Goal: Task Accomplishment & Management: Complete application form

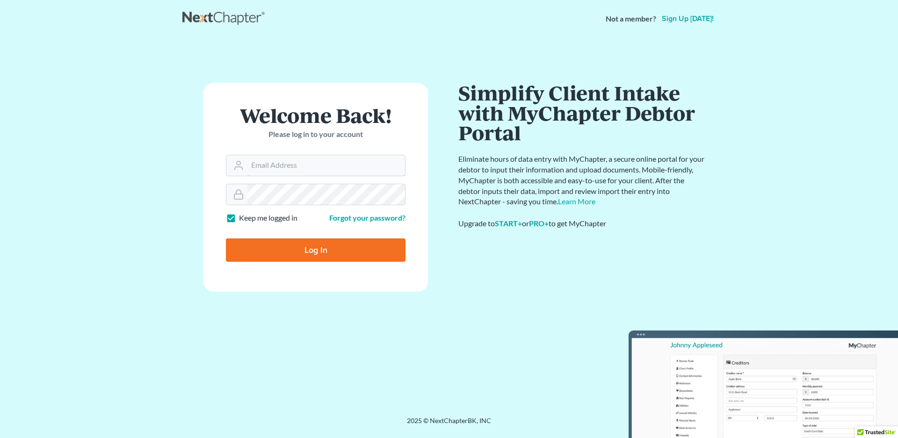
type input "vr@gardnerlawfirm.com"
click at [309, 252] on input "Log In" at bounding box center [316, 250] width 180 height 23
type input "Thinking..."
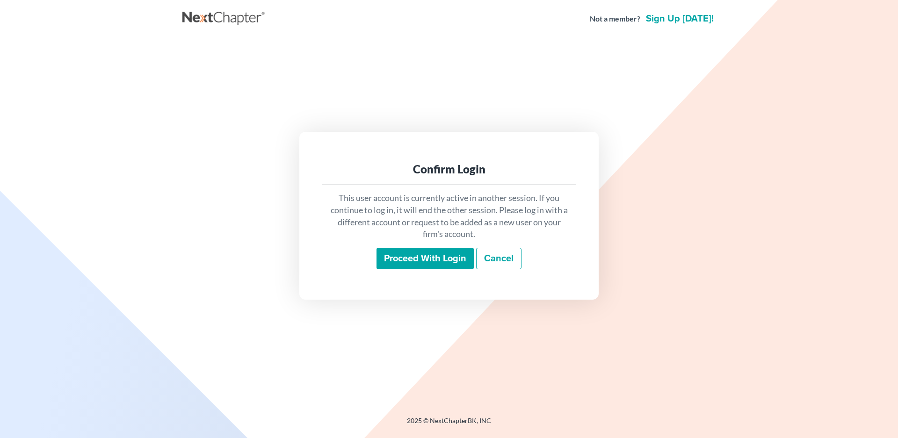
click at [413, 260] on input "Proceed with login" at bounding box center [425, 259] width 97 height 22
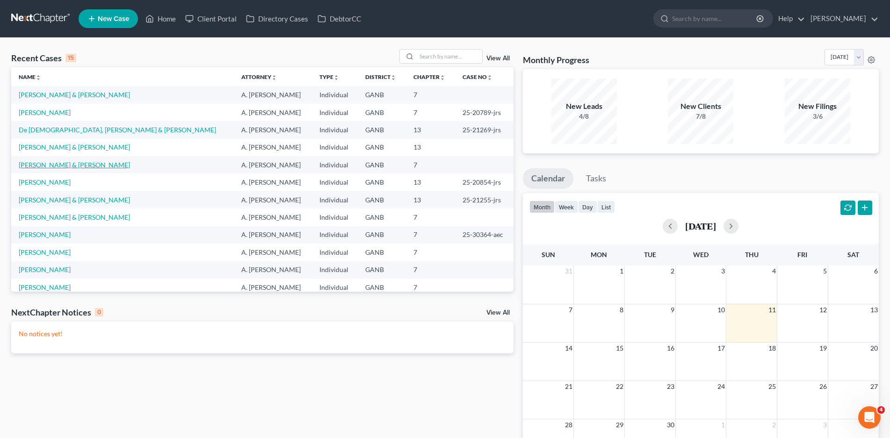
click at [84, 164] on link "[PERSON_NAME] & [PERSON_NAME]" at bounding box center [74, 165] width 111 height 8
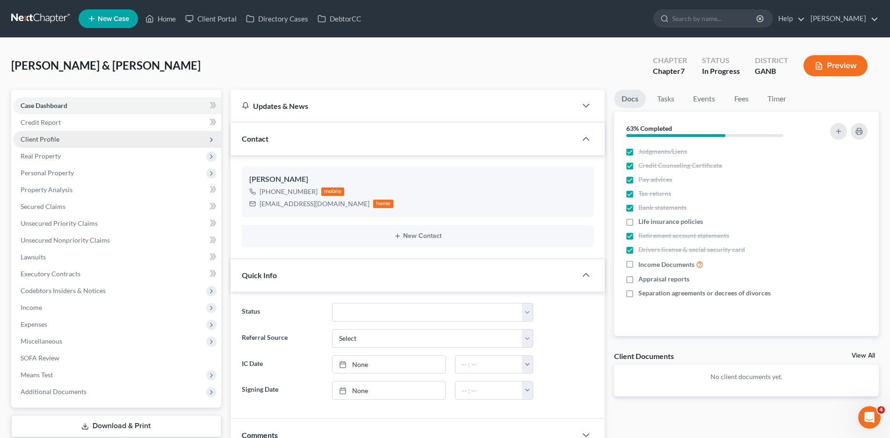
click at [50, 138] on span "Client Profile" at bounding box center [40, 139] width 39 height 8
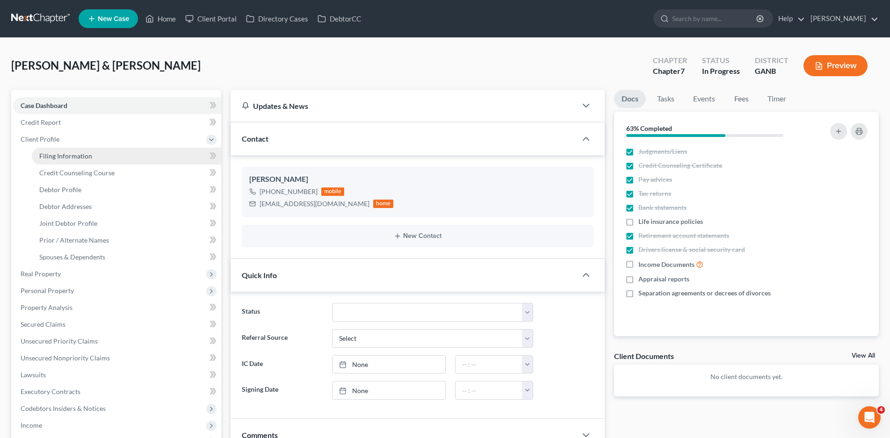
click at [57, 157] on span "Filing Information" at bounding box center [65, 156] width 53 height 8
select select "1"
select select "0"
select select "10"
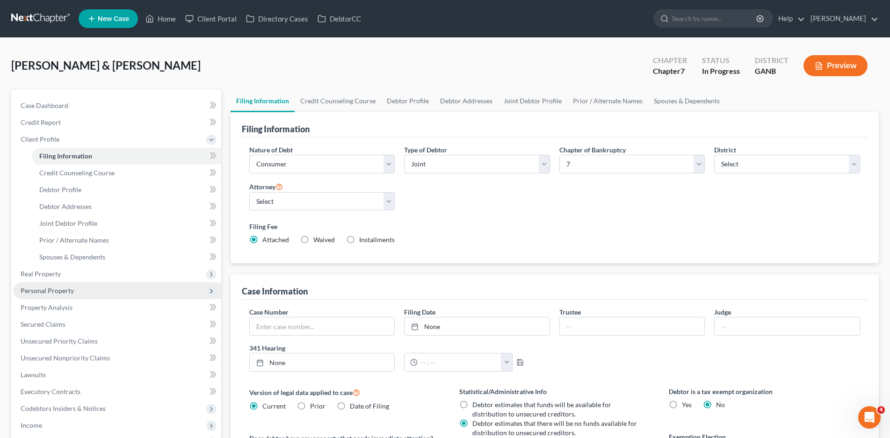
click at [70, 290] on span "Personal Property" at bounding box center [47, 291] width 53 height 8
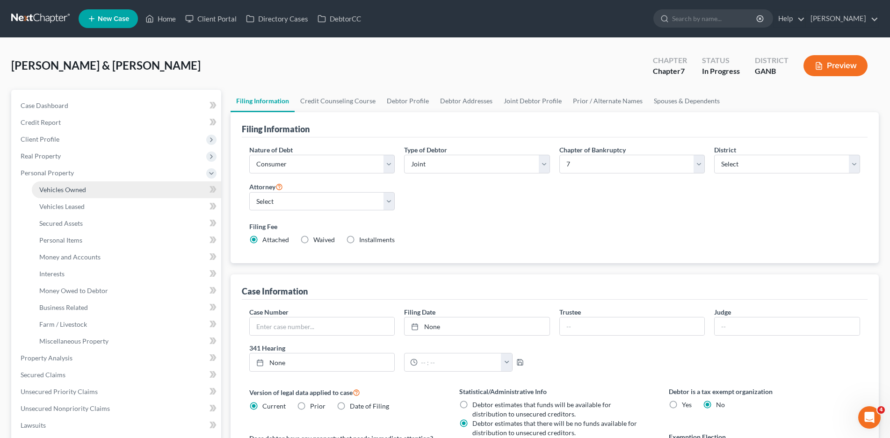
click at [82, 190] on span "Vehicles Owned" at bounding box center [62, 190] width 47 height 8
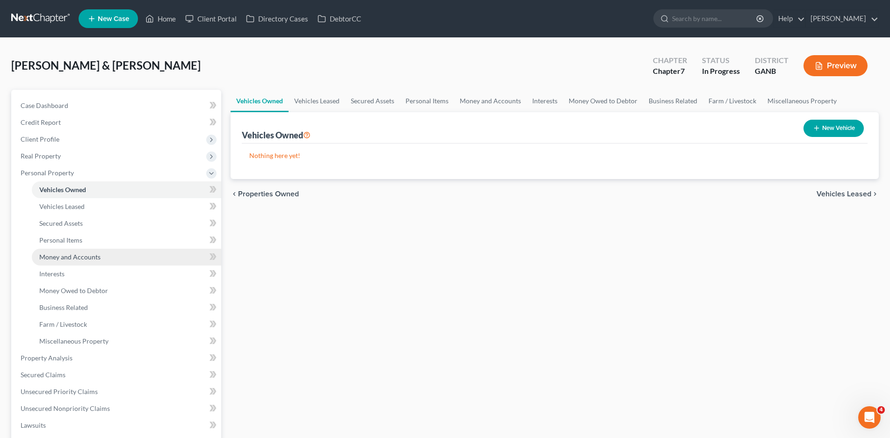
click at [78, 253] on span "Money and Accounts" at bounding box center [69, 257] width 61 height 8
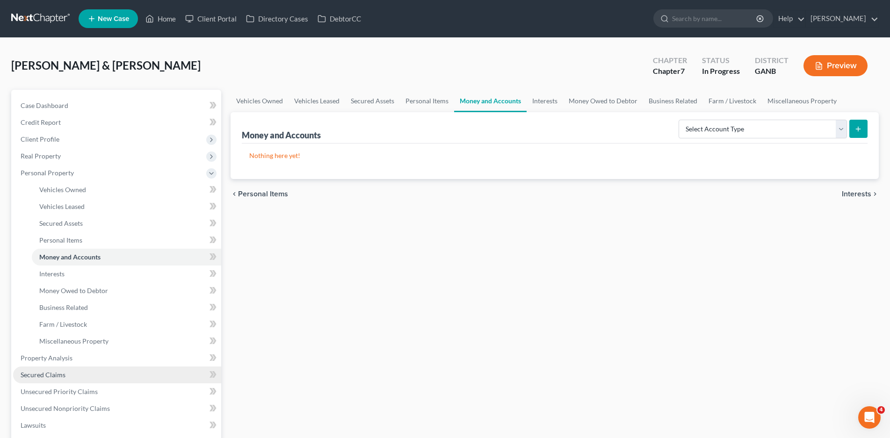
click at [43, 373] on span "Secured Claims" at bounding box center [43, 375] width 45 height 8
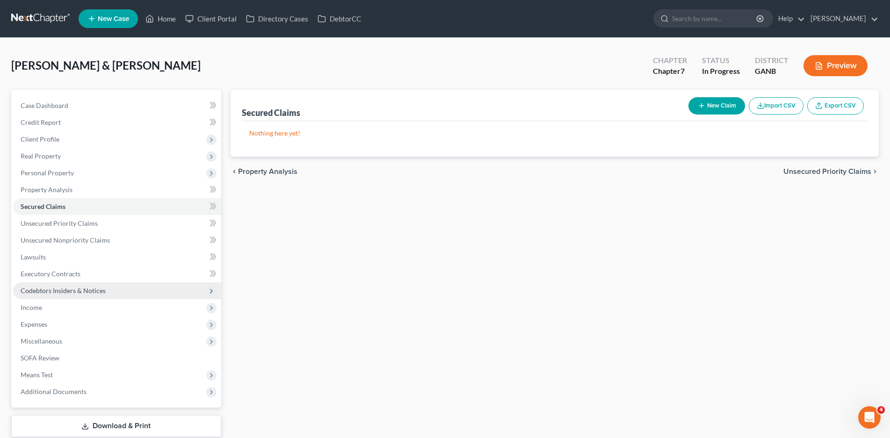
click at [55, 292] on span "Codebtors Insiders & Notices" at bounding box center [63, 291] width 85 height 8
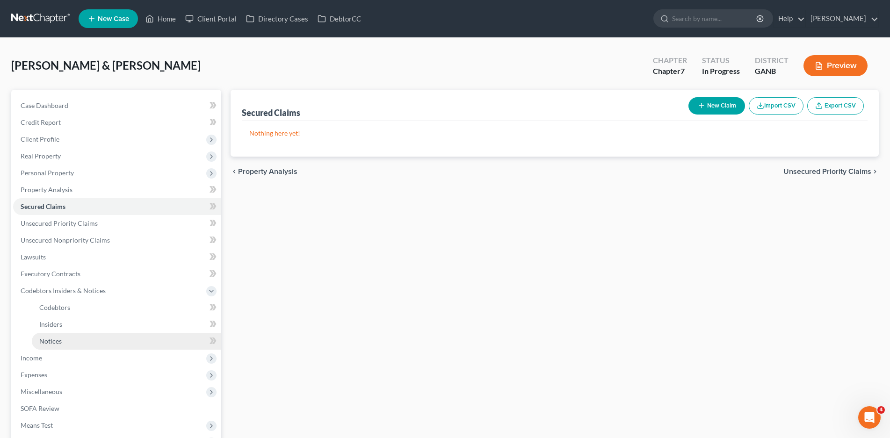
click at [43, 346] on link "Notices" at bounding box center [126, 341] width 189 height 17
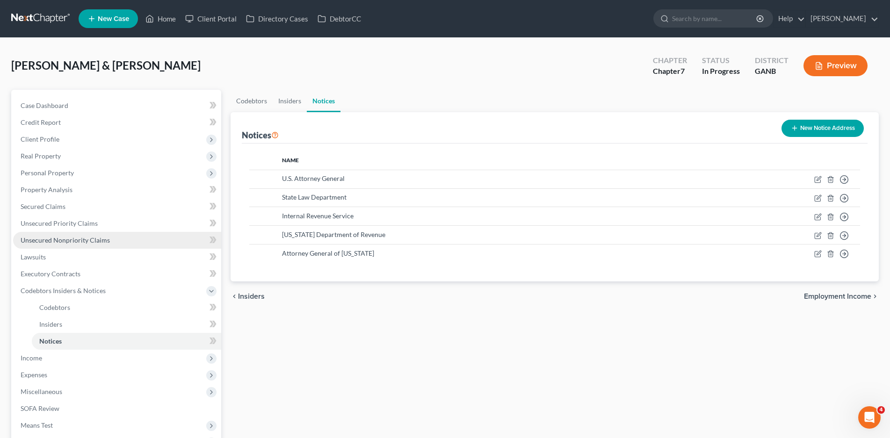
click at [64, 238] on span "Unsecured Nonpriority Claims" at bounding box center [65, 240] width 89 height 8
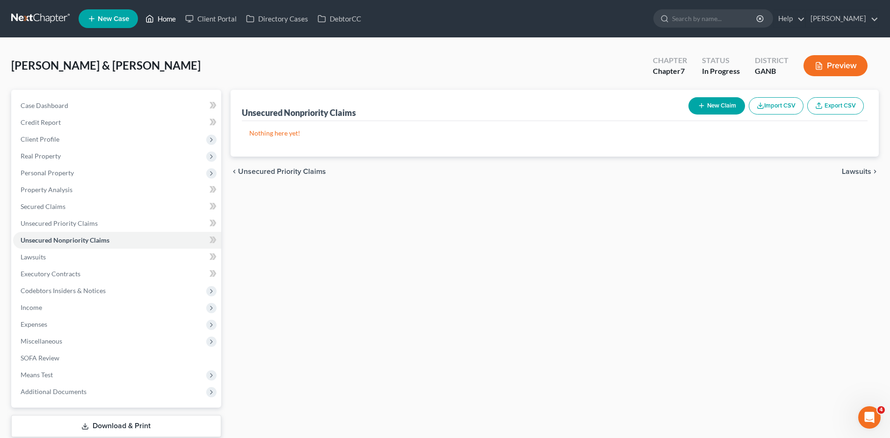
click at [161, 20] on link "Home" at bounding box center [161, 18] width 40 height 17
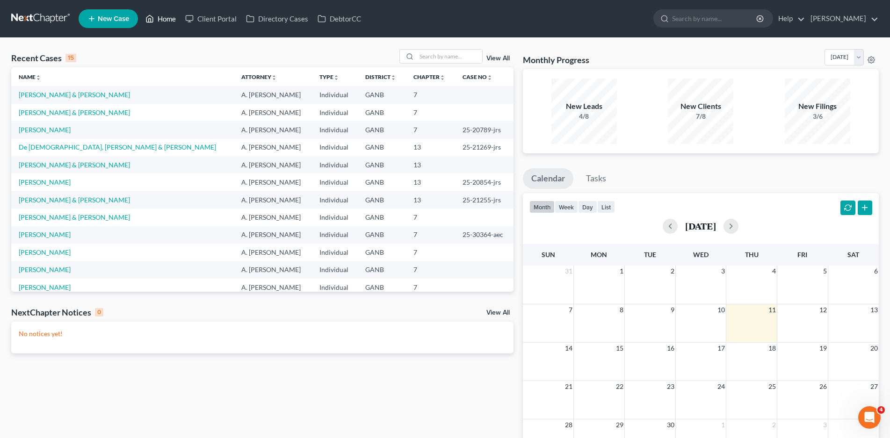
scroll to position [65, 0]
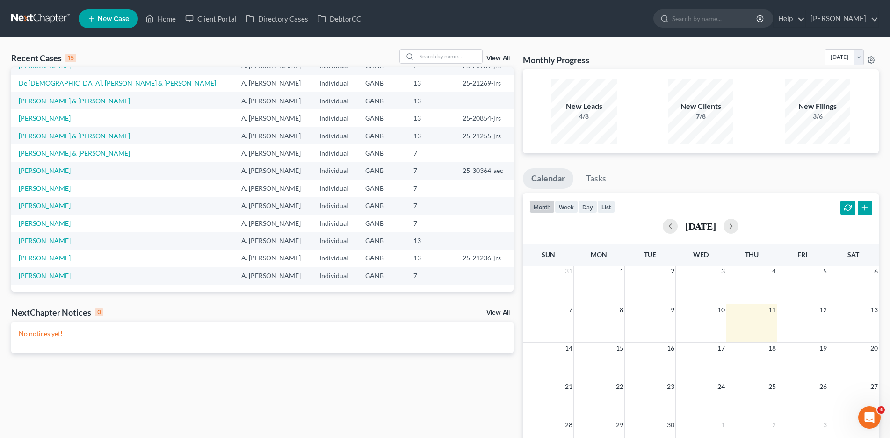
click at [43, 277] on link "Batson, Cassie" at bounding box center [45, 276] width 52 height 8
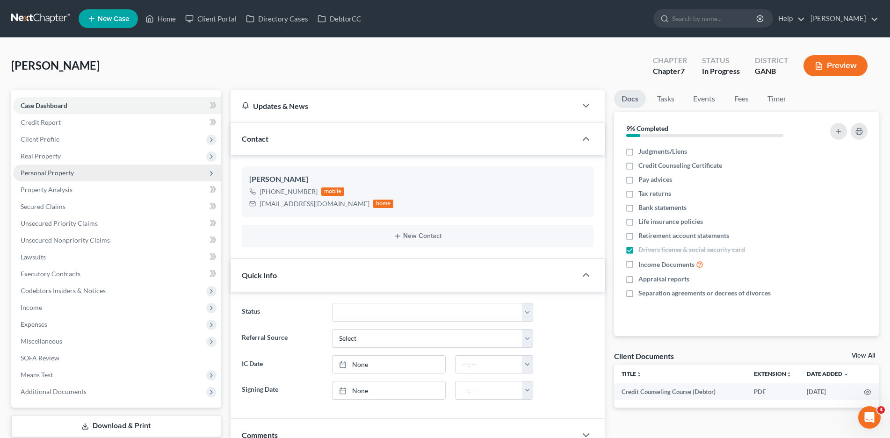
click at [57, 177] on span "Personal Property" at bounding box center [117, 173] width 208 height 17
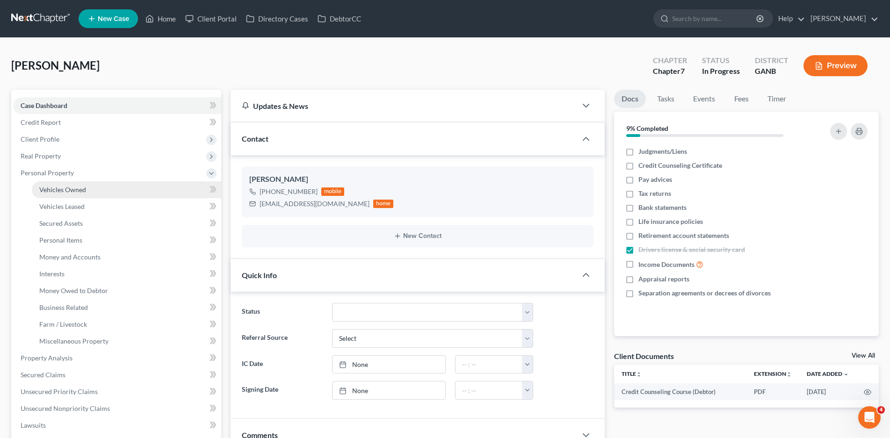
click at [55, 188] on span "Vehicles Owned" at bounding box center [62, 190] width 47 height 8
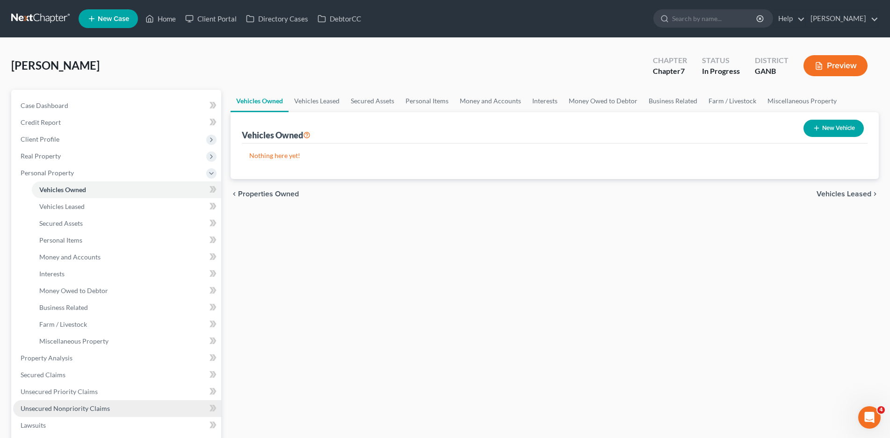
click at [70, 408] on span "Unsecured Nonpriority Claims" at bounding box center [65, 409] width 89 height 8
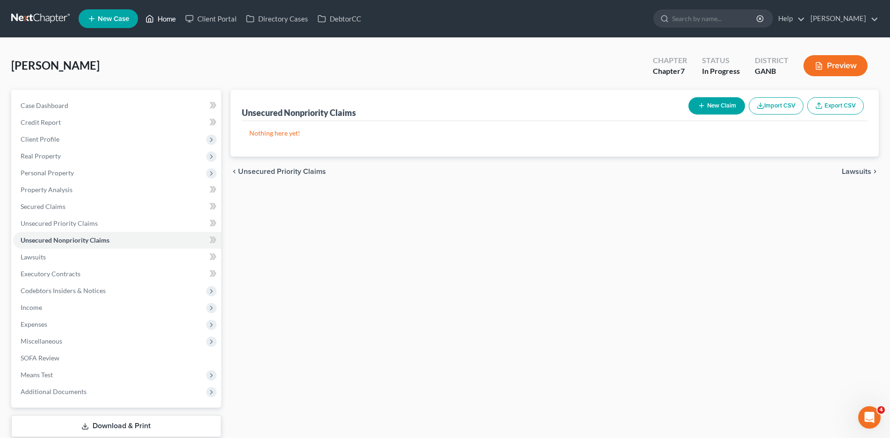
click at [168, 20] on link "Home" at bounding box center [161, 18] width 40 height 17
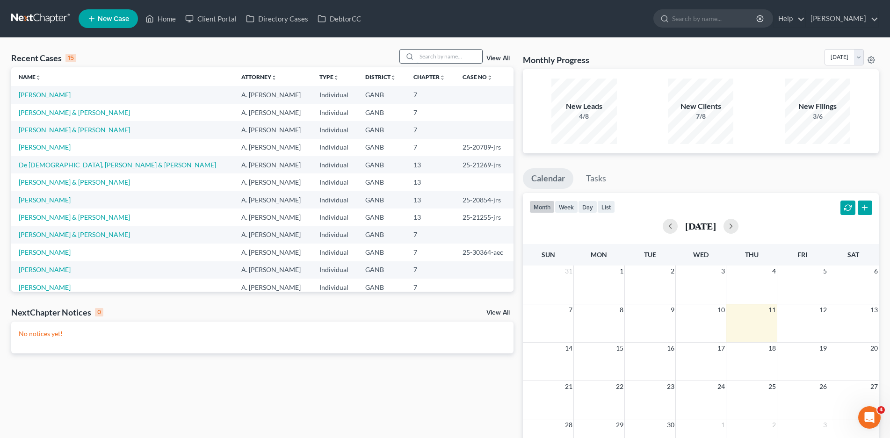
click at [445, 54] on input "search" at bounding box center [450, 57] width 66 height 14
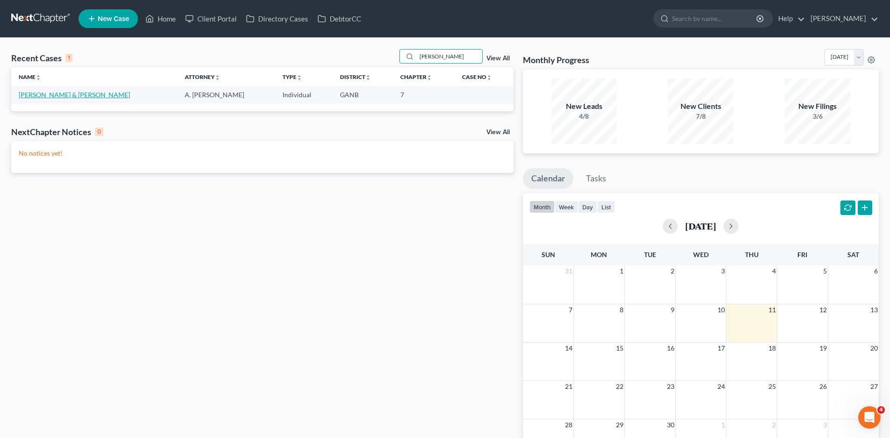
type input "hart"
click at [79, 95] on link "Hart, Dalton & Stephanie" at bounding box center [74, 95] width 111 height 8
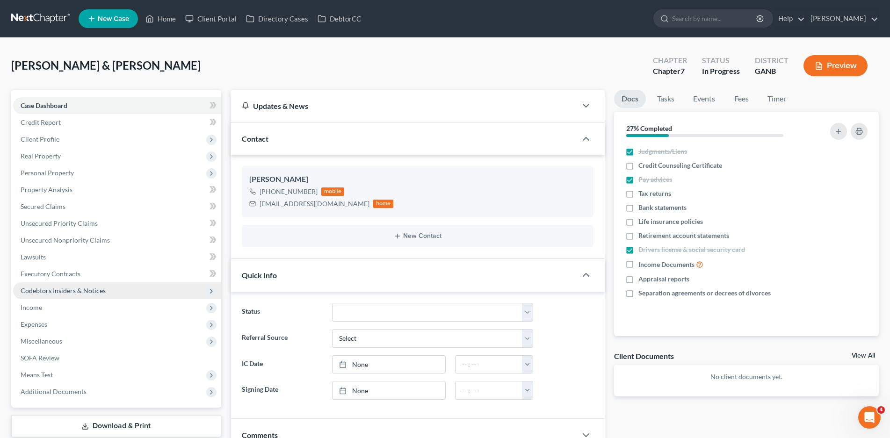
click at [58, 291] on span "Codebtors Insiders & Notices" at bounding box center [63, 291] width 85 height 8
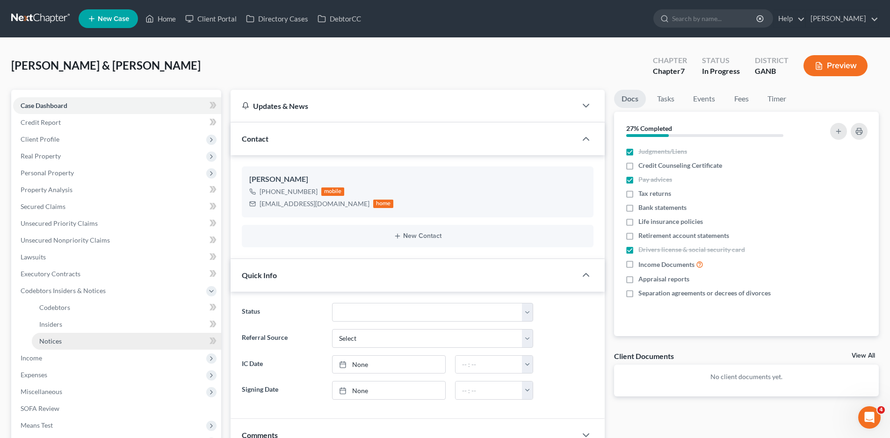
click at [56, 339] on span "Notices" at bounding box center [50, 341] width 22 height 8
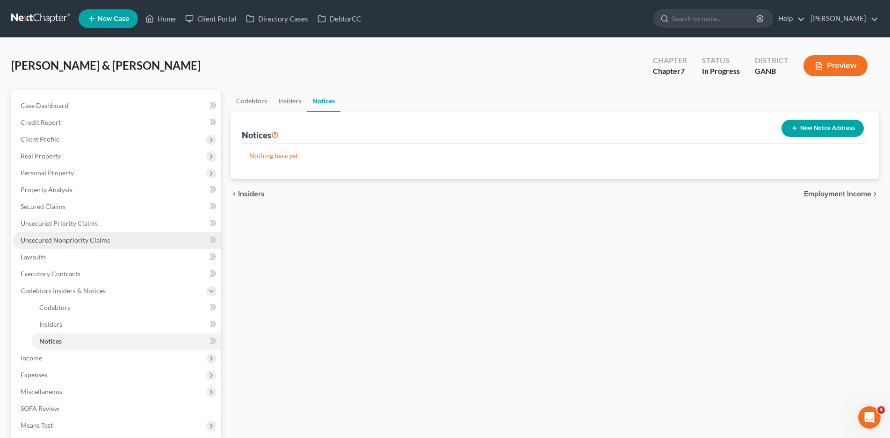
click at [50, 237] on span "Unsecured Nonpriority Claims" at bounding box center [65, 240] width 89 height 8
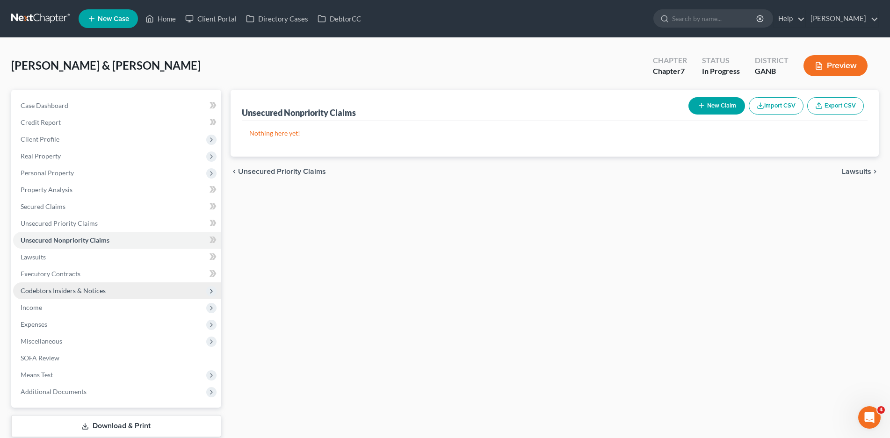
click at [61, 294] on span "Codebtors Insiders & Notices" at bounding box center [63, 291] width 85 height 8
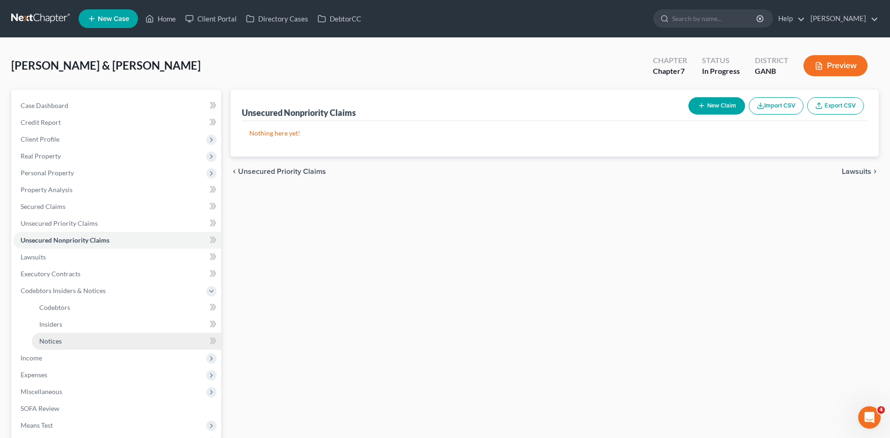
click at [64, 336] on link "Notices" at bounding box center [126, 341] width 189 height 17
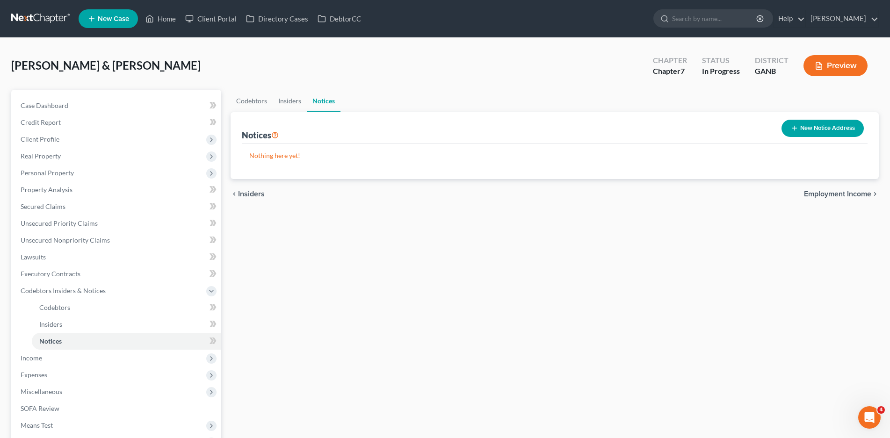
click at [814, 129] on button "New Notice Address" at bounding box center [823, 128] width 82 height 17
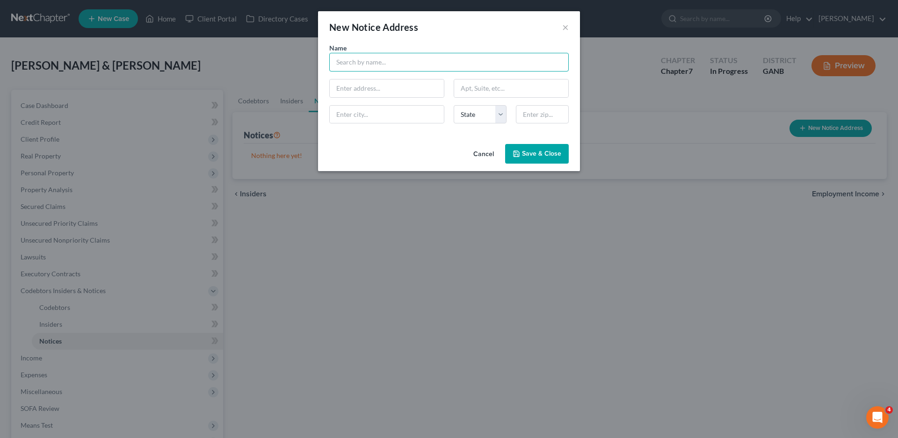
click at [377, 60] on input "text" at bounding box center [449, 62] width 240 height 19
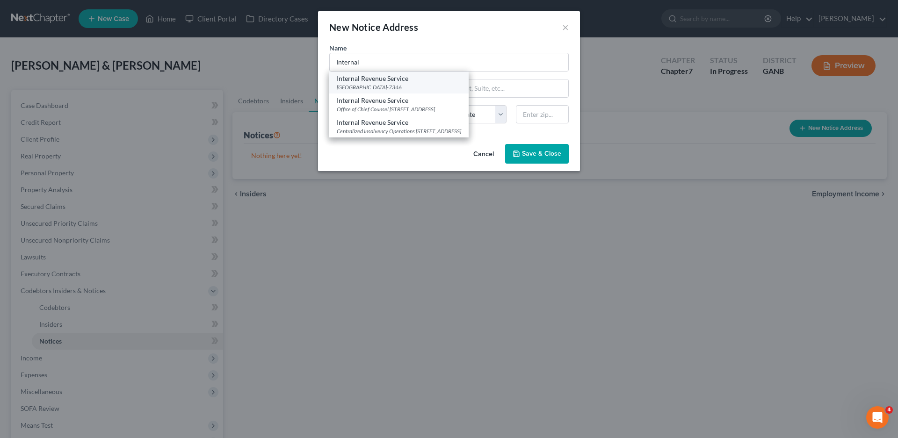
click at [385, 81] on div "Internal Revenue Service" at bounding box center [399, 78] width 124 height 9
type input "Internal Revenue Service"
type input "PO Box 7346"
type input "Philadelphia"
select select "39"
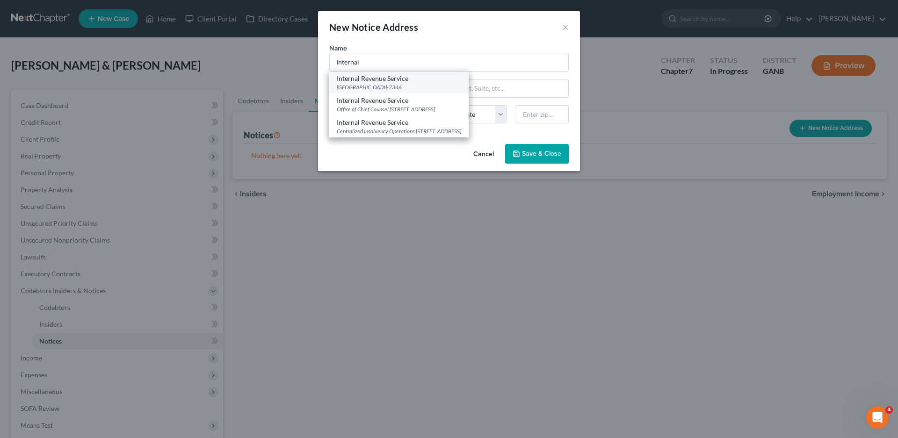
type input "19101-7346"
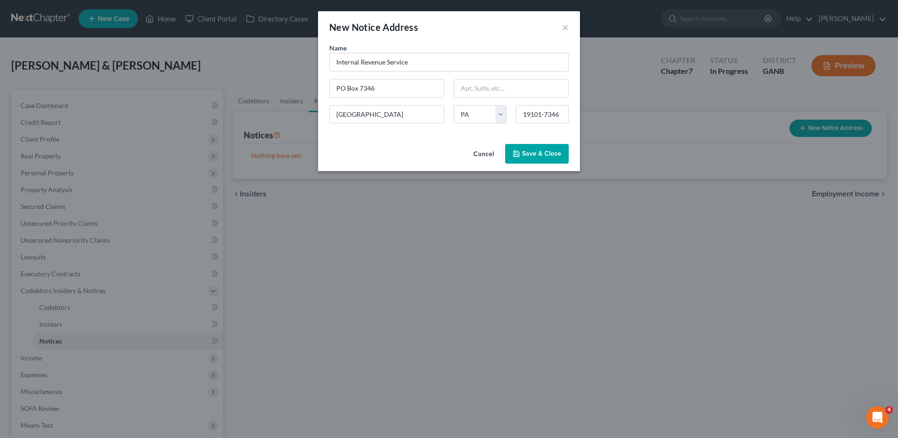
click at [529, 152] on span "Save & Close" at bounding box center [541, 154] width 39 height 8
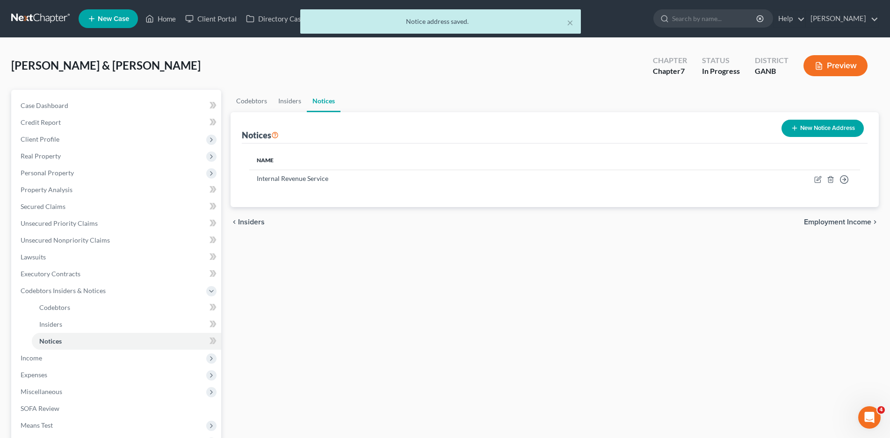
click at [806, 121] on button "New Notice Address" at bounding box center [823, 128] width 82 height 17
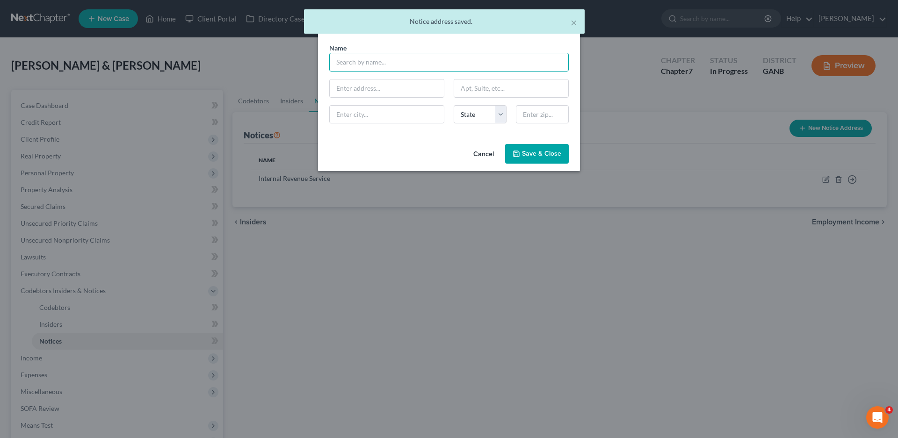
click at [342, 61] on input "text" at bounding box center [449, 62] width 240 height 19
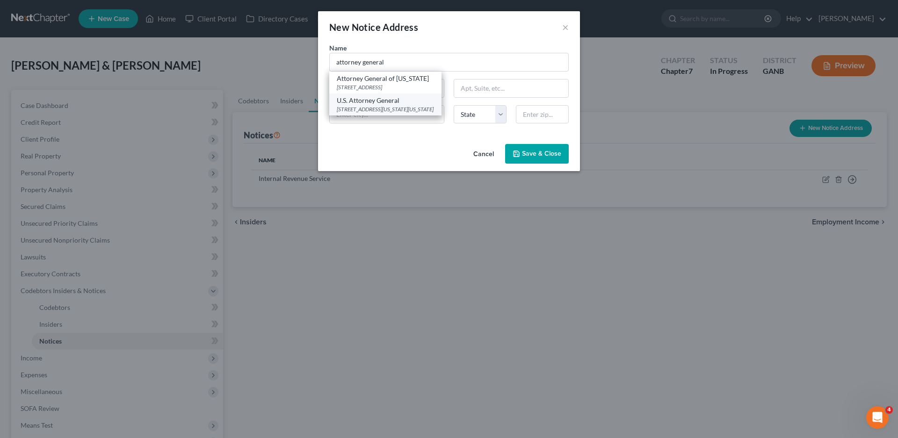
click at [400, 103] on div "U.S. Attorney General" at bounding box center [385, 100] width 97 height 9
type input "U.S. Attorney General"
type input "950 Pennsylvania Ave NW"
type input "Washington"
select select "8"
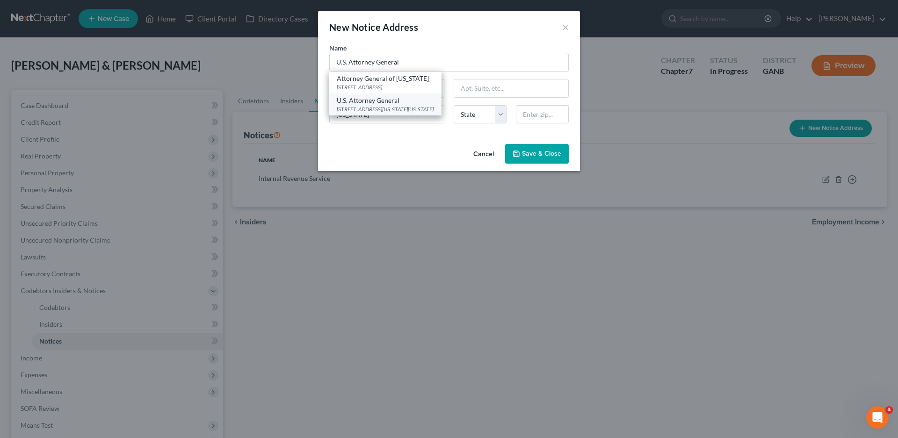
type input "20530-0009"
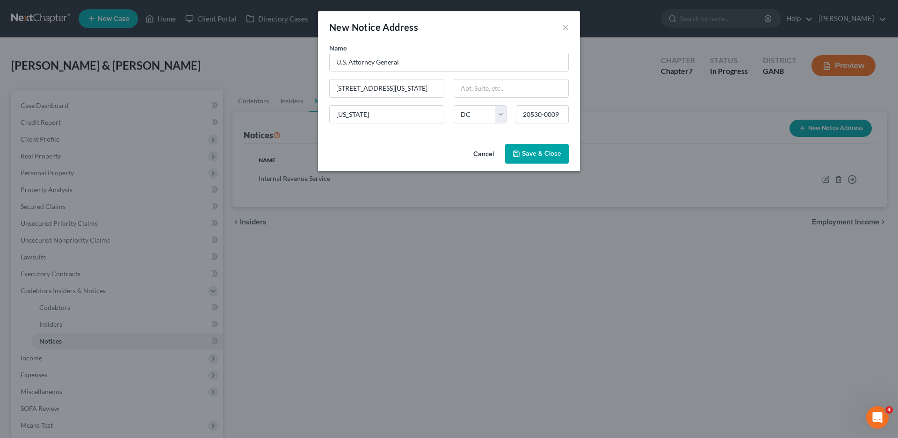
click at [547, 146] on button "Save & Close" at bounding box center [537, 154] width 64 height 20
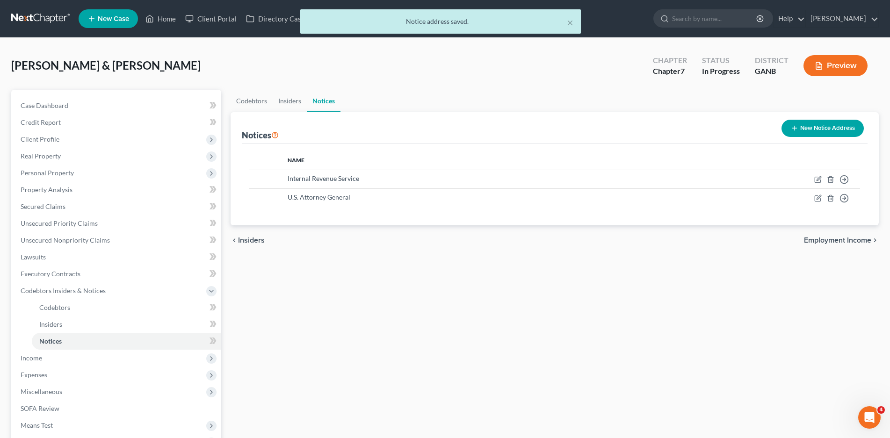
click at [807, 126] on button "New Notice Address" at bounding box center [823, 128] width 82 height 17
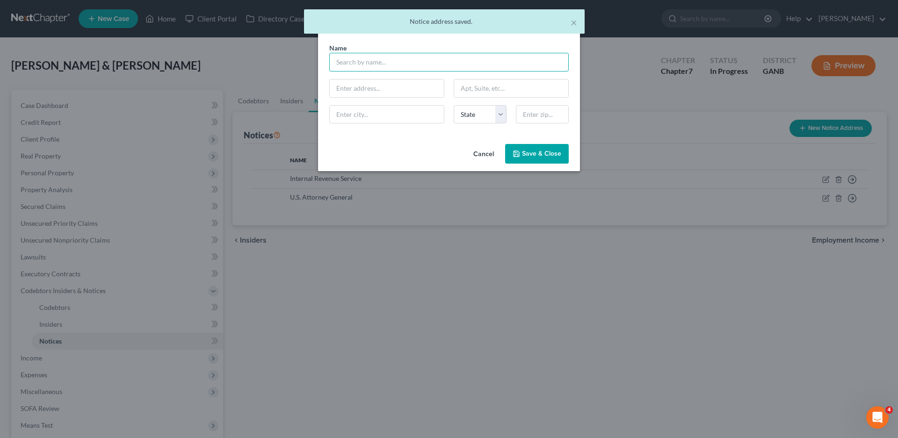
click at [364, 63] on input "text" at bounding box center [449, 62] width 240 height 19
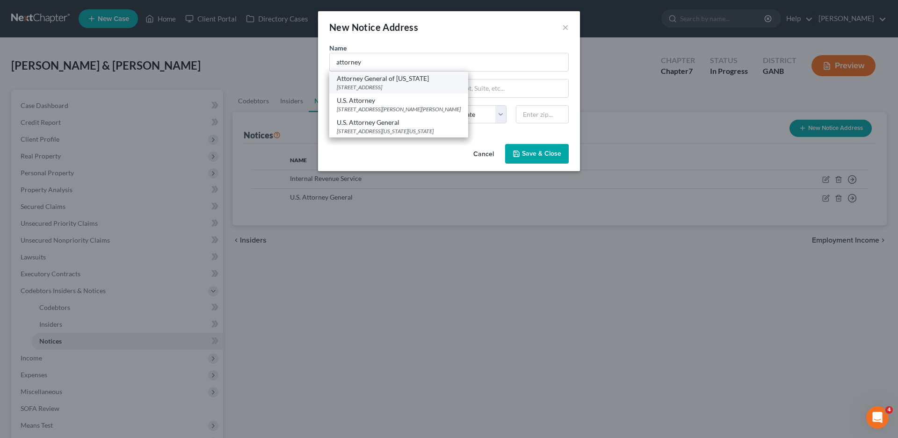
click at [403, 86] on div "132 State Judicial Bldg, Atlanta, GA 30334" at bounding box center [399, 87] width 124 height 8
type input "Attorney General of Georgia"
type input "132 State Judicial Bldg"
type input "Atlanta"
select select "10"
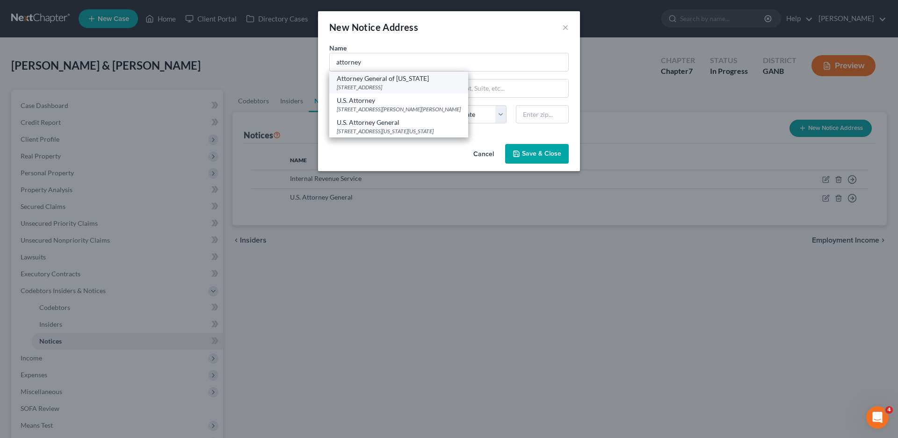
type input "30334"
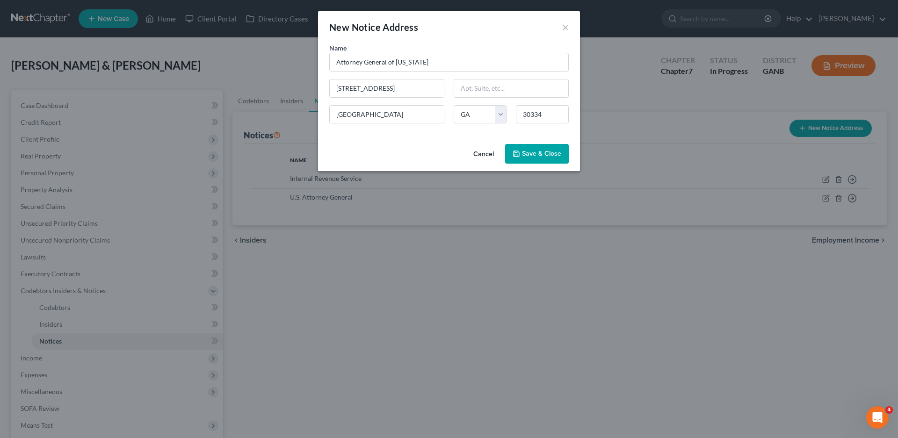
click at [540, 149] on button "Save & Close" at bounding box center [537, 154] width 64 height 20
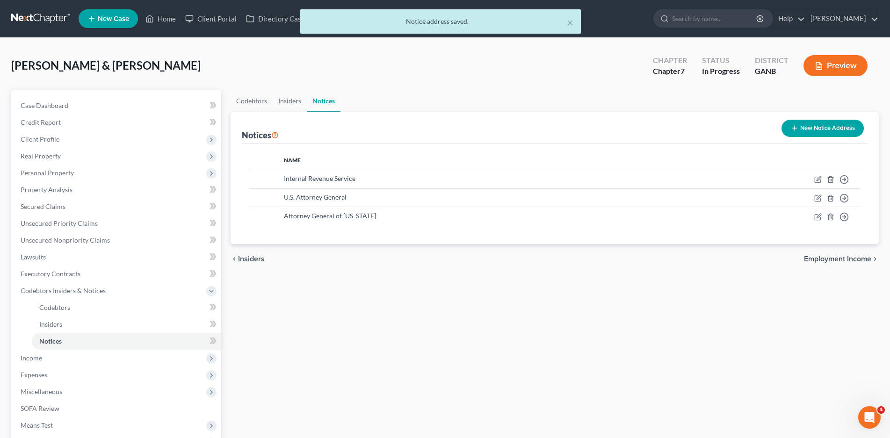
click at [808, 125] on button "New Notice Address" at bounding box center [823, 128] width 82 height 17
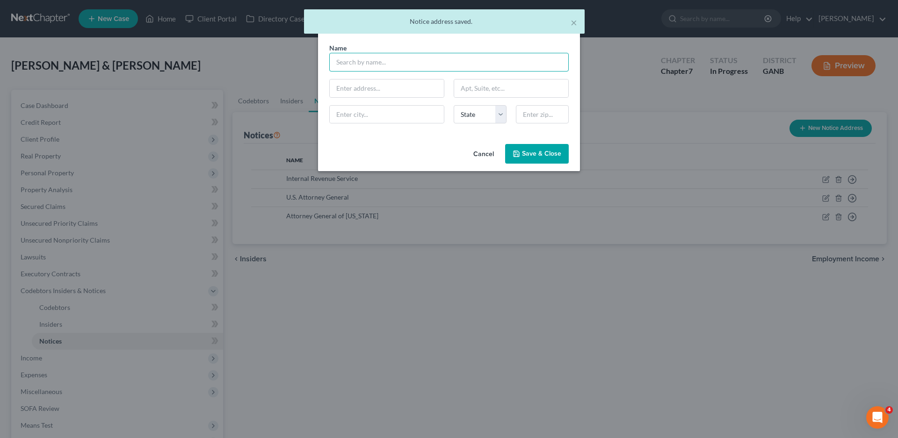
click at [353, 56] on input "text" at bounding box center [449, 62] width 240 height 19
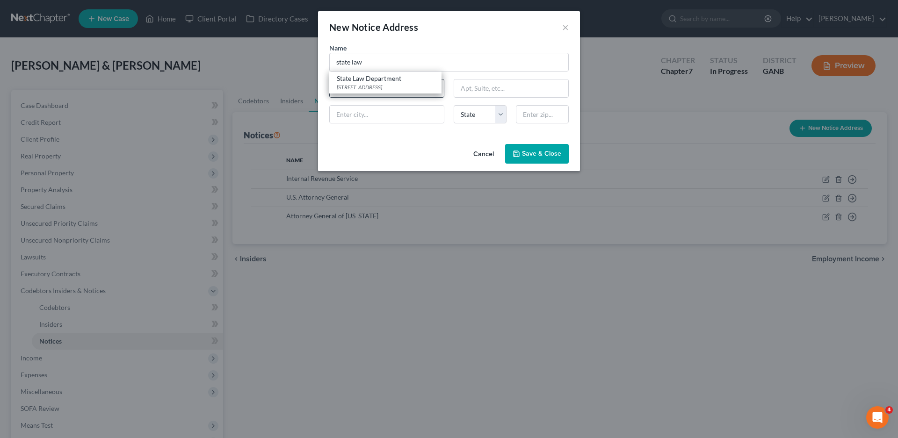
drag, startPoint x: 397, startPoint y: 87, endPoint x: 411, endPoint y: 97, distance: 17.8
click at [397, 87] on div "40 Capitol Sq SW, Atlanta, GA 30334-9057" at bounding box center [385, 87] width 97 height 8
type input "State Law Department"
type input "40 Capitol Sq SW"
type input "Atlanta"
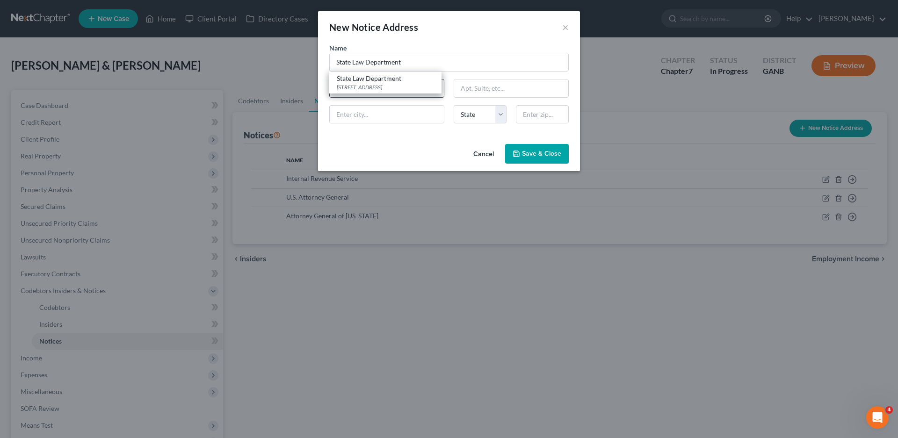
select select "10"
type input "30334-9057"
click at [544, 157] on span "Save & Close" at bounding box center [541, 154] width 39 height 8
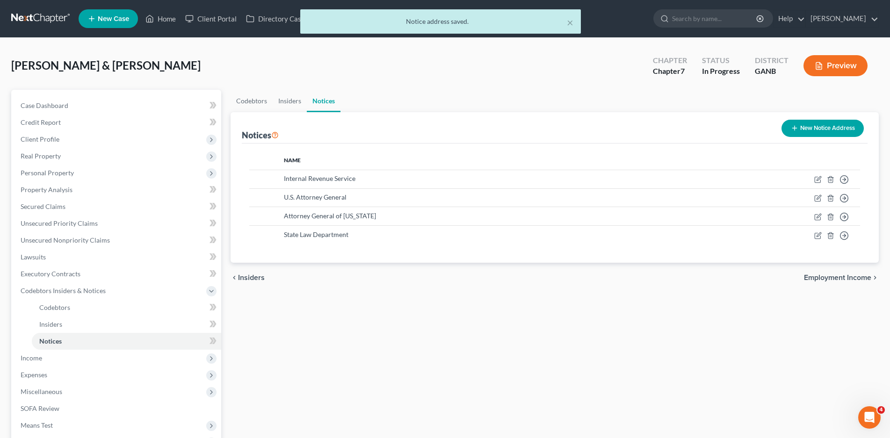
click at [815, 122] on button "New Notice Address" at bounding box center [823, 128] width 82 height 17
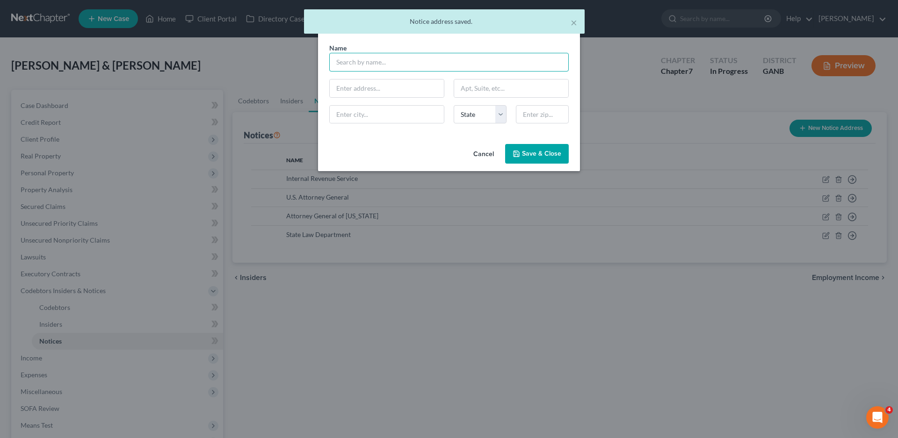
click at [358, 58] on input "text" at bounding box center [449, 62] width 240 height 19
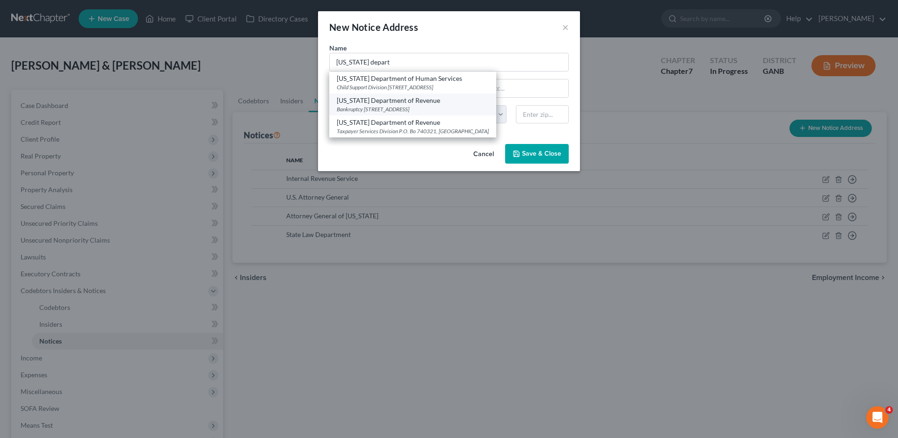
click at [401, 107] on div "Bankruptcy 2595 Century Parkway NE, Suite 339, Atlanta, GA 30345" at bounding box center [413, 109] width 152 height 8
type input "Georgia Department of Revenue"
type input "Bankruptcy"
type input "2595 Century Parkway NE, Suite 339"
type input "Atlanta"
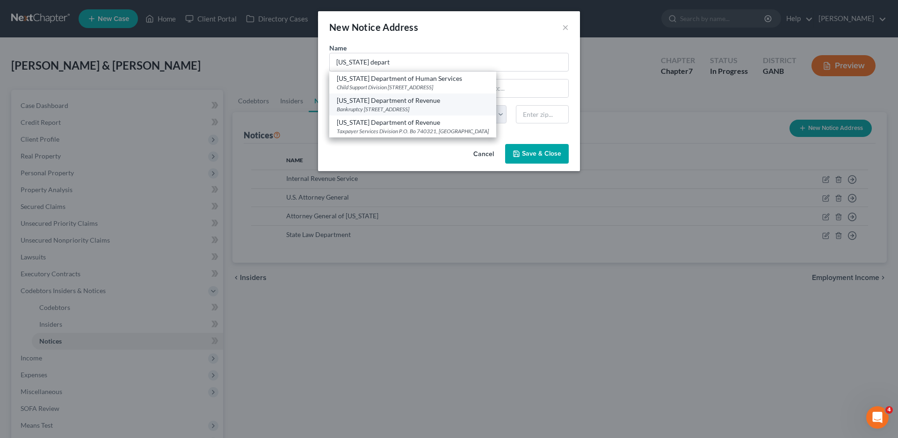
select select "10"
type input "30345"
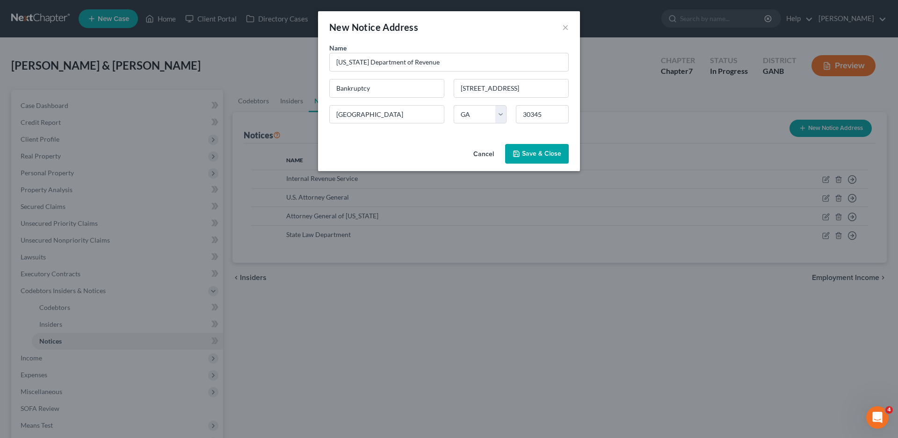
click at [540, 156] on span "Save & Close" at bounding box center [541, 154] width 39 height 8
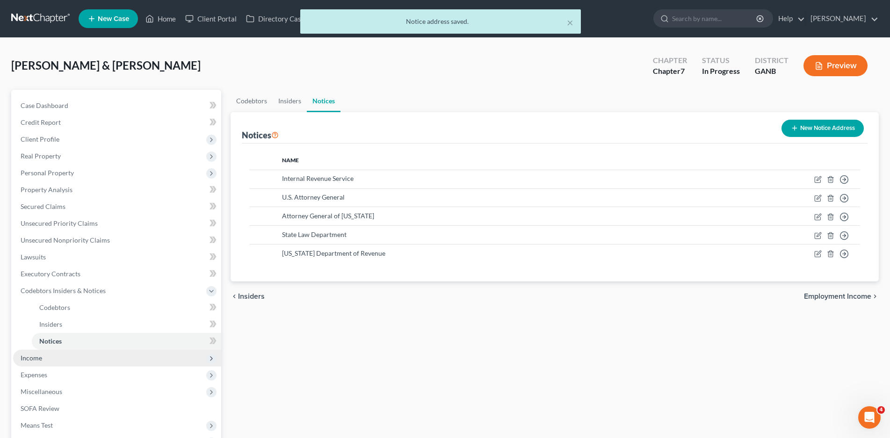
click at [44, 358] on span "Income" at bounding box center [117, 358] width 208 height 17
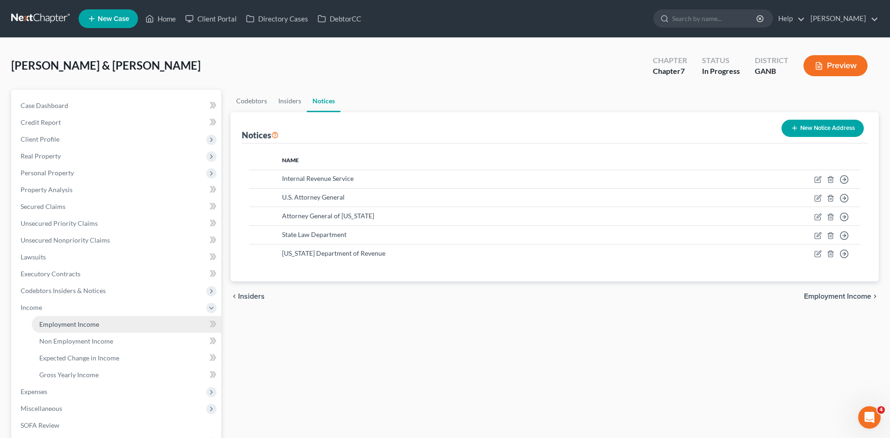
click at [64, 329] on link "Employment Income" at bounding box center [126, 324] width 189 height 17
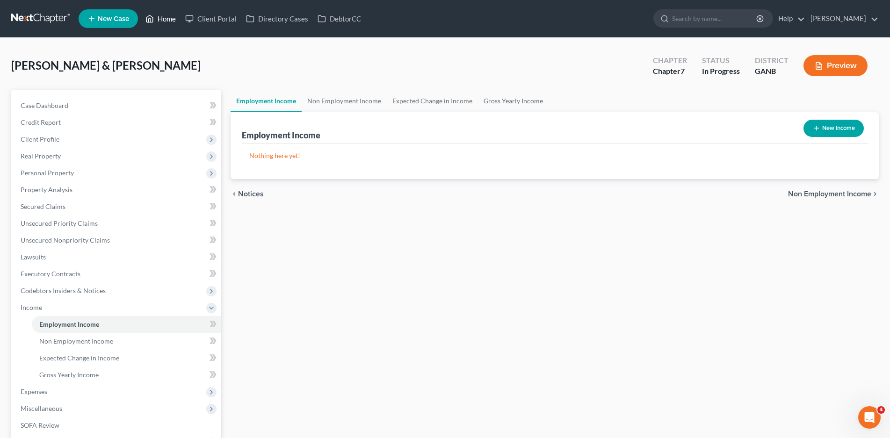
click at [166, 19] on link "Home" at bounding box center [161, 18] width 40 height 17
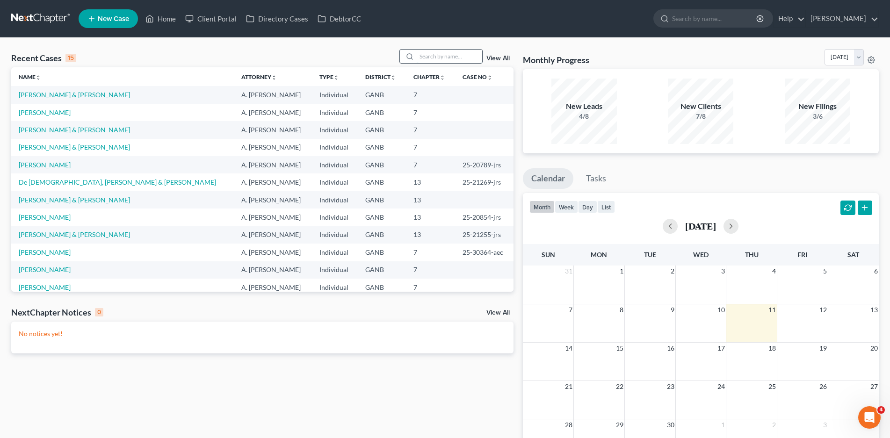
click at [437, 58] on input "search" at bounding box center [450, 57] width 66 height 14
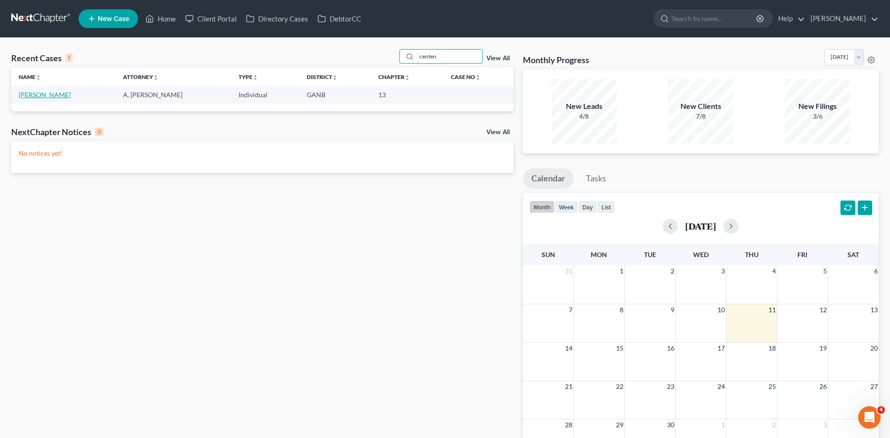
type input "centen"
click at [40, 95] on link "Centeno, Evelyn" at bounding box center [45, 95] width 52 height 8
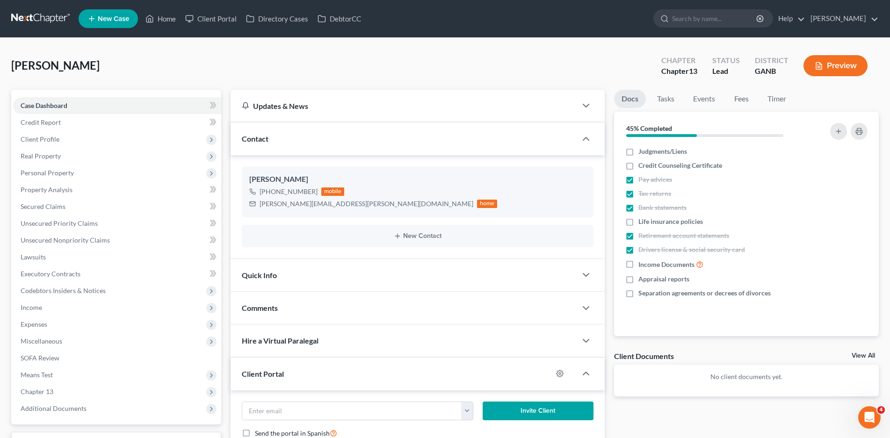
click at [277, 277] on div "Quick Info" at bounding box center [404, 275] width 346 height 32
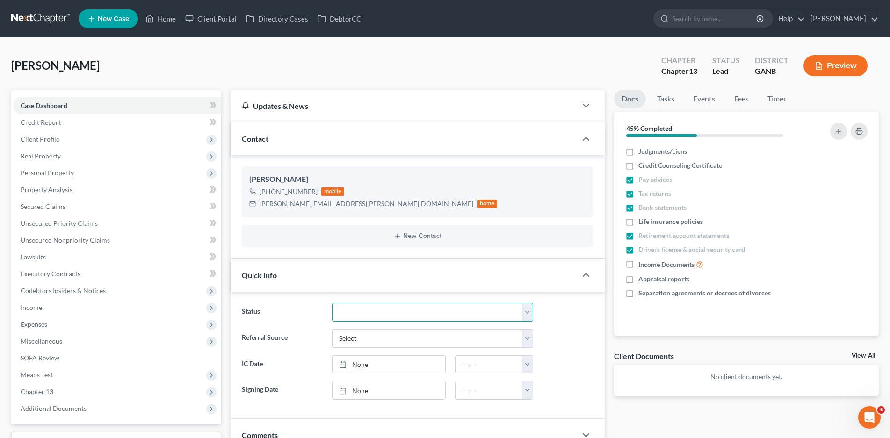
click at [370, 315] on select "Discharged Discharged & Reported Discharge Litigation Dismissal Notice Dismisse…" at bounding box center [433, 312] width 202 height 19
select select "9"
click at [332, 303] on select "Discharged Discharged & Reported Discharge Litigation Dismissal Notice Dismisse…" at bounding box center [433, 312] width 202 height 19
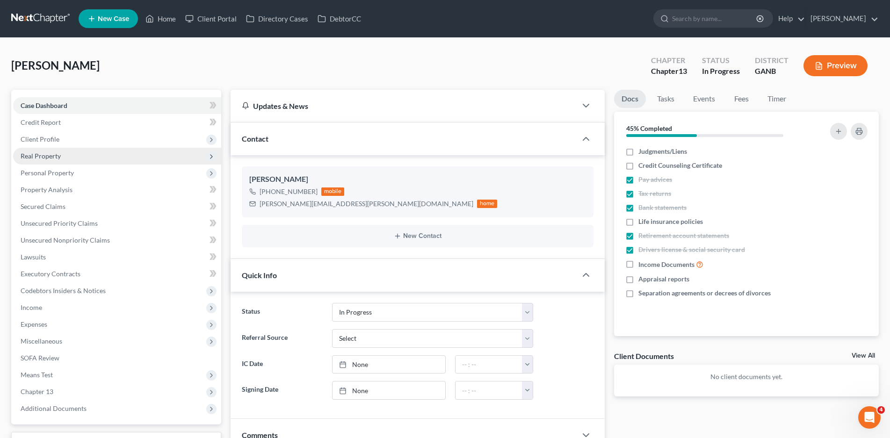
click at [49, 156] on span "Real Property" at bounding box center [41, 156] width 40 height 8
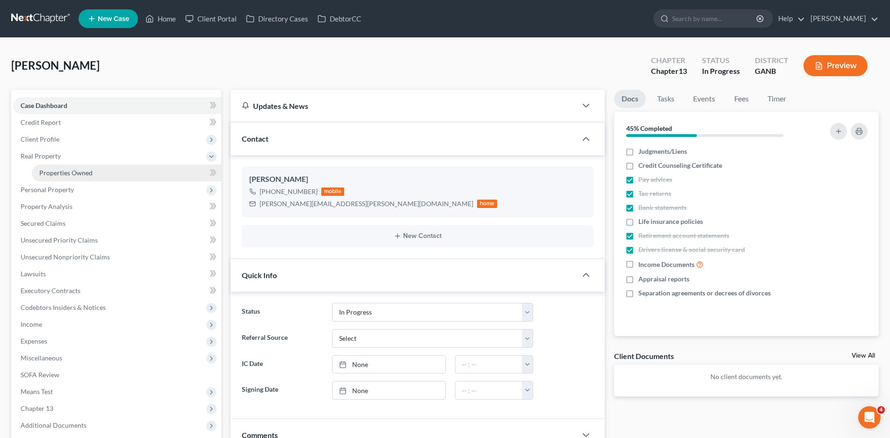
click at [58, 175] on span "Properties Owned" at bounding box center [65, 173] width 53 height 8
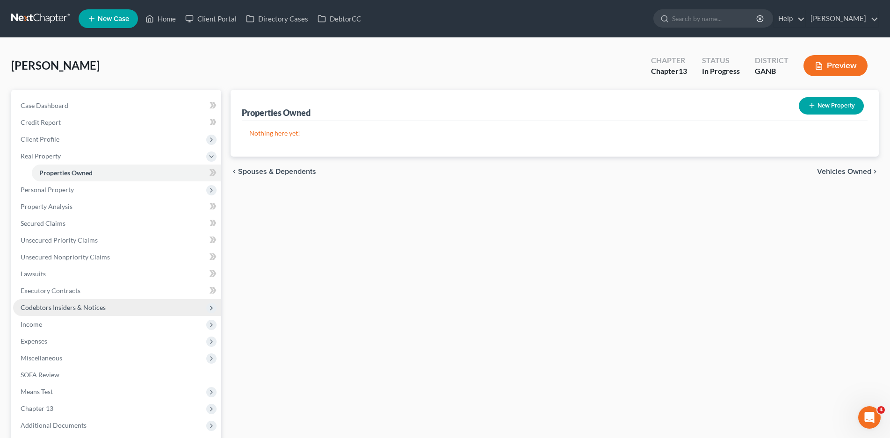
click at [50, 310] on span "Codebtors Insiders & Notices" at bounding box center [63, 308] width 85 height 8
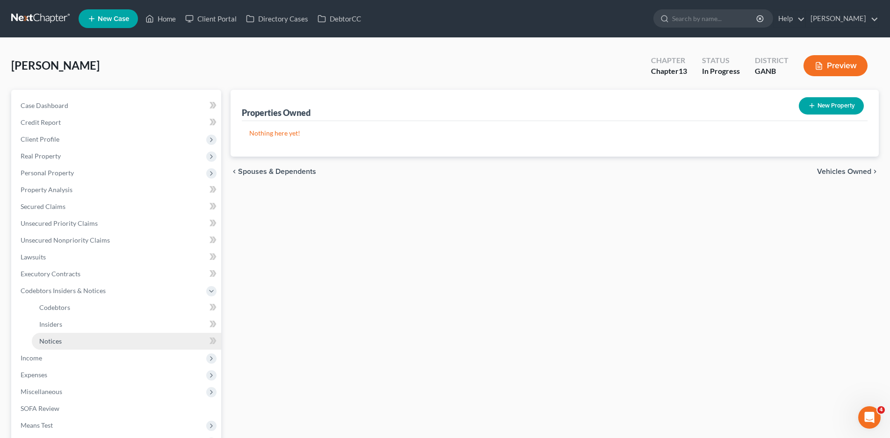
click at [49, 347] on link "Notices" at bounding box center [126, 341] width 189 height 17
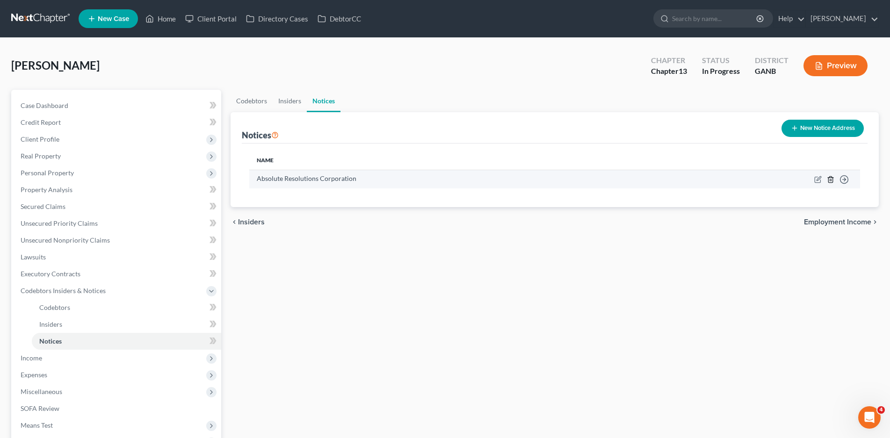
click at [829, 177] on icon "button" at bounding box center [830, 179] width 7 height 7
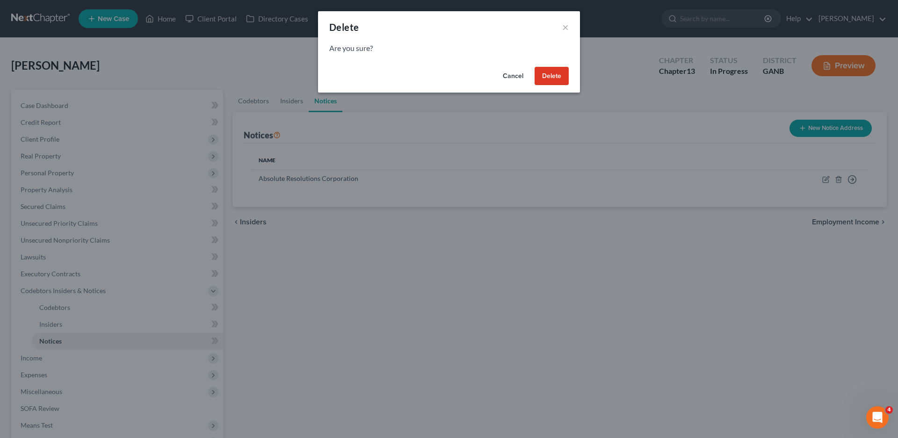
click at [548, 79] on button "Delete" at bounding box center [552, 76] width 34 height 19
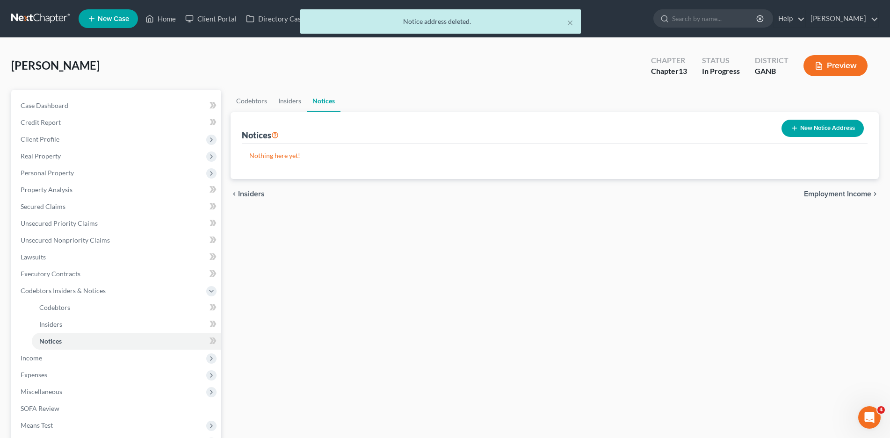
click at [805, 127] on button "New Notice Address" at bounding box center [823, 128] width 82 height 17
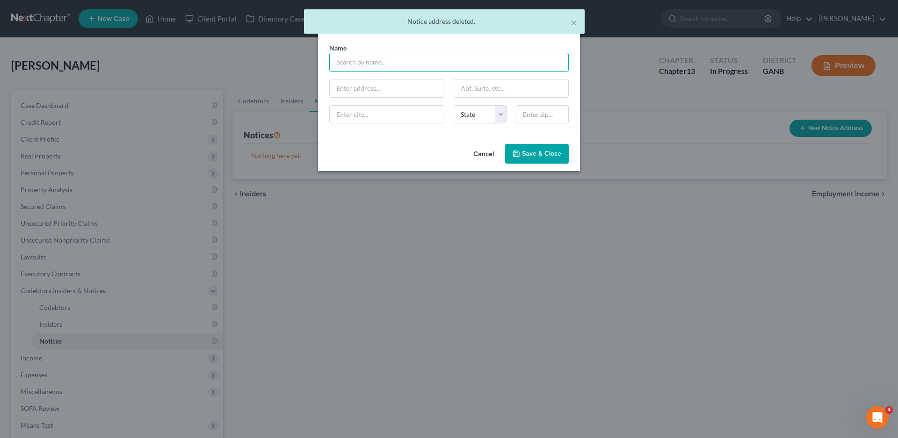
click at [363, 60] on input "text" at bounding box center [449, 62] width 240 height 19
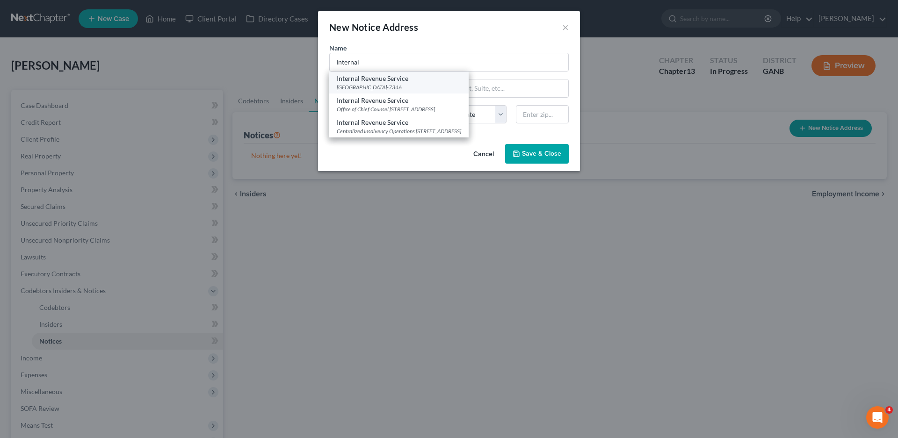
click at [396, 84] on div "PO Box 7346, Philadelphia, PA 19101-7346" at bounding box center [399, 87] width 124 height 8
type input "Internal Revenue Service"
type input "PO Box 7346"
type input "Philadelphia"
select select "39"
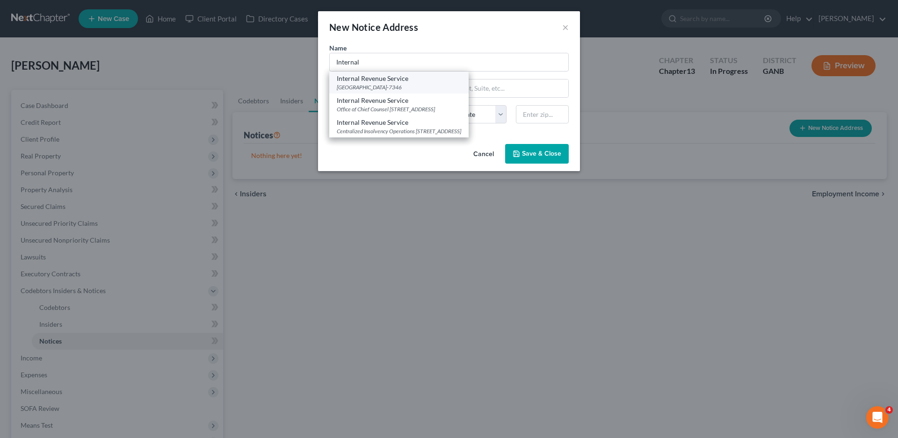
type input "19101-7346"
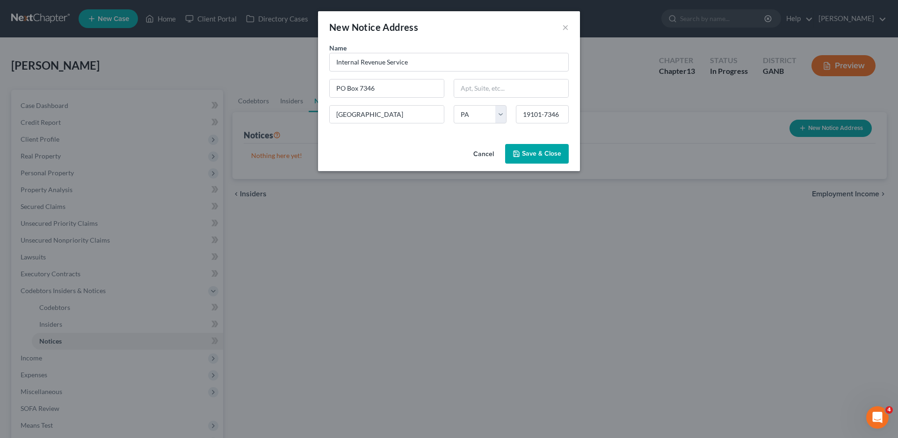
click at [547, 153] on span "Save & Close" at bounding box center [541, 154] width 39 height 8
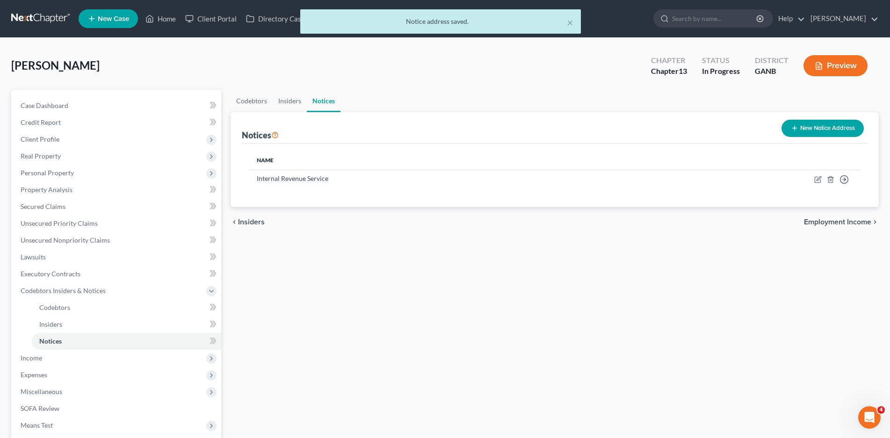
click at [808, 123] on button "New Notice Address" at bounding box center [823, 128] width 82 height 17
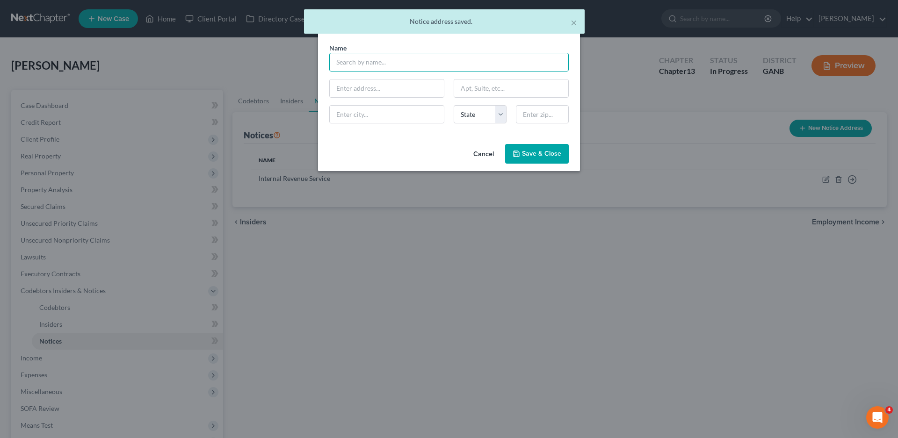
click at [369, 66] on input "text" at bounding box center [449, 62] width 240 height 19
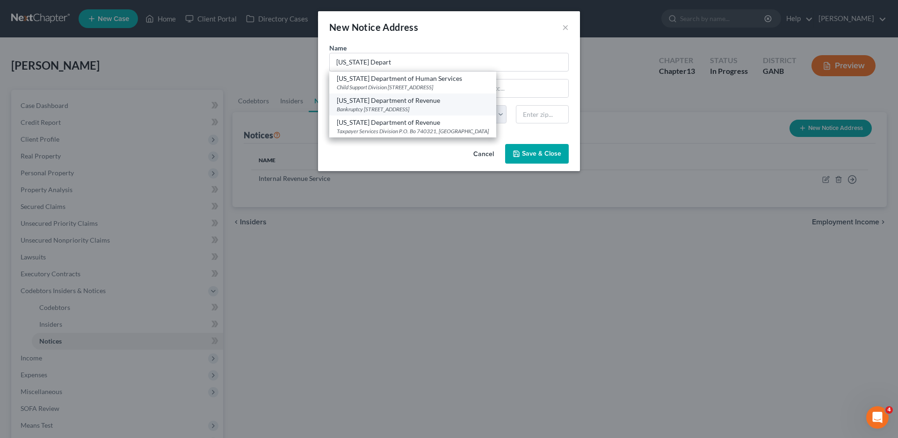
click at [408, 103] on div "Georgia Department of Revenue" at bounding box center [413, 100] width 152 height 9
type input "Georgia Department of Revenue"
type input "Bankruptcy"
type input "2595 Century Parkway NE, Suite 339"
type input "Atlanta"
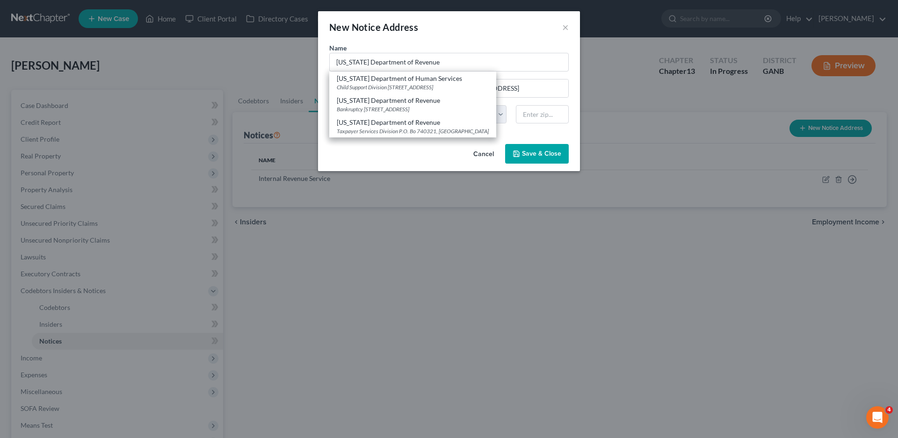
select select "10"
type input "30345"
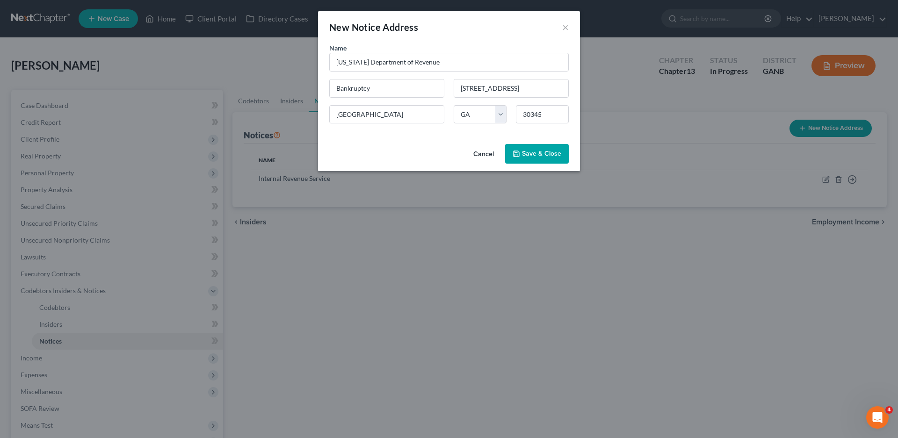
click at [537, 155] on span "Save & Close" at bounding box center [541, 154] width 39 height 8
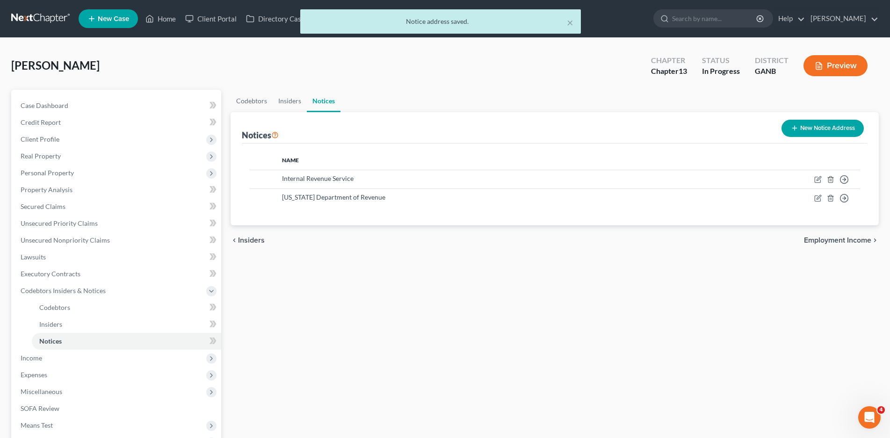
click at [804, 130] on button "New Notice Address" at bounding box center [823, 128] width 82 height 17
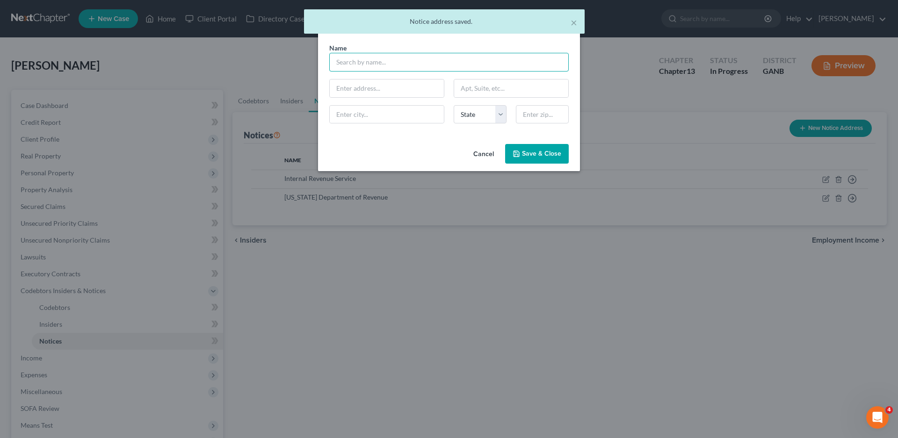
click at [366, 62] on input "text" at bounding box center [449, 62] width 240 height 19
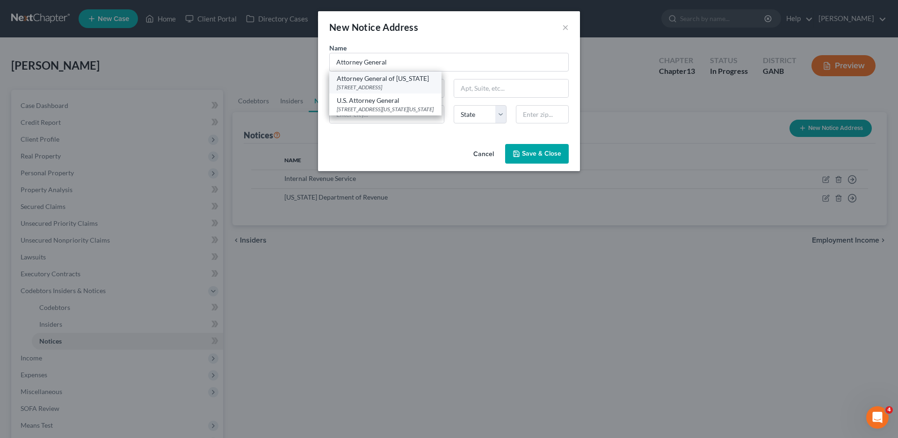
click at [395, 84] on div "132 State Judicial Bldg, Atlanta, GA 30334" at bounding box center [385, 87] width 97 height 8
type input "Attorney General of Georgia"
type input "132 State Judicial Bldg"
type input "Atlanta"
select select "10"
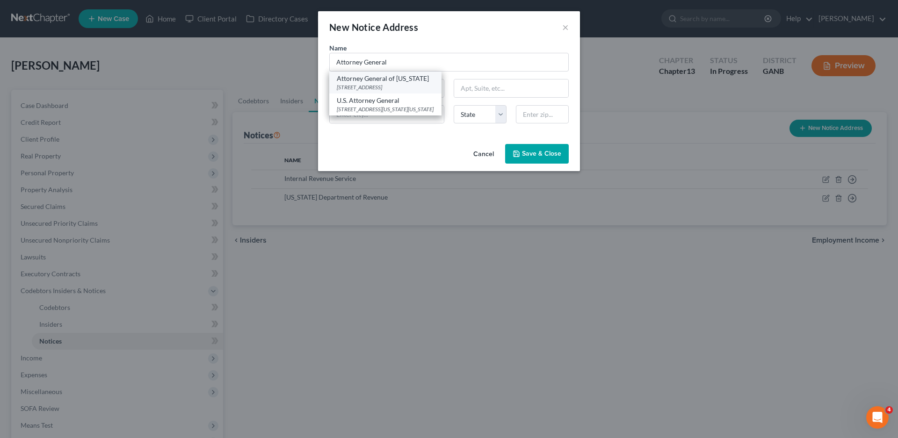
type input "30334"
drag, startPoint x: 536, startPoint y: 153, endPoint x: 539, endPoint y: 159, distance: 6.3
click at [536, 153] on span "Save & Close" at bounding box center [541, 154] width 39 height 8
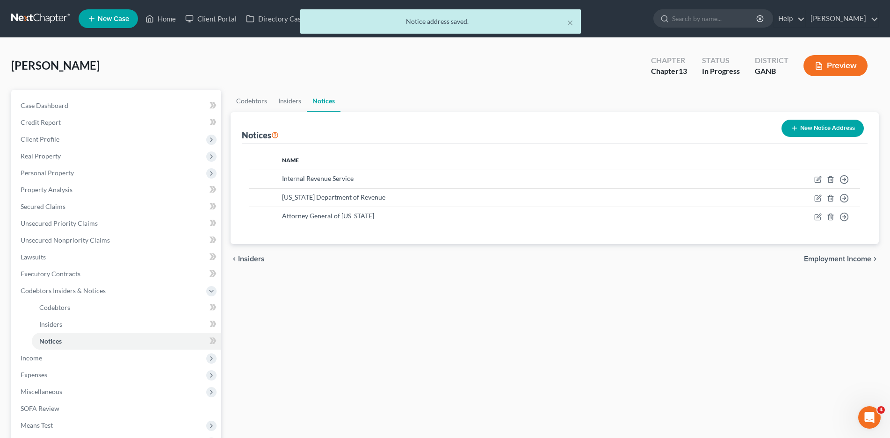
click at [806, 132] on button "New Notice Address" at bounding box center [823, 128] width 82 height 17
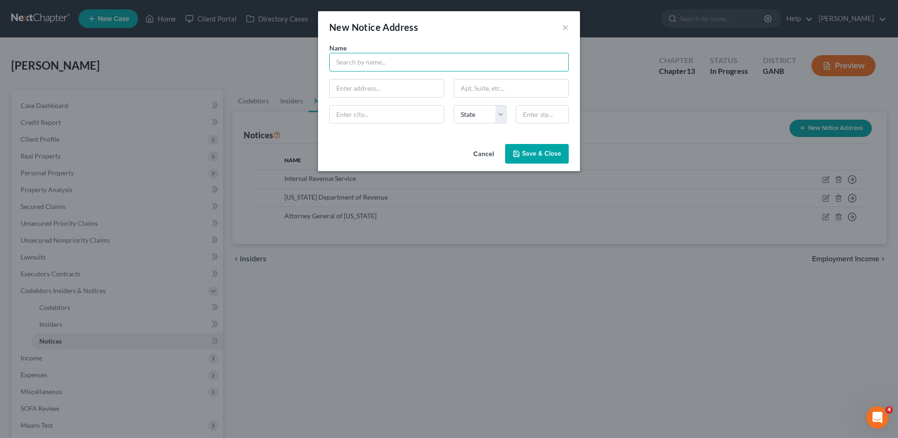
click at [355, 63] on input "text" at bounding box center [449, 62] width 240 height 19
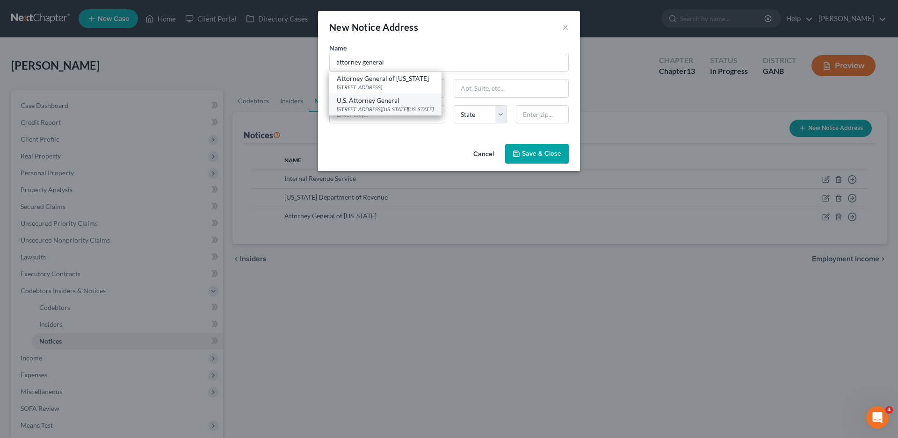
click at [383, 104] on div "U.S. Attorney General" at bounding box center [385, 100] width 97 height 9
type input "U.S. Attorney General"
type input "950 Pennsylvania Ave NW"
type input "Washington"
select select "8"
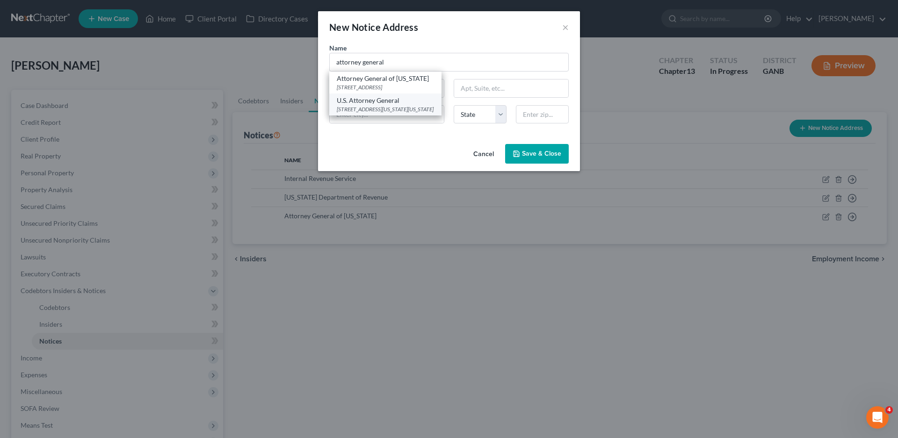
type input "20530-0009"
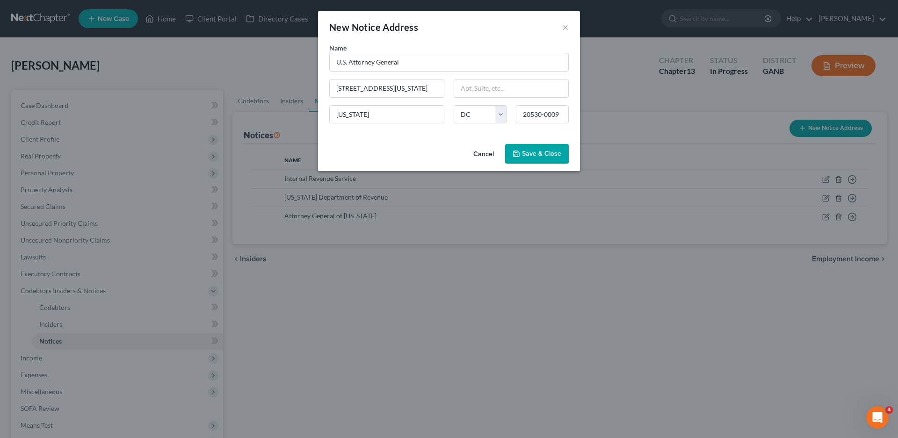
click at [550, 156] on span "Save & Close" at bounding box center [541, 154] width 39 height 8
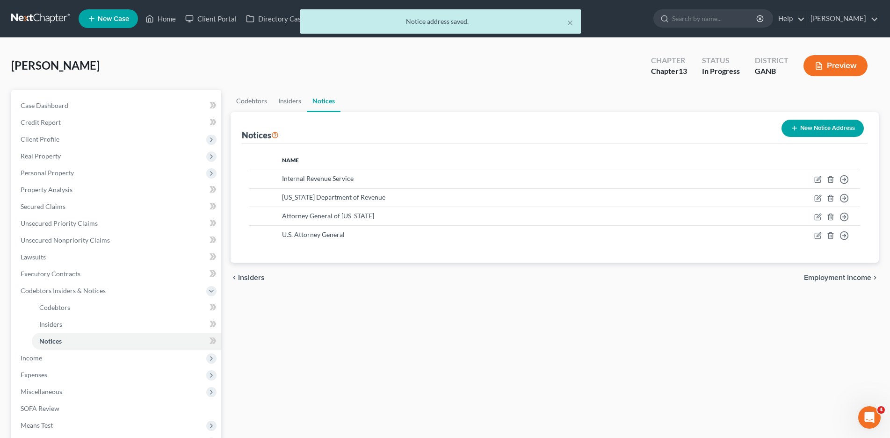
click at [830, 131] on button "New Notice Address" at bounding box center [823, 128] width 82 height 17
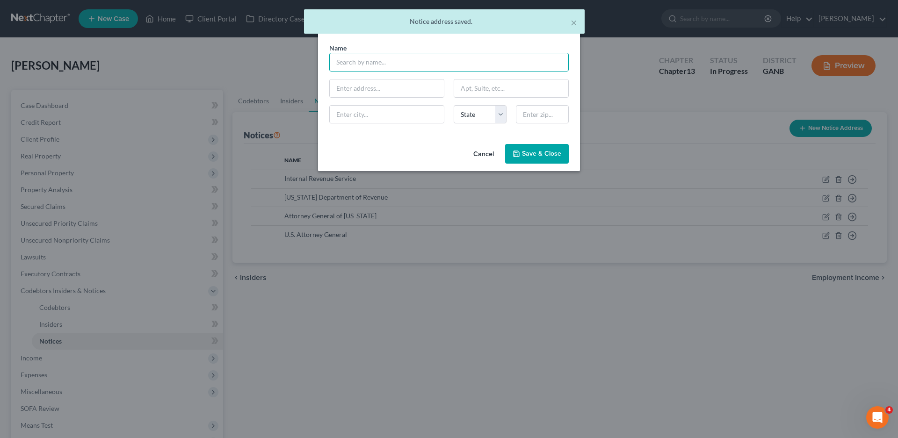
click at [358, 66] on input "text" at bounding box center [449, 62] width 240 height 19
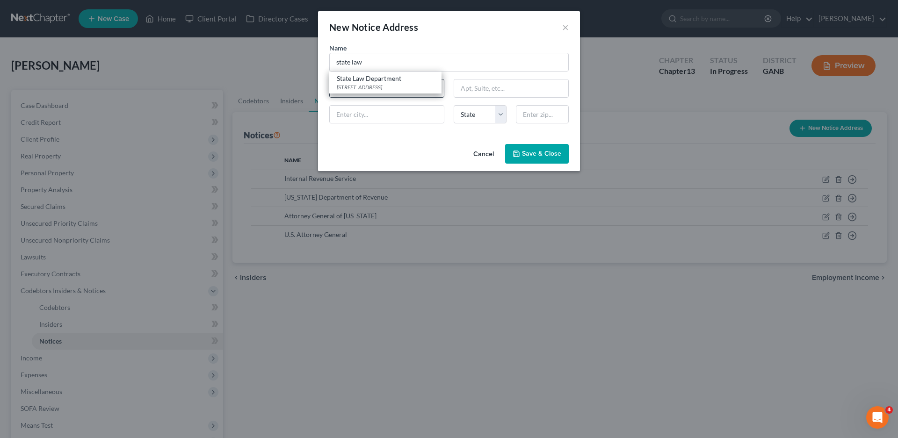
drag, startPoint x: 376, startPoint y: 82, endPoint x: 388, endPoint y: 93, distance: 16.3
click at [376, 83] on div "State Law Department 40 Capitol Sq SW, Atlanta, GA 30334-9057" at bounding box center [385, 83] width 112 height 22
type input "State Law Department"
type input "40 Capitol Sq SW"
type input "Atlanta"
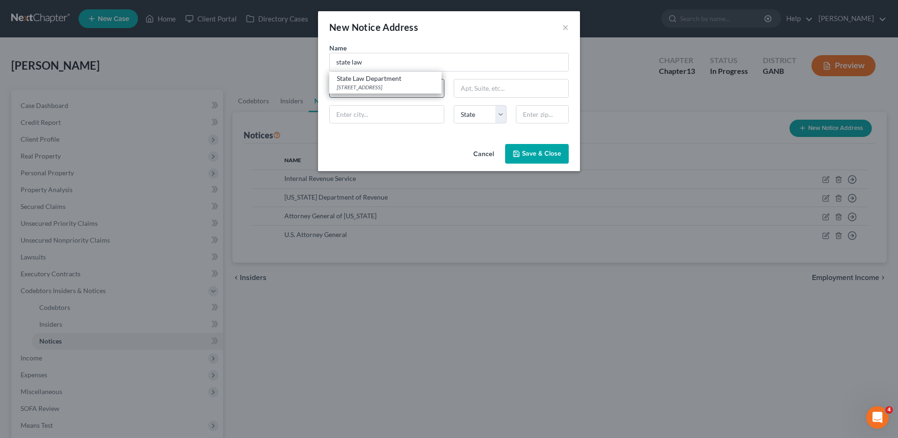
select select "10"
type input "30334-9057"
click at [539, 149] on button "Save & Close" at bounding box center [537, 154] width 64 height 20
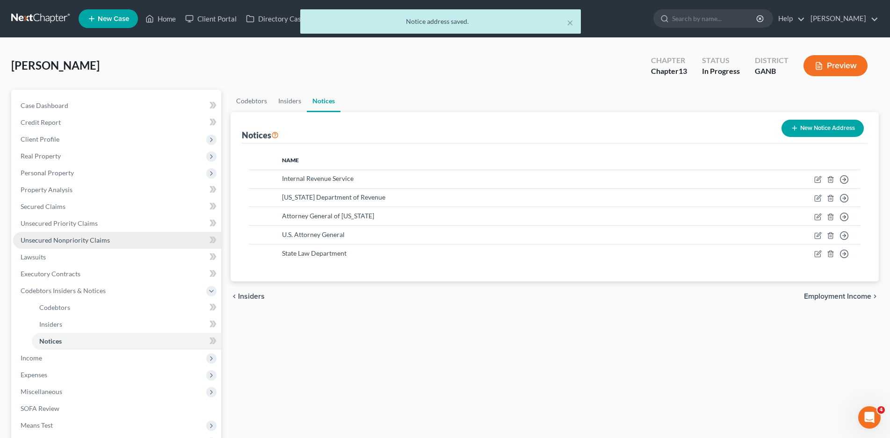
click at [55, 243] on span "Unsecured Nonpriority Claims" at bounding box center [65, 240] width 89 height 8
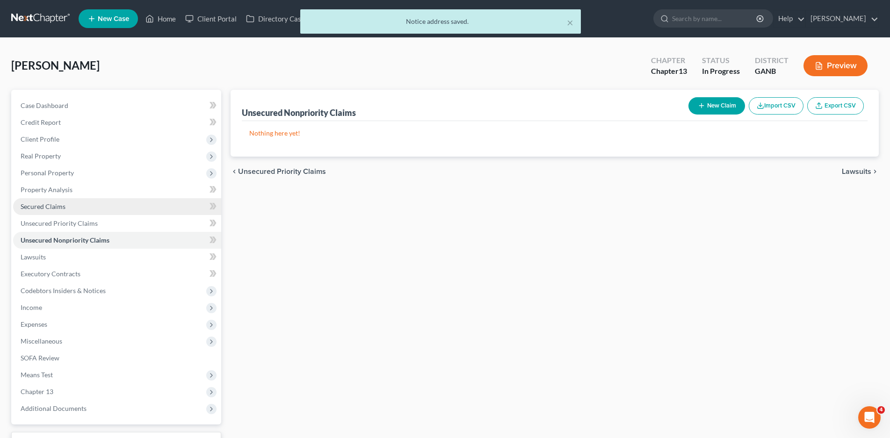
click at [38, 210] on span "Secured Claims" at bounding box center [43, 207] width 45 height 8
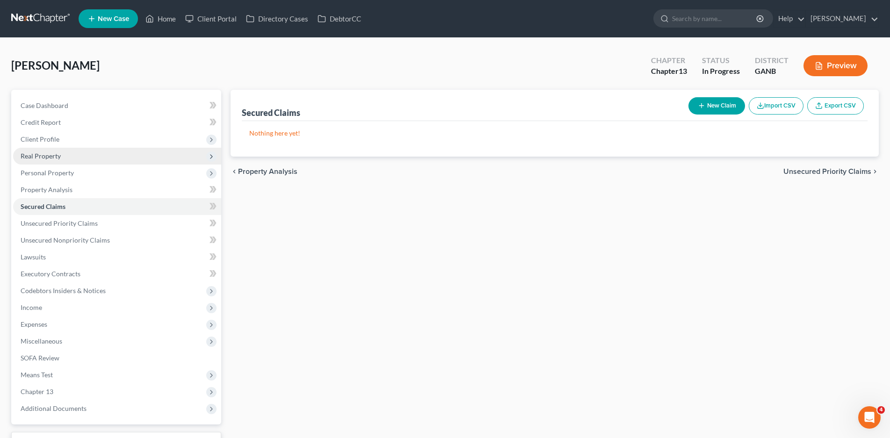
click at [34, 159] on span "Real Property" at bounding box center [41, 156] width 40 height 8
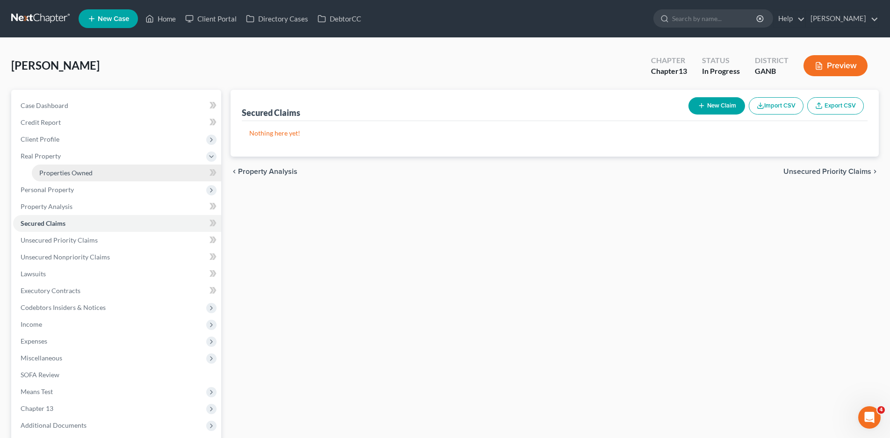
click at [56, 167] on link "Properties Owned" at bounding box center [126, 173] width 189 height 17
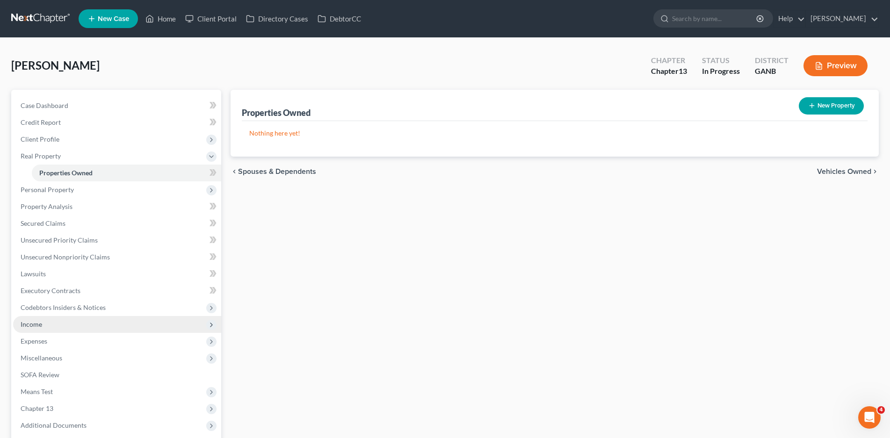
click at [39, 330] on span "Income" at bounding box center [117, 324] width 208 height 17
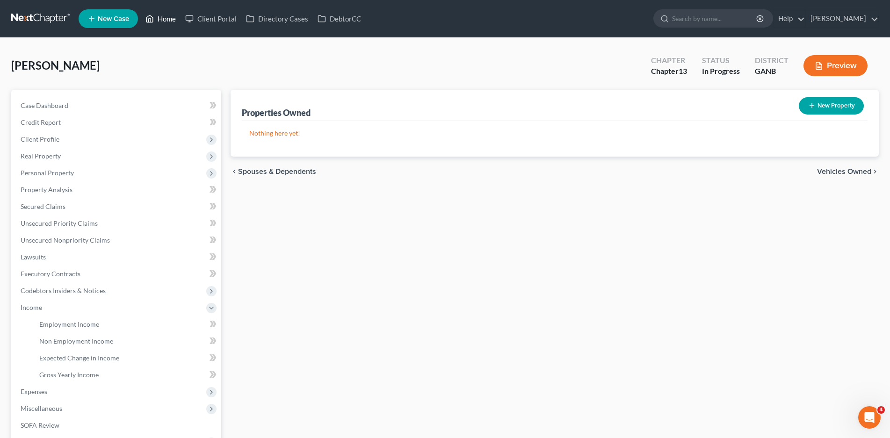
click at [168, 20] on link "Home" at bounding box center [161, 18] width 40 height 17
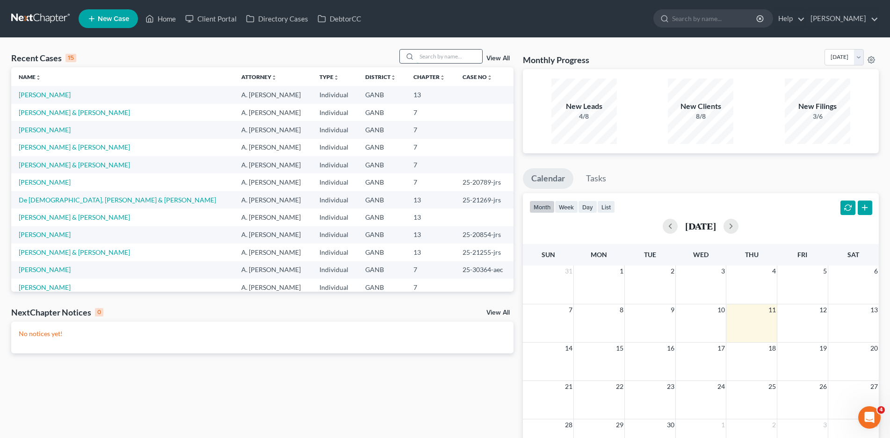
click at [440, 52] on input "search" at bounding box center [450, 57] width 66 height 14
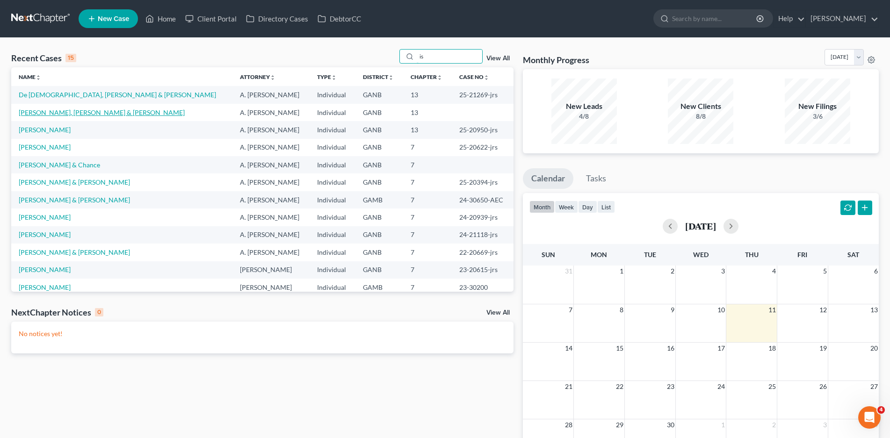
type input "is"
click at [93, 113] on link "Isaac, Parise & Swanson, Jennesa" at bounding box center [102, 113] width 166 height 8
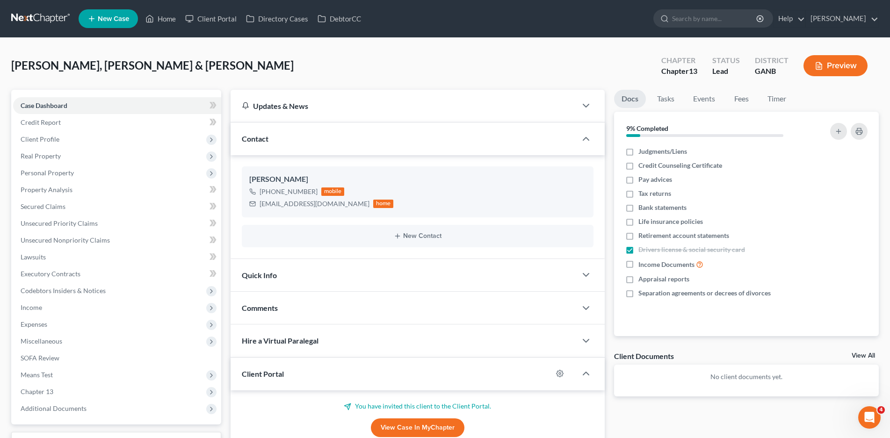
drag, startPoint x: 373, startPoint y: 272, endPoint x: 385, endPoint y: 263, distance: 15.1
click at [373, 269] on div "Quick Info" at bounding box center [404, 275] width 346 height 32
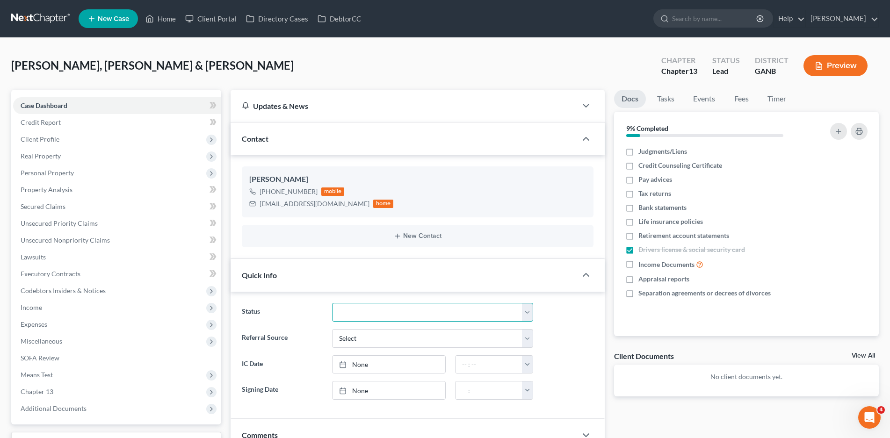
click at [346, 313] on select "Discharged Discharged & Reported Discharge Litigation Dismissal Notice Dismisse…" at bounding box center [433, 312] width 202 height 19
select select "9"
click at [332, 303] on select "Discharged Discharged & Reported Discharge Litigation Dismissal Notice Dismisse…" at bounding box center [433, 312] width 202 height 19
click at [47, 172] on span "Personal Property" at bounding box center [47, 173] width 53 height 8
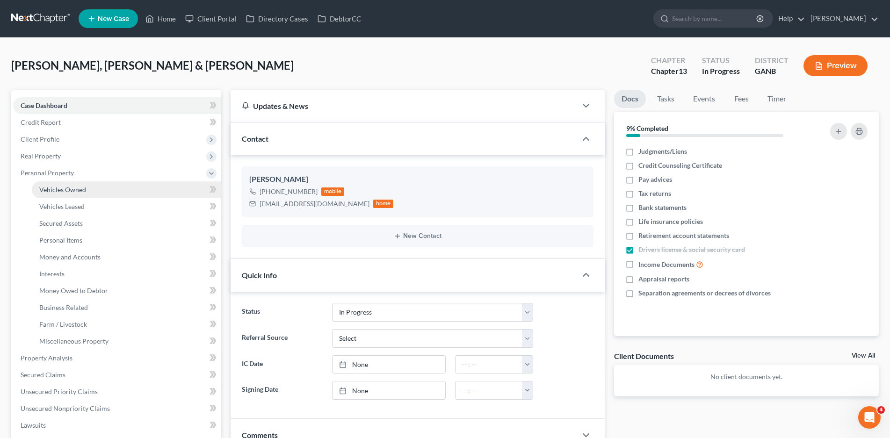
click at [64, 192] on span "Vehicles Owned" at bounding box center [62, 190] width 47 height 8
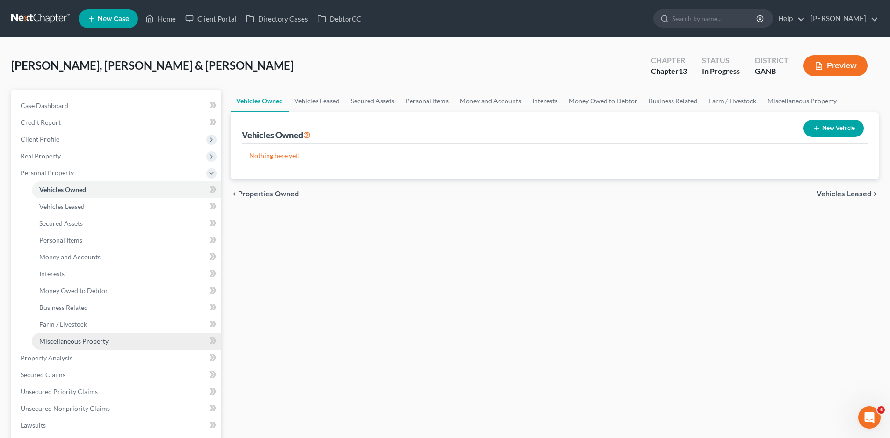
click at [65, 341] on span "Miscellaneous Property" at bounding box center [73, 341] width 69 height 8
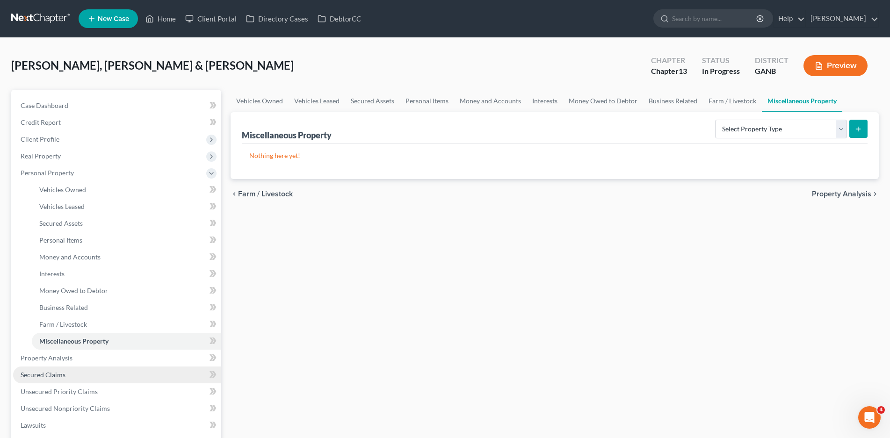
click at [50, 374] on span "Secured Claims" at bounding box center [43, 375] width 45 height 8
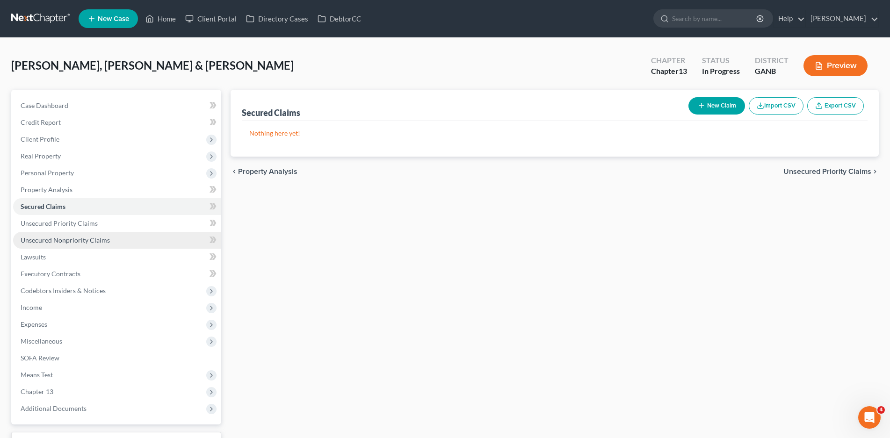
click at [68, 241] on span "Unsecured Nonpriority Claims" at bounding box center [65, 240] width 89 height 8
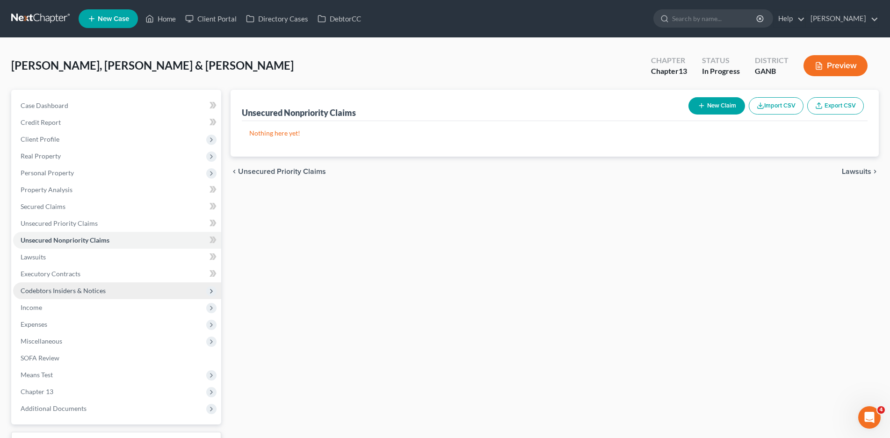
click at [62, 289] on span "Codebtors Insiders & Notices" at bounding box center [63, 291] width 85 height 8
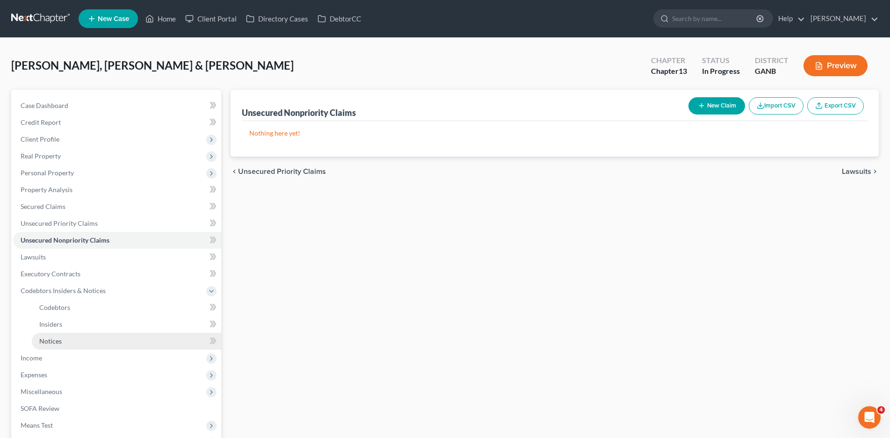
click at [66, 338] on link "Notices" at bounding box center [126, 341] width 189 height 17
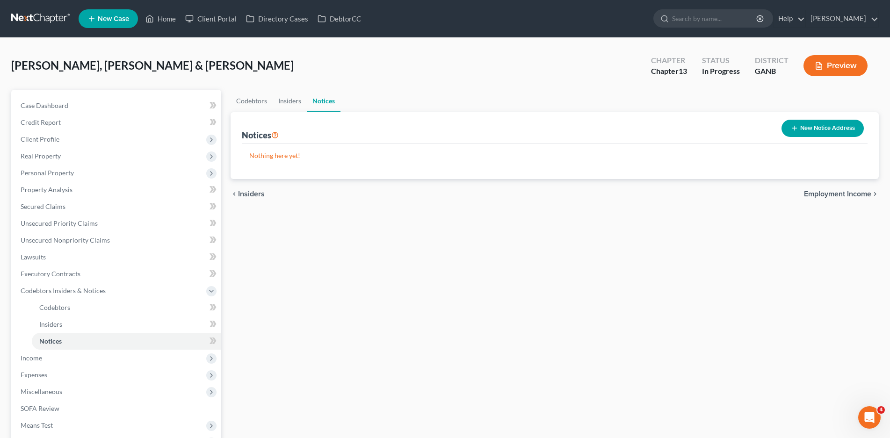
click at [835, 126] on button "New Notice Address" at bounding box center [823, 128] width 82 height 17
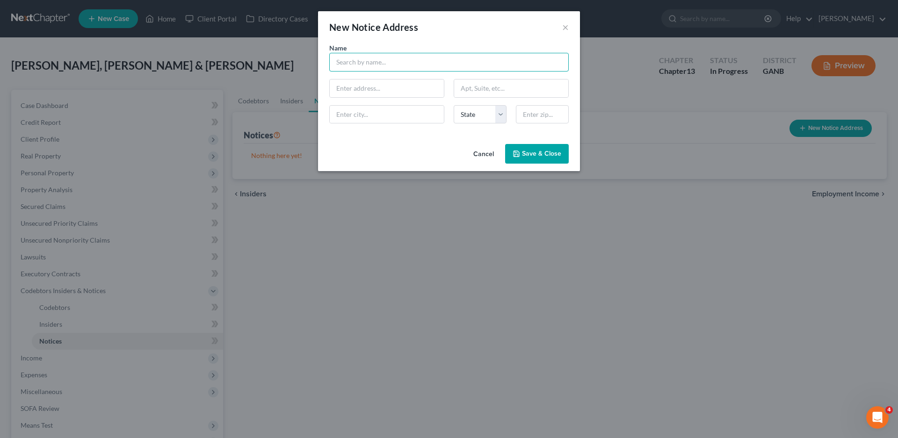
click at [359, 60] on input "text" at bounding box center [449, 62] width 240 height 19
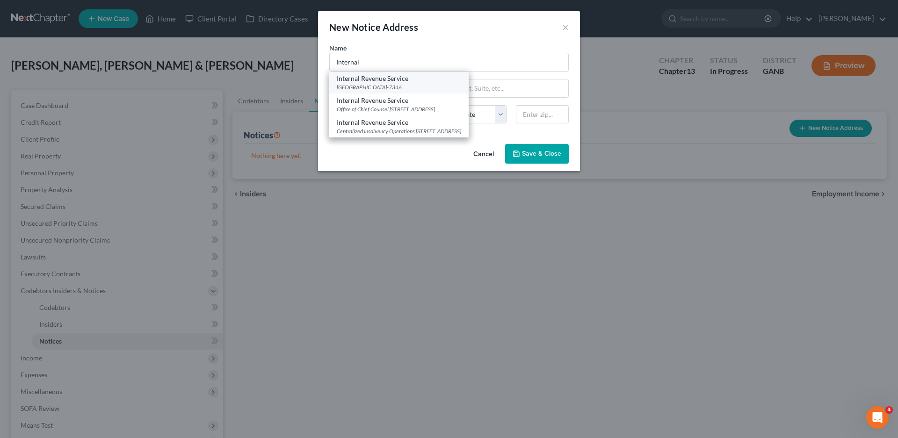
click at [386, 84] on div "PO Box 7346, Philadelphia, PA 19101-7346" at bounding box center [399, 87] width 124 height 8
type input "Internal Revenue Service"
type input "PO Box 7346"
type input "Philadelphia"
select select "39"
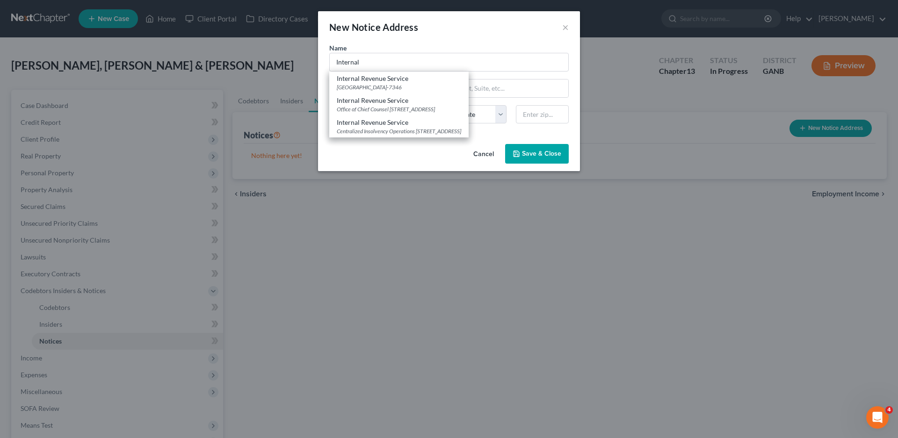
type input "19101-7346"
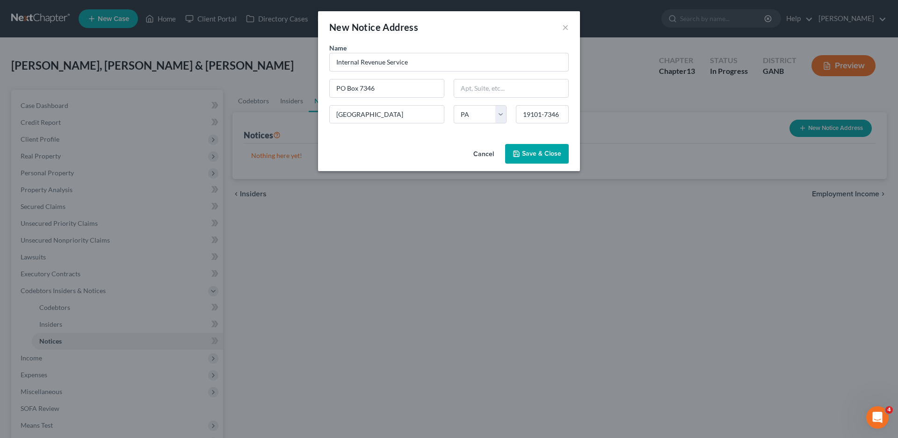
click at [547, 155] on span "Save & Close" at bounding box center [541, 154] width 39 height 8
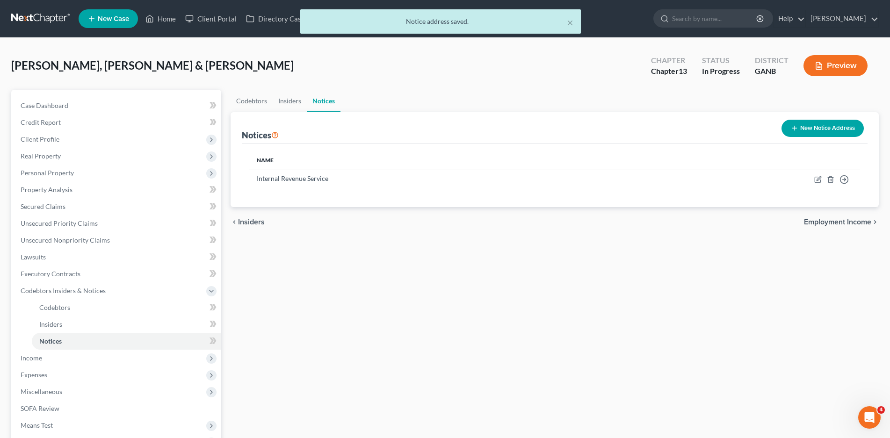
click at [804, 131] on button "New Notice Address" at bounding box center [823, 128] width 82 height 17
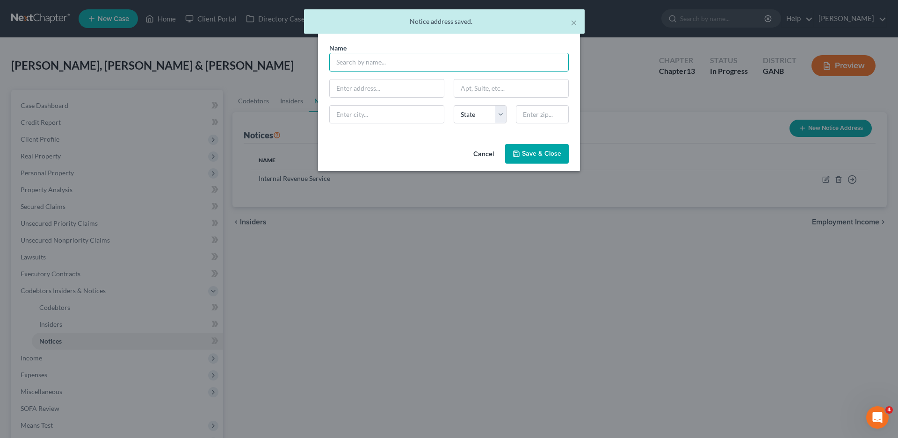
click at [361, 64] on input "text" at bounding box center [449, 62] width 240 height 19
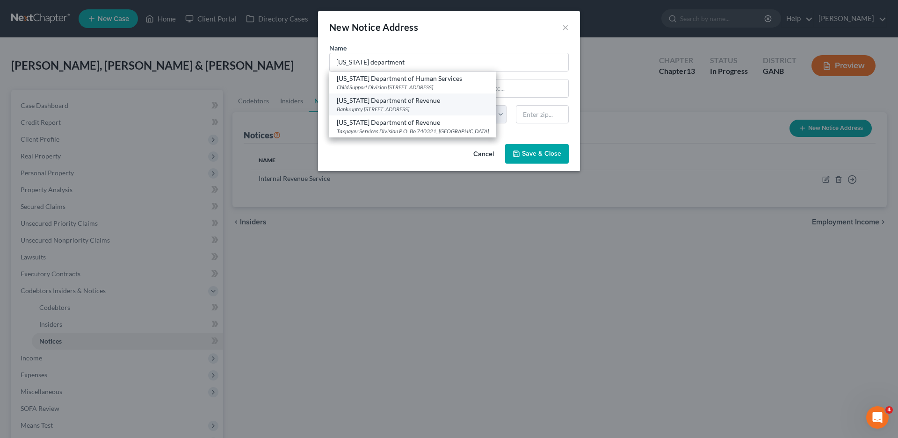
click at [430, 102] on div "Georgia Department of Revenue" at bounding box center [413, 100] width 152 height 9
type input "Georgia Department of Revenue"
type input "Bankruptcy"
type input "2595 Century Parkway NE, Suite 339"
type input "Atlanta"
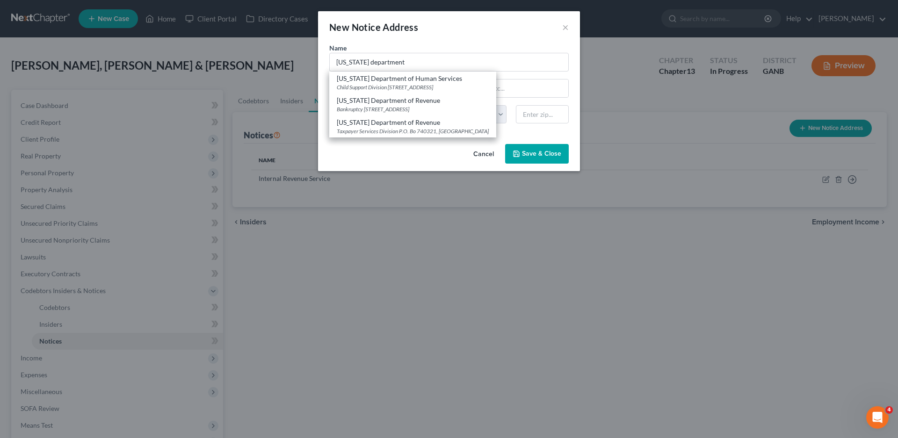
select select "10"
type input "30345"
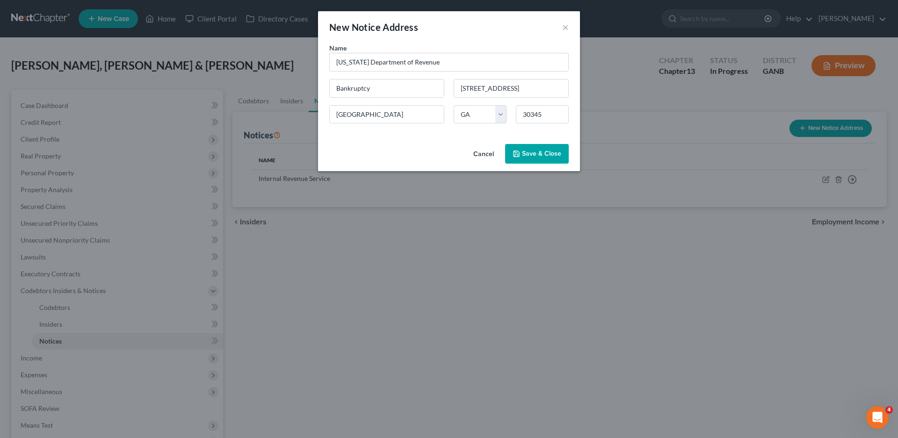
click at [543, 150] on span "Save & Close" at bounding box center [541, 154] width 39 height 8
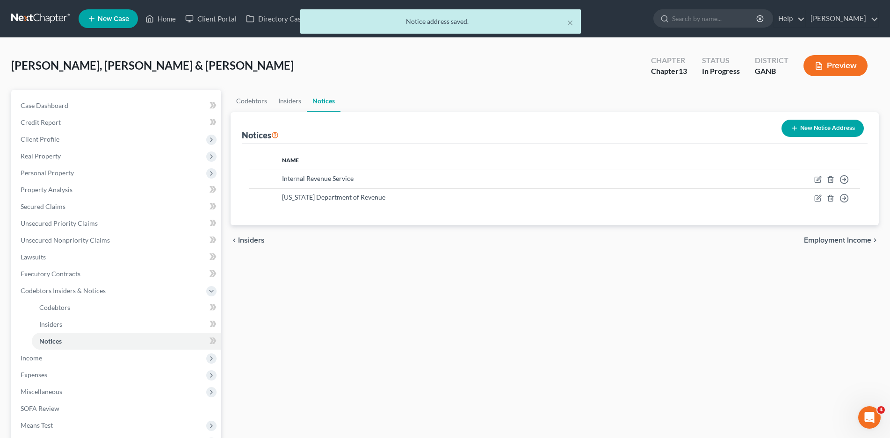
click at [825, 125] on button "New Notice Address" at bounding box center [823, 128] width 82 height 17
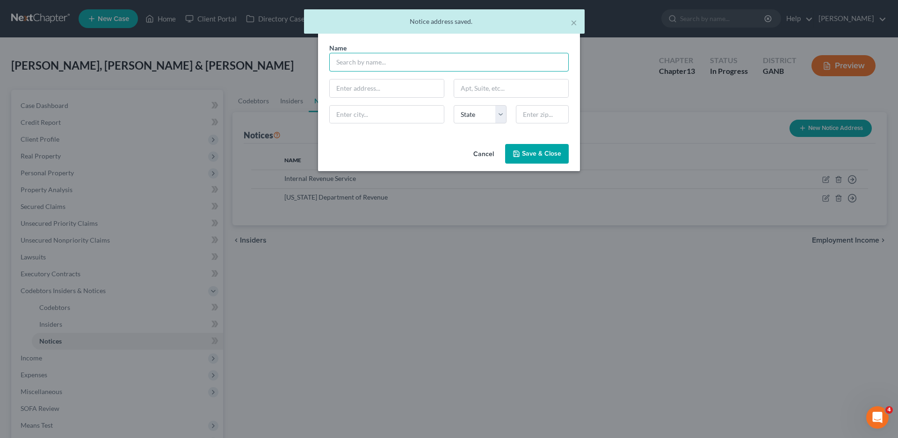
click at [380, 63] on input "text" at bounding box center [449, 62] width 240 height 19
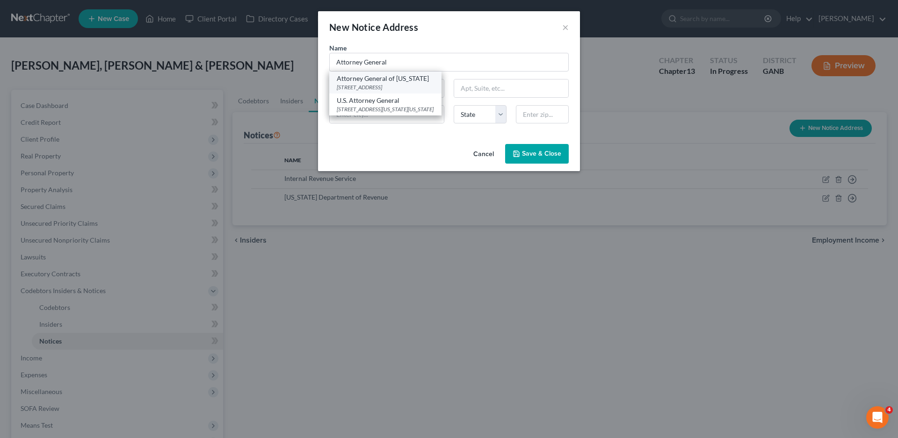
click at [376, 82] on div "Attorney General of Georgia" at bounding box center [385, 78] width 97 height 9
type input "Attorney General of Georgia"
type input "132 State Judicial Bldg"
type input "Atlanta"
select select "10"
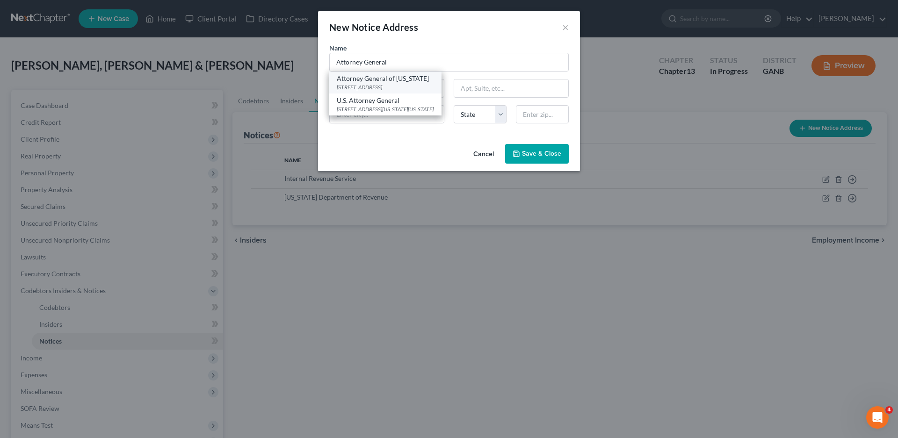
type input "30334"
click at [556, 153] on span "Save & Close" at bounding box center [541, 154] width 39 height 8
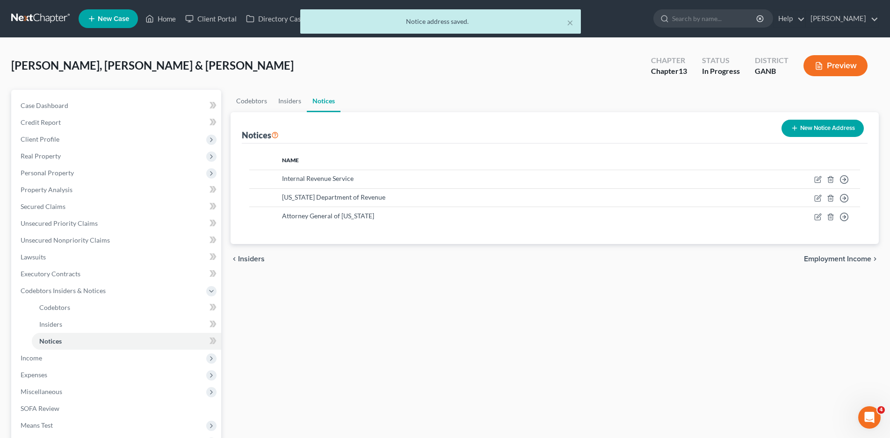
click at [819, 131] on button "New Notice Address" at bounding box center [823, 128] width 82 height 17
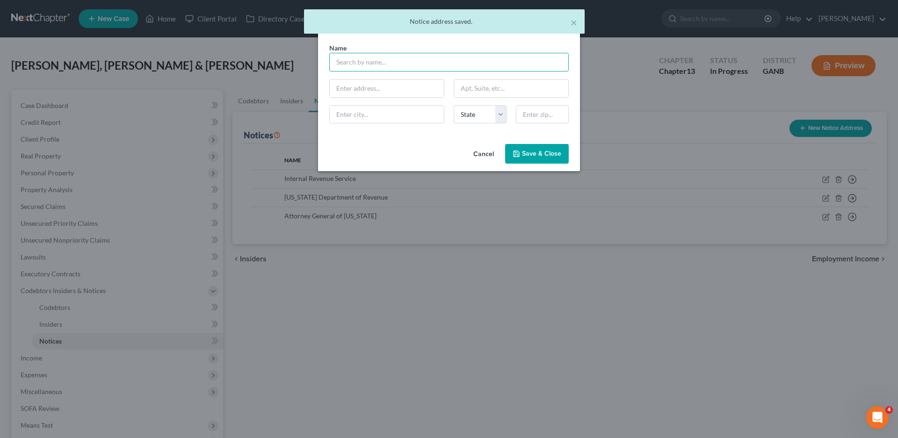
click at [353, 63] on input "text" at bounding box center [449, 62] width 240 height 19
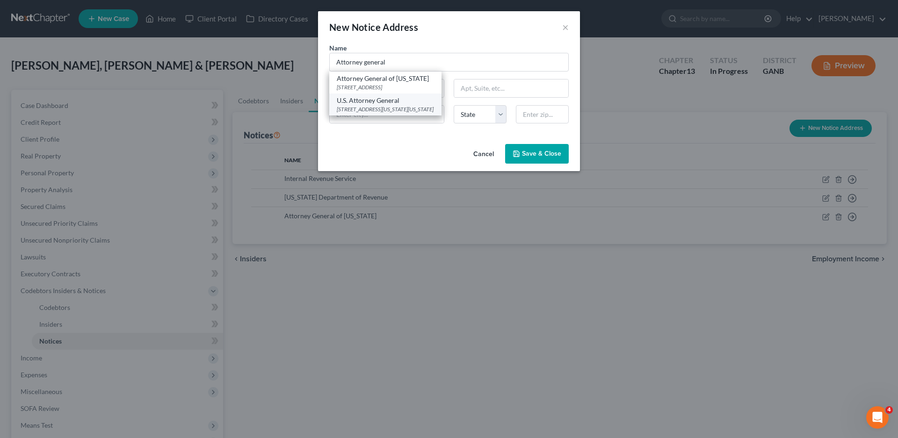
click at [374, 109] on div "950 Pennsylvania Ave NW, Washington, DC 20530-0009" at bounding box center [385, 109] width 97 height 8
type input "U.S. Attorney General"
type input "950 Pennsylvania Ave NW"
type input "Washington"
select select "8"
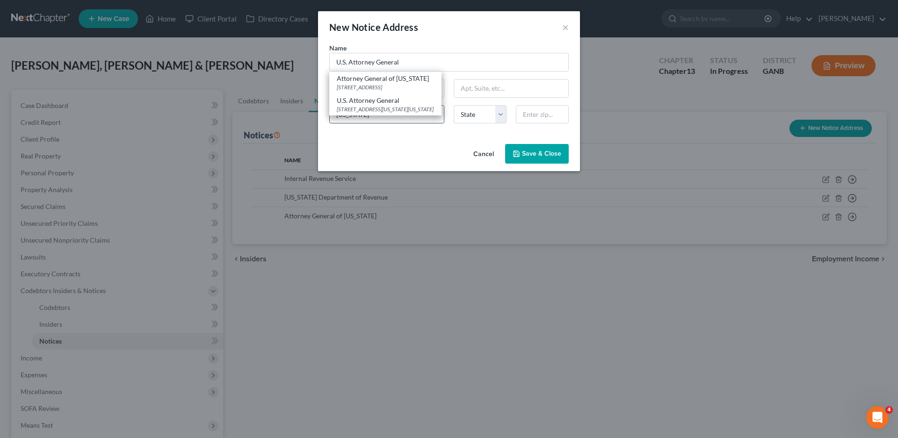
type input "20530-0009"
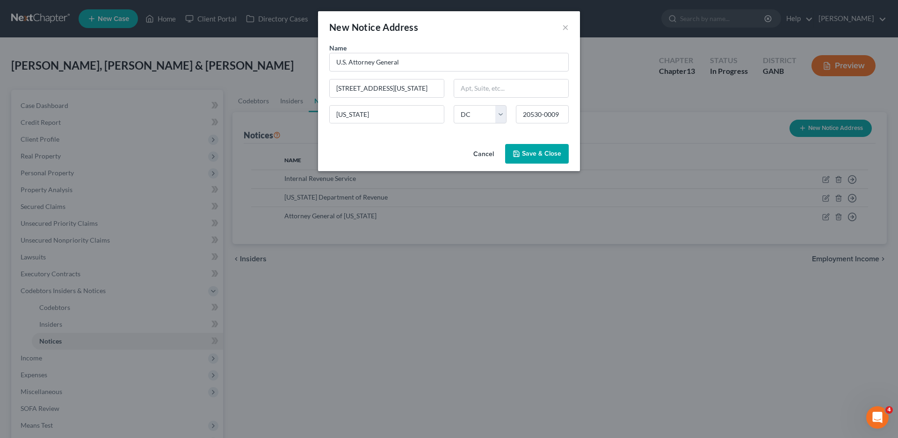
click at [552, 151] on span "Save & Close" at bounding box center [541, 154] width 39 height 8
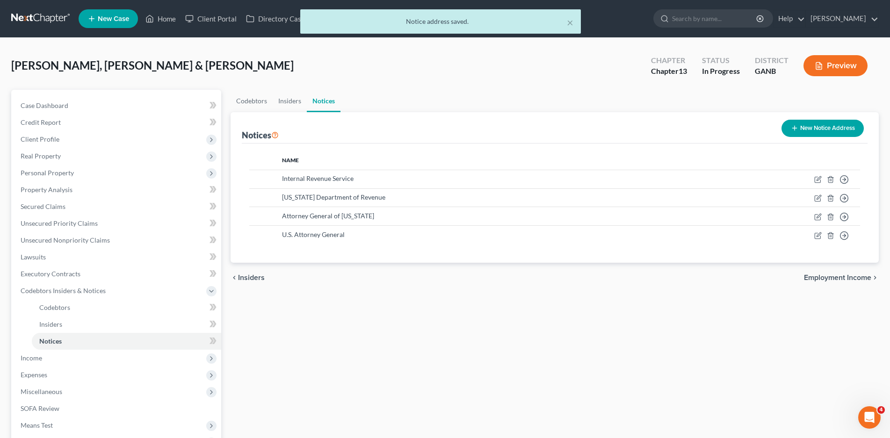
click at [834, 129] on button "New Notice Address" at bounding box center [823, 128] width 82 height 17
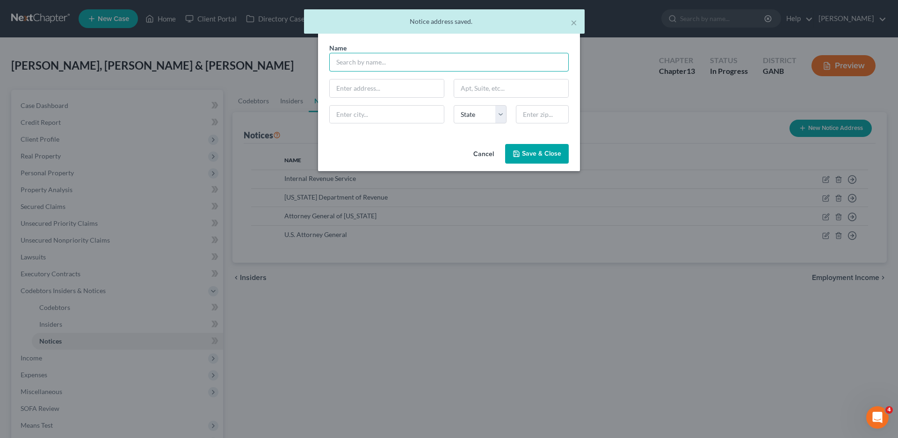
click at [343, 60] on input "text" at bounding box center [449, 62] width 240 height 19
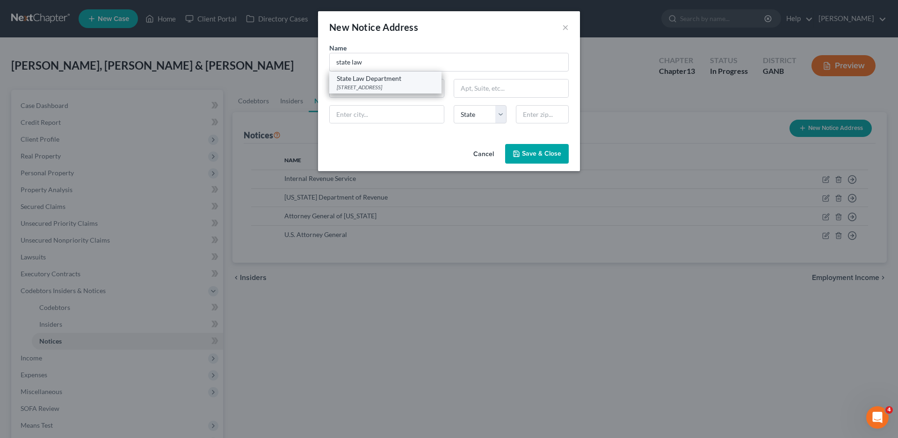
click at [389, 80] on div "State Law Department" at bounding box center [385, 78] width 97 height 9
type input "State Law Department"
type input "40 Capitol Sq SW"
type input "Atlanta"
select select "10"
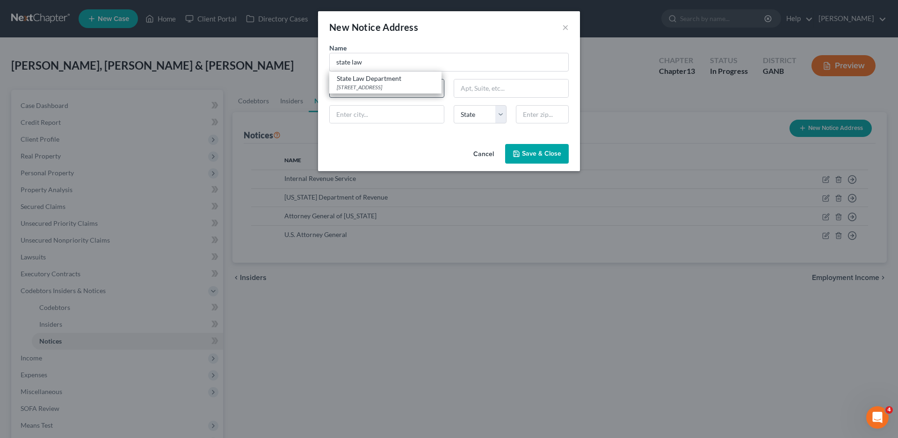
type input "30334-9057"
click at [526, 152] on span "Save & Close" at bounding box center [541, 154] width 39 height 8
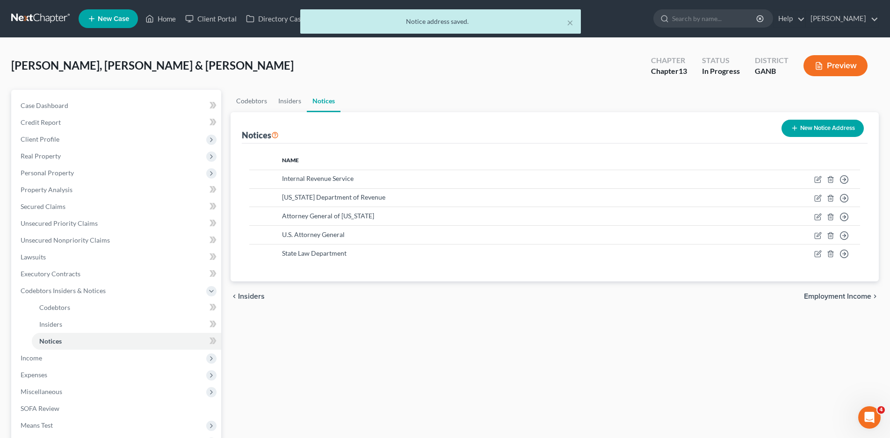
click at [168, 22] on div "× Notice address saved." at bounding box center [440, 23] width 890 height 29
click at [169, 16] on div "× Notice address saved." at bounding box center [440, 23] width 890 height 29
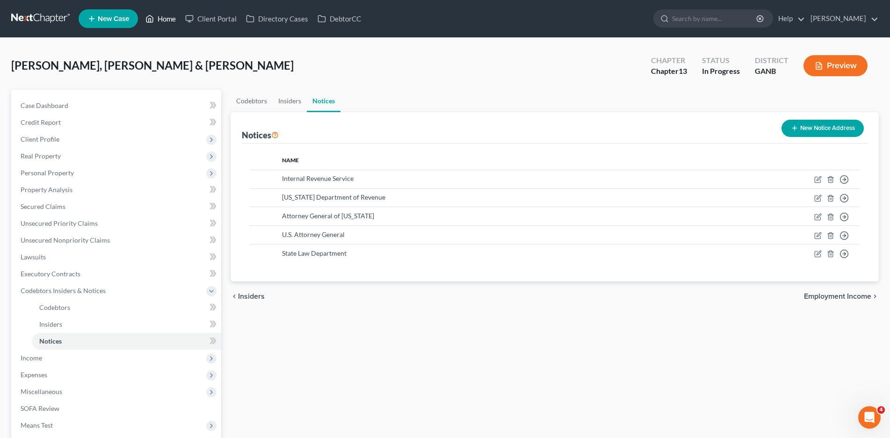
click at [171, 15] on link "Home" at bounding box center [161, 18] width 40 height 17
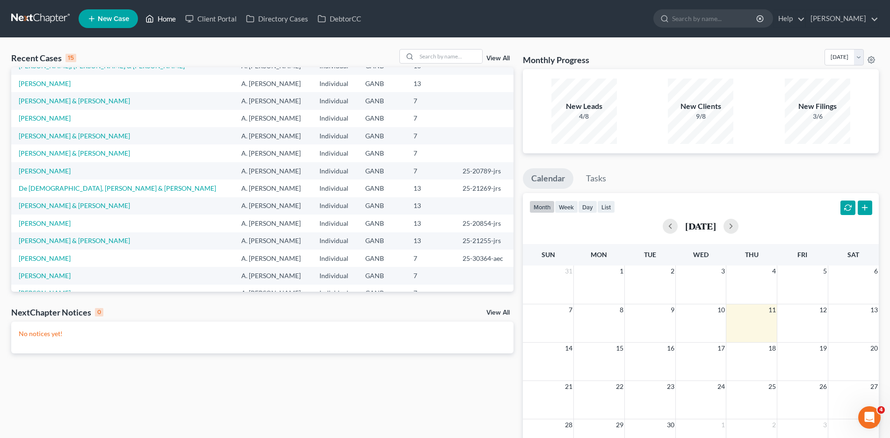
scroll to position [65, 0]
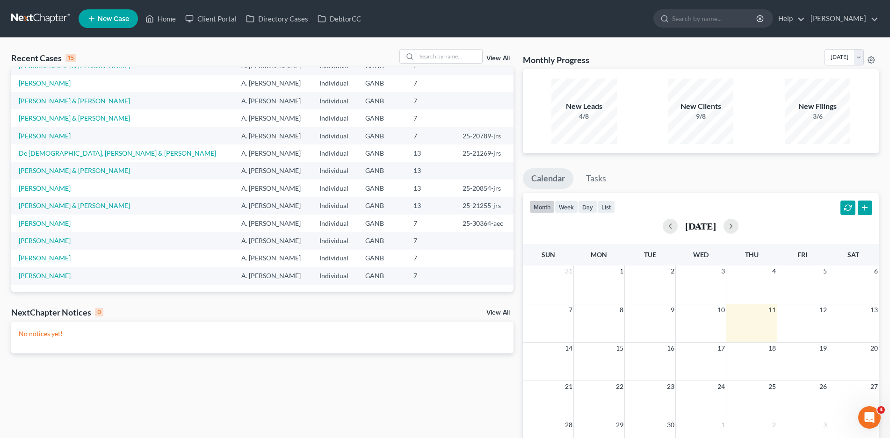
click at [32, 258] on link "Carrillo, Kelly" at bounding box center [45, 258] width 52 height 8
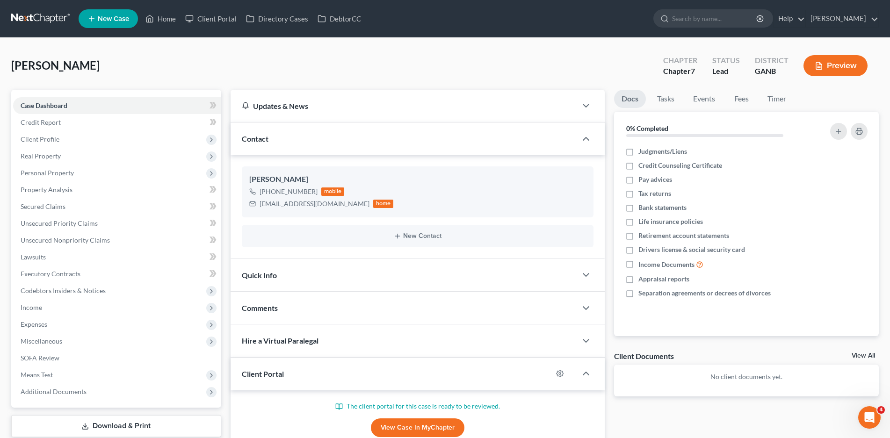
click at [340, 276] on div "Quick Info" at bounding box center [404, 275] width 346 height 32
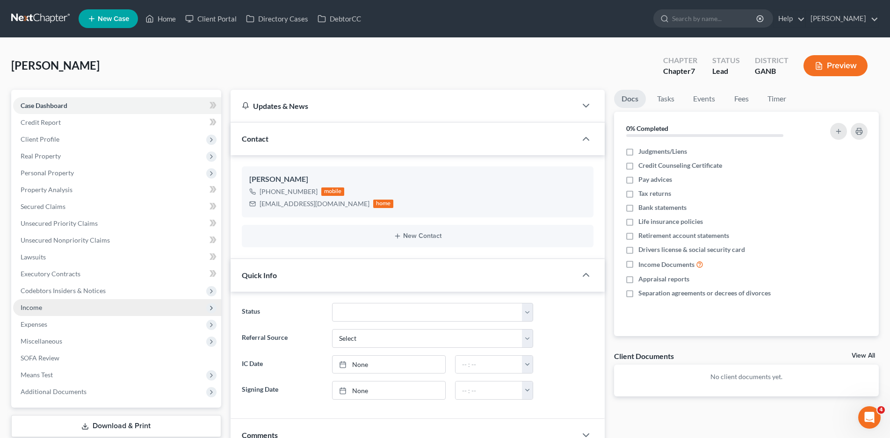
click at [38, 306] on span "Income" at bounding box center [32, 308] width 22 height 8
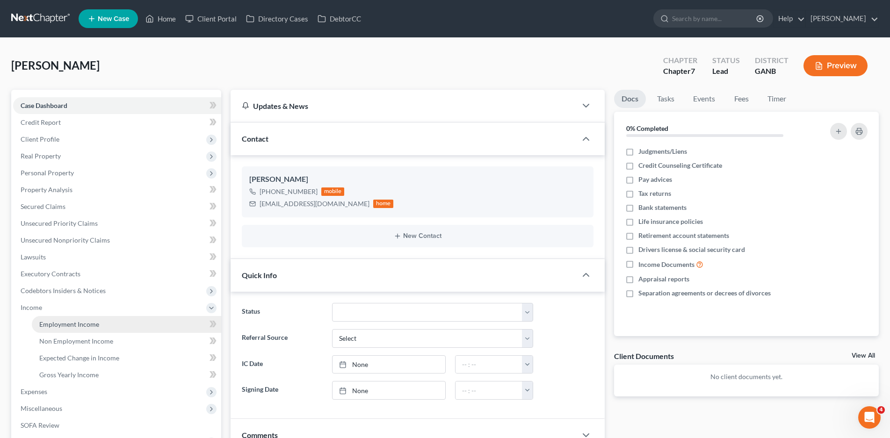
click at [70, 322] on span "Employment Income" at bounding box center [69, 324] width 60 height 8
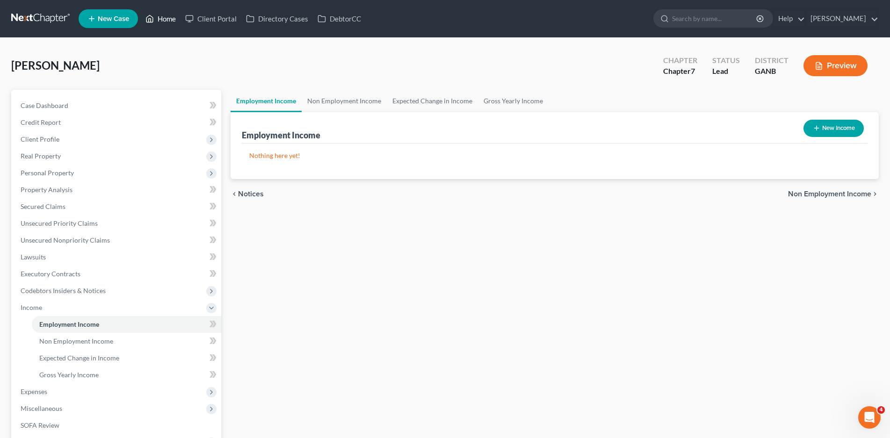
click at [167, 19] on link "Home" at bounding box center [161, 18] width 40 height 17
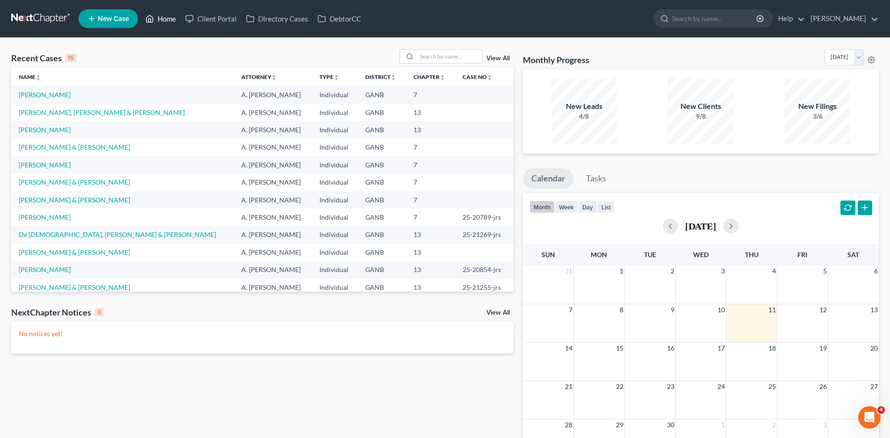
scroll to position [65, 0]
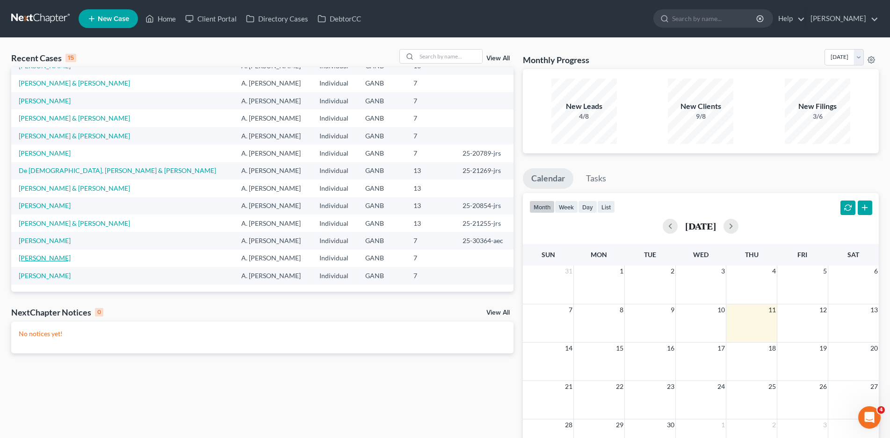
click at [42, 260] on link "Mallard, Wesley" at bounding box center [45, 258] width 52 height 8
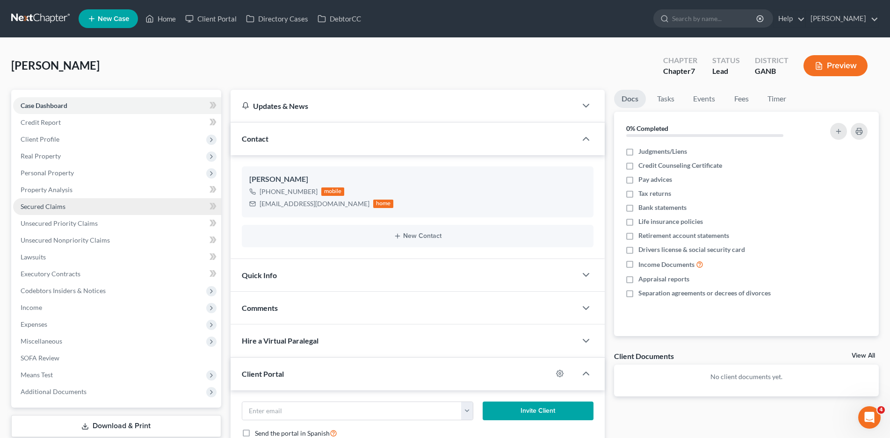
click at [44, 206] on span "Secured Claims" at bounding box center [43, 207] width 45 height 8
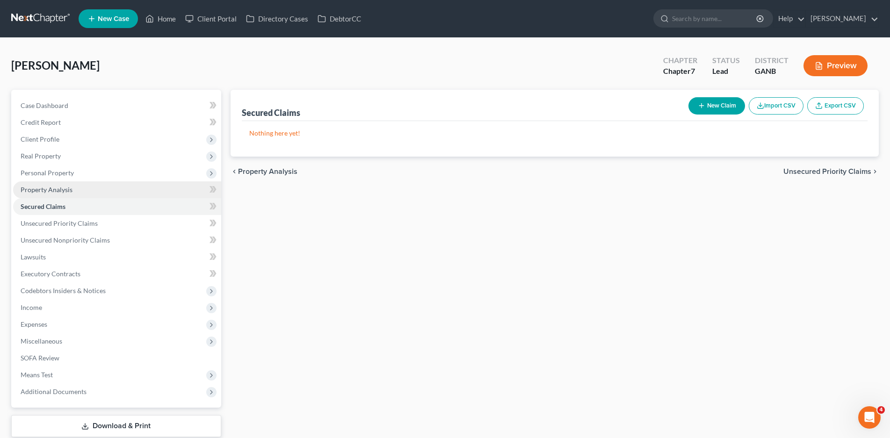
click at [48, 190] on span "Property Analysis" at bounding box center [47, 190] width 52 height 8
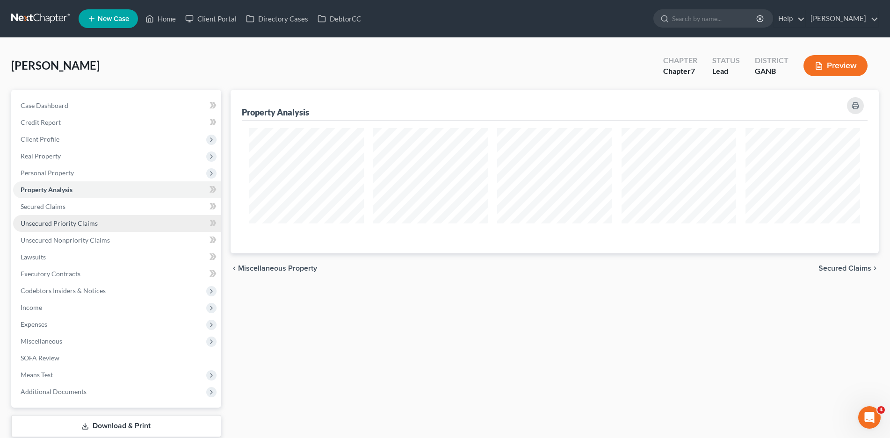
scroll to position [164, 649]
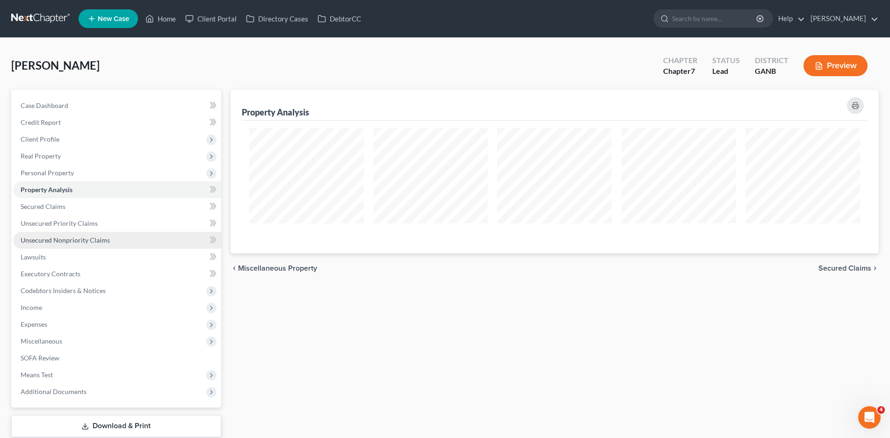
click at [60, 242] on span "Unsecured Nonpriority Claims" at bounding box center [65, 240] width 89 height 8
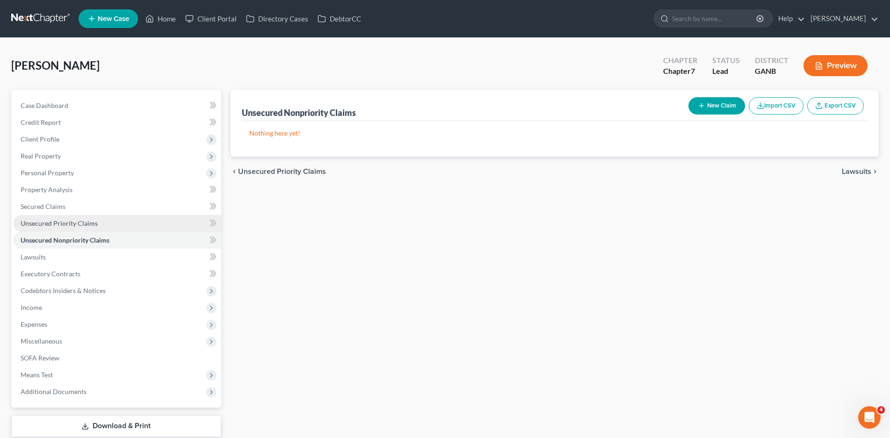
click at [64, 222] on span "Unsecured Priority Claims" at bounding box center [59, 223] width 77 height 8
click at [161, 17] on link "Home" at bounding box center [161, 18] width 40 height 17
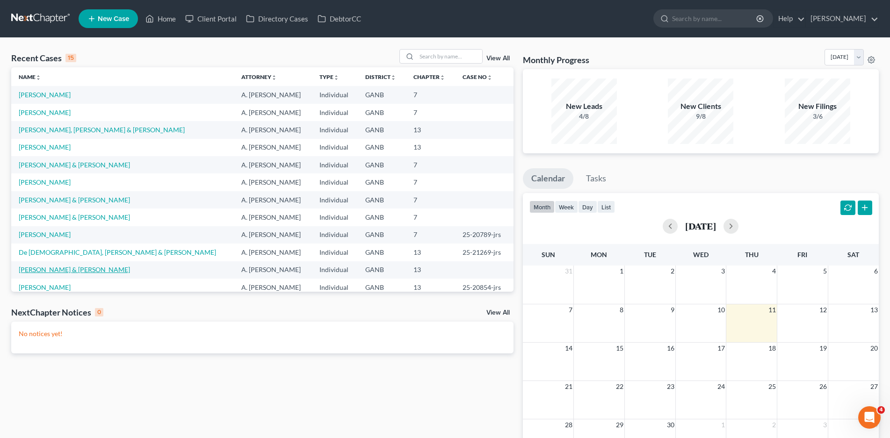
click at [50, 273] on link "Hammond, Franklin & Earlene" at bounding box center [74, 270] width 111 height 8
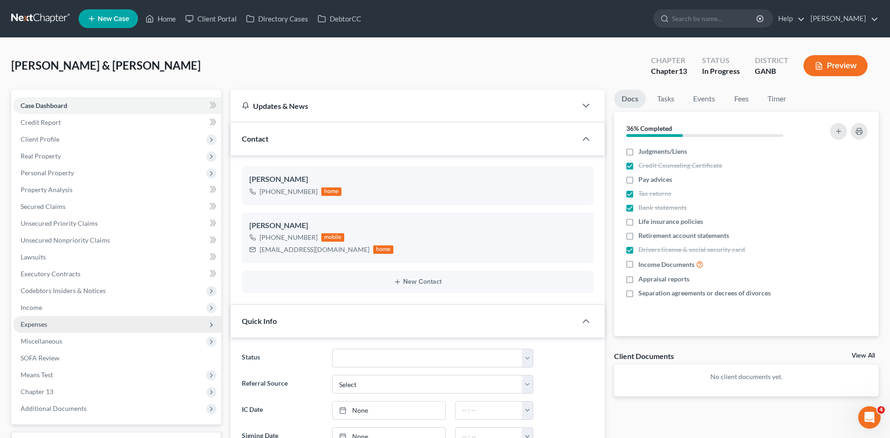
click at [32, 325] on span "Expenses" at bounding box center [34, 324] width 27 height 8
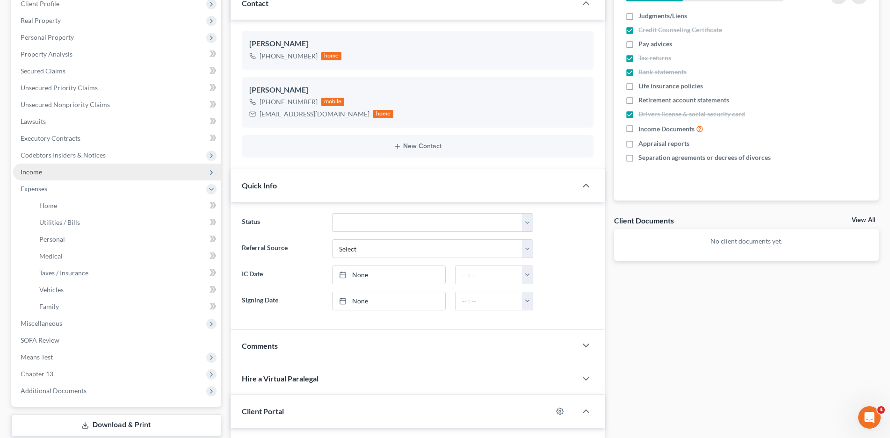
scroll to position [140, 0]
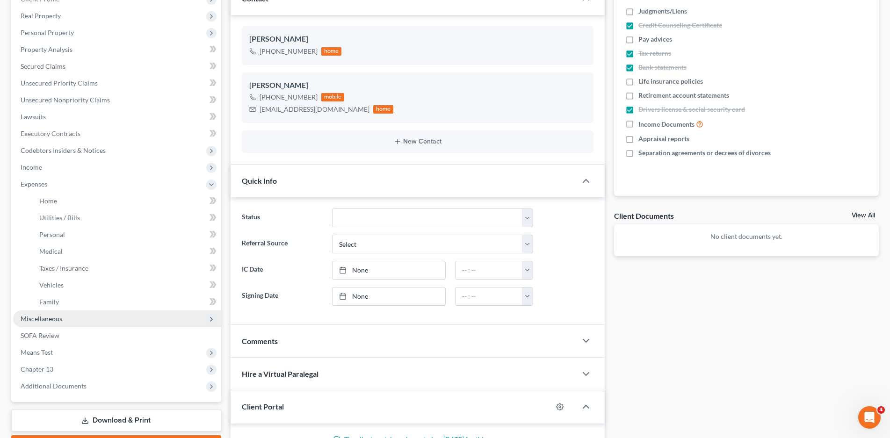
click at [47, 316] on span "Miscellaneous" at bounding box center [42, 319] width 42 height 8
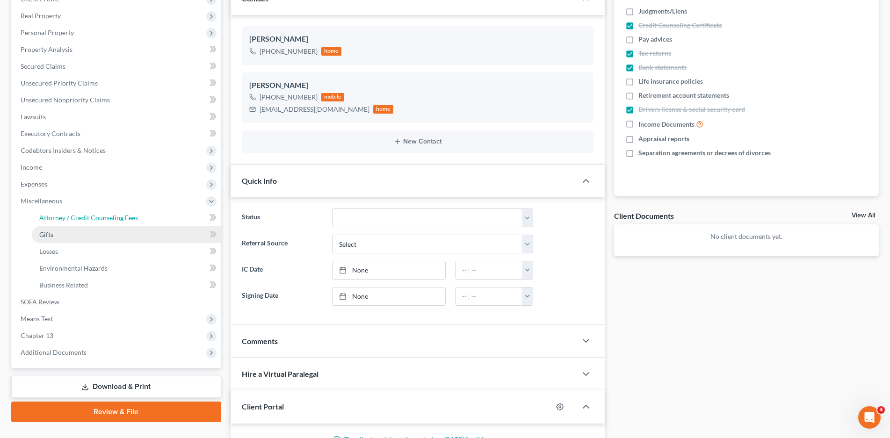
drag, startPoint x: 102, startPoint y: 215, endPoint x: 70, endPoint y: 227, distance: 34.1
click at [101, 216] on span "Attorney / Credit Counseling Fees" at bounding box center [88, 218] width 99 height 8
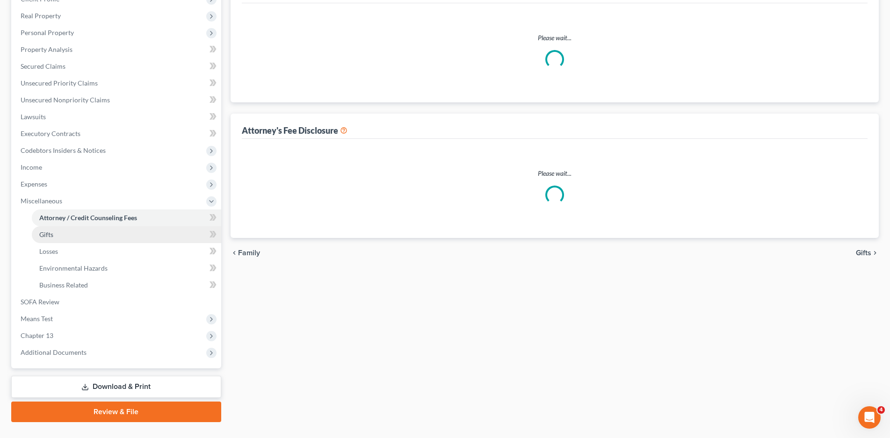
select select "0"
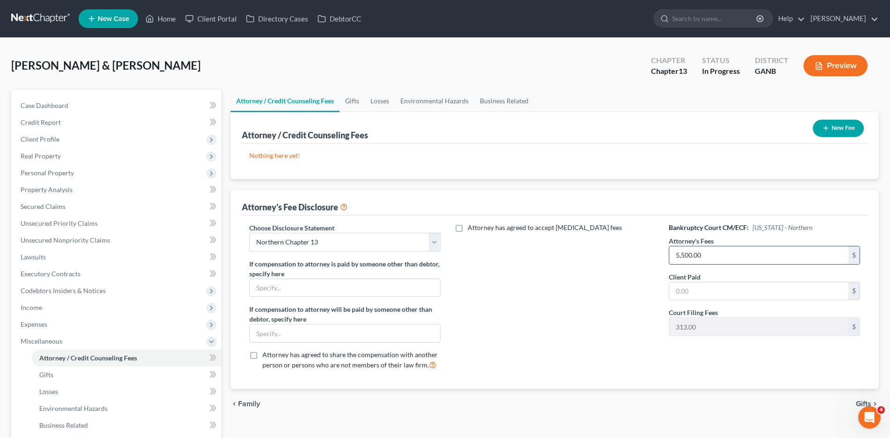
click at [697, 256] on input "5,500.00" at bounding box center [759, 256] width 179 height 18
type input "4,500.00"
click at [32, 311] on span "Income" at bounding box center [32, 308] width 22 height 8
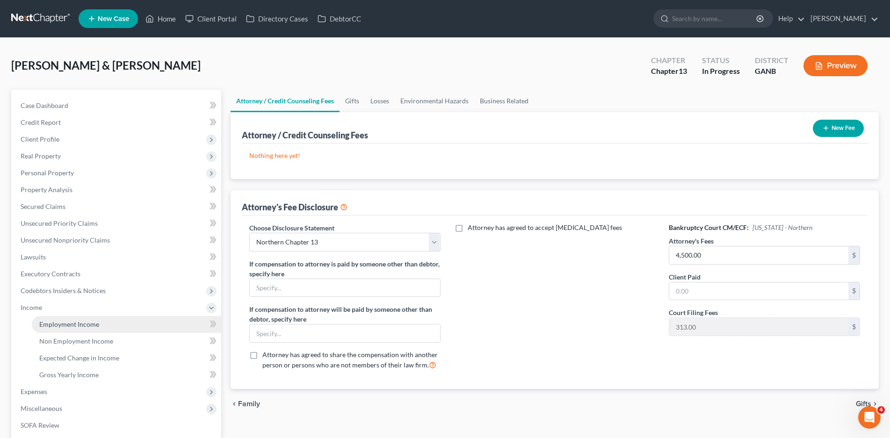
click at [76, 327] on span "Employment Income" at bounding box center [69, 324] width 60 height 8
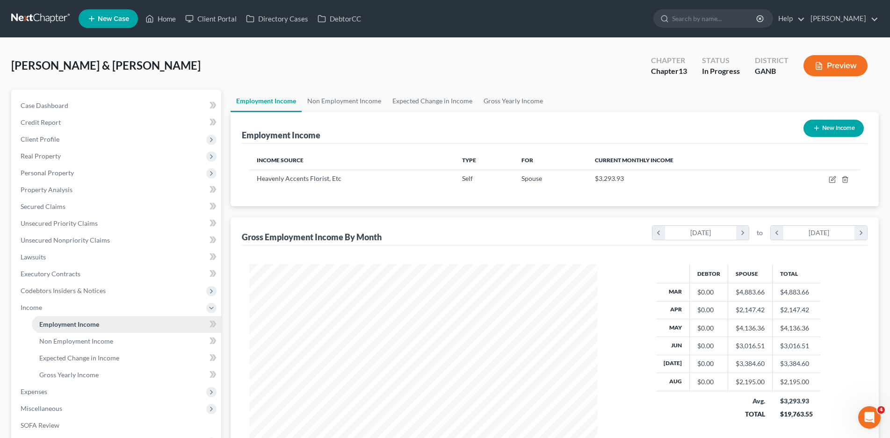
scroll to position [174, 368]
click at [70, 335] on link "Non Employment Income" at bounding box center [126, 341] width 189 height 17
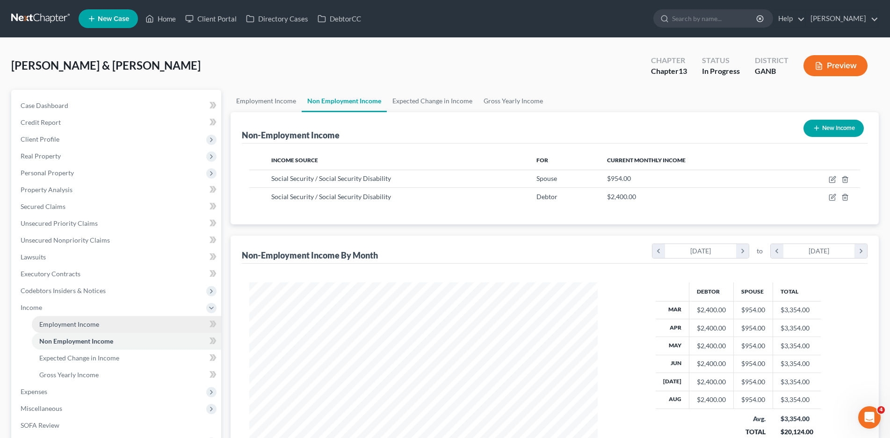
scroll to position [174, 368]
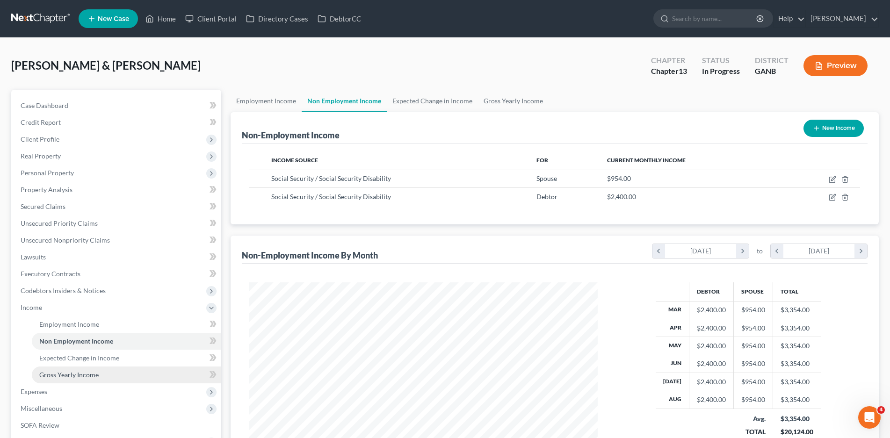
click at [60, 375] on span "Gross Yearly Income" at bounding box center [68, 375] width 59 height 8
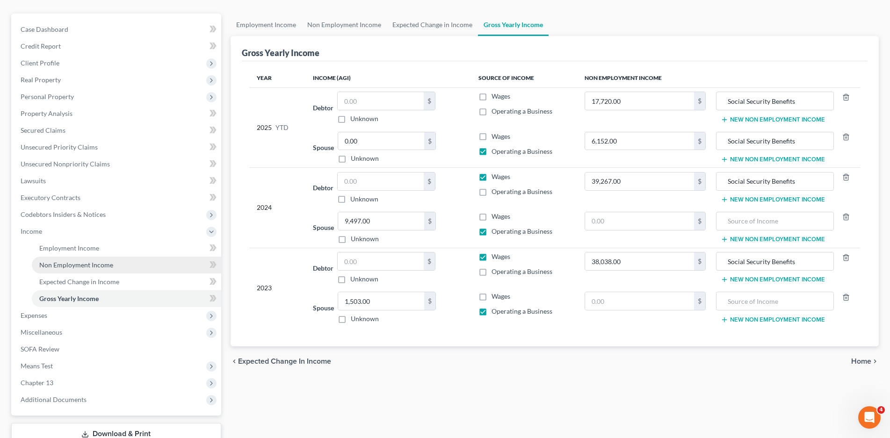
scroll to position [140, 0]
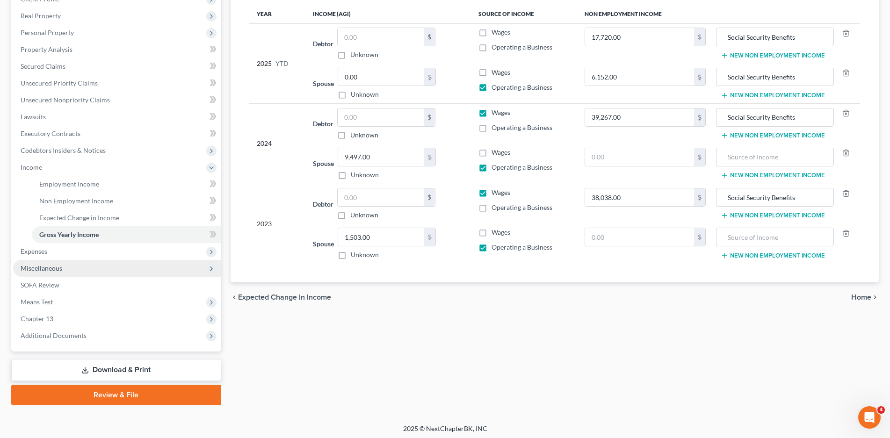
click at [45, 269] on span "Miscellaneous" at bounding box center [42, 268] width 42 height 8
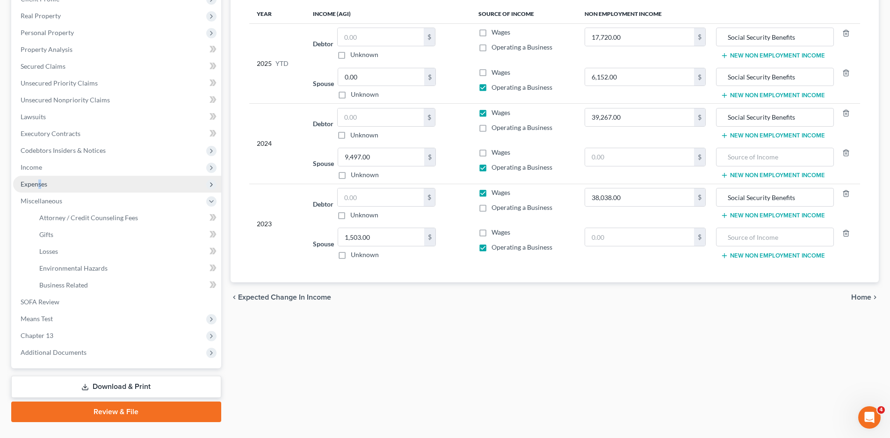
click at [39, 184] on span "Expenses" at bounding box center [34, 184] width 27 height 8
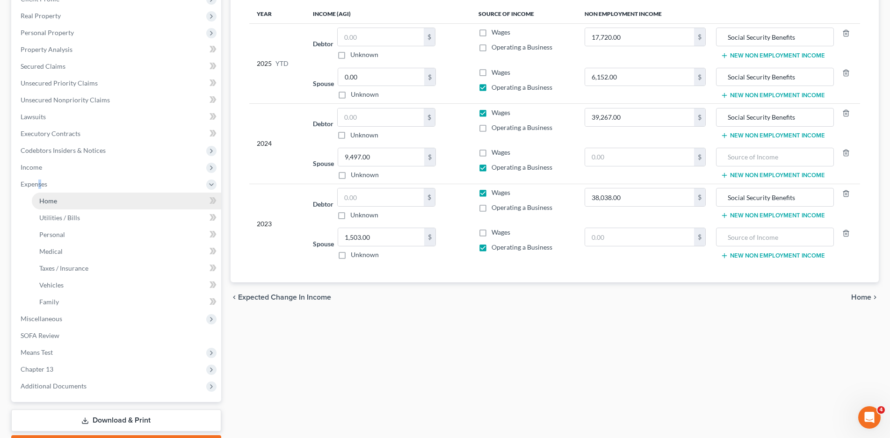
click at [49, 202] on span "Home" at bounding box center [48, 201] width 18 height 8
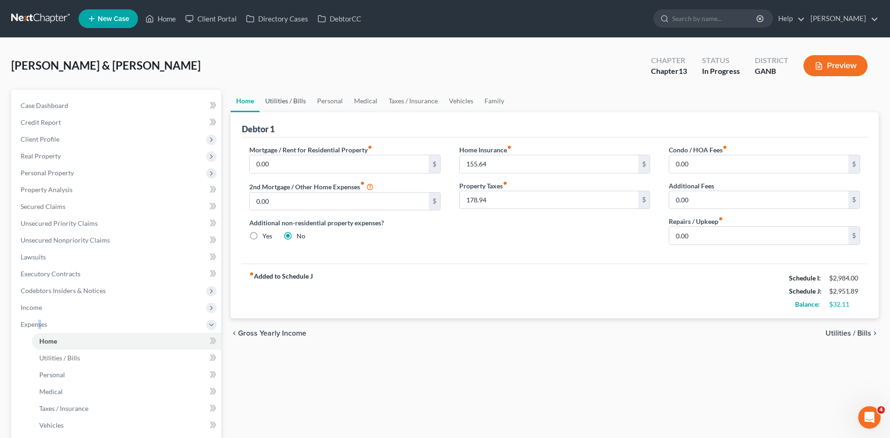
click at [282, 98] on link "Utilities / Bills" at bounding box center [286, 101] width 52 height 22
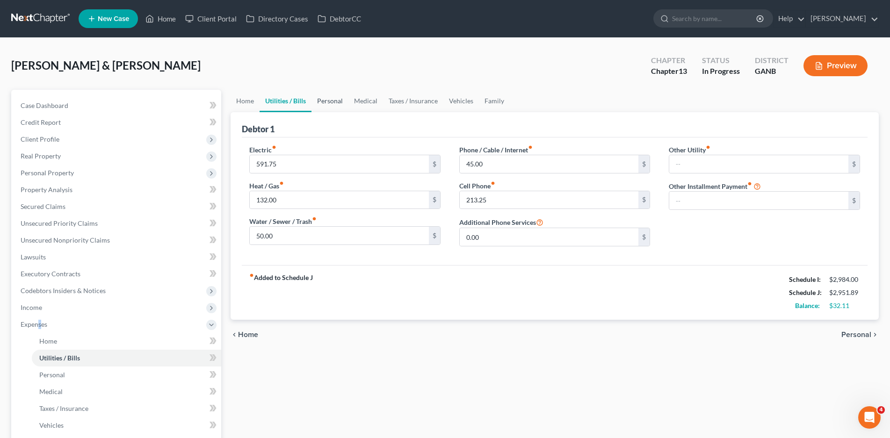
click at [327, 103] on link "Personal" at bounding box center [330, 101] width 37 height 22
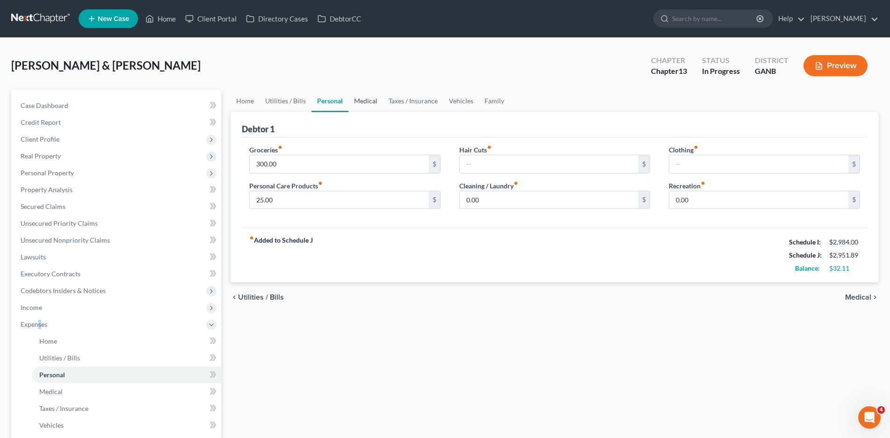
click at [375, 100] on link "Medical" at bounding box center [366, 101] width 35 height 22
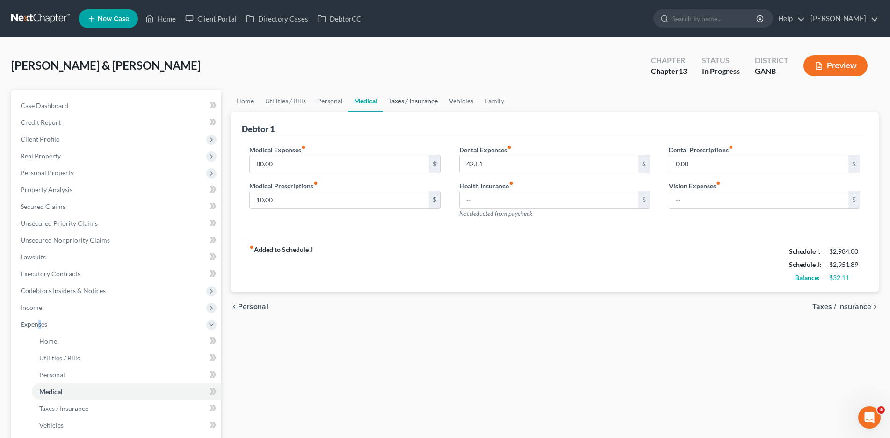
click at [426, 101] on link "Taxes / Insurance" at bounding box center [413, 101] width 60 height 22
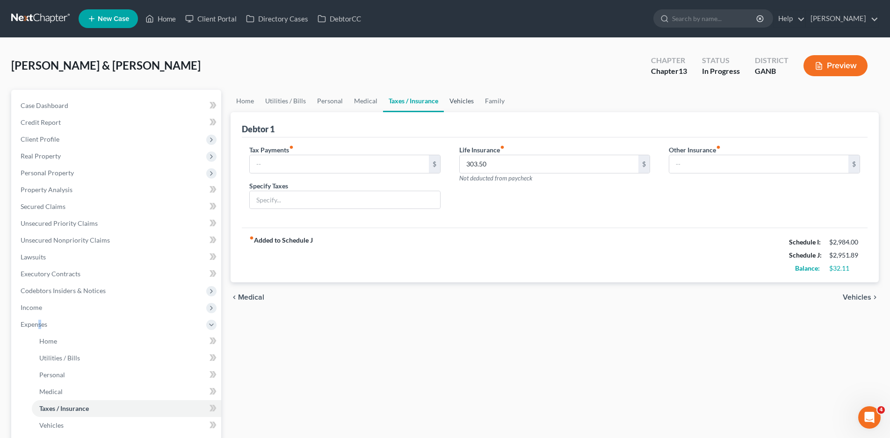
click at [466, 102] on link "Vehicles" at bounding box center [462, 101] width 36 height 22
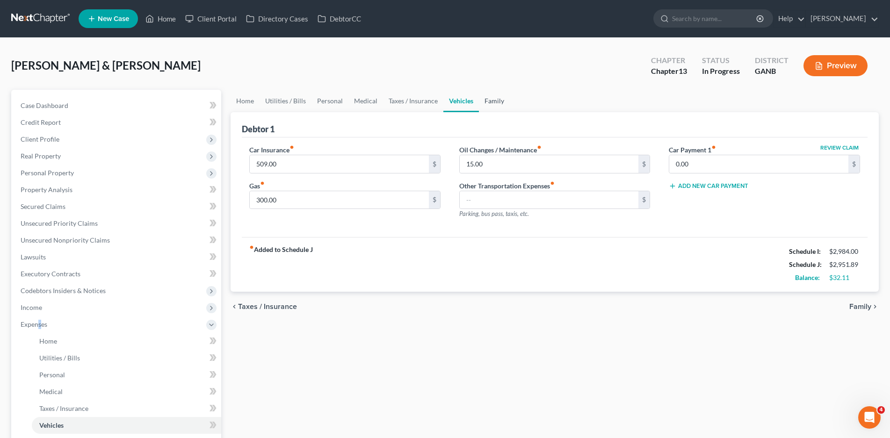
click at [490, 100] on link "Family" at bounding box center [494, 101] width 31 height 22
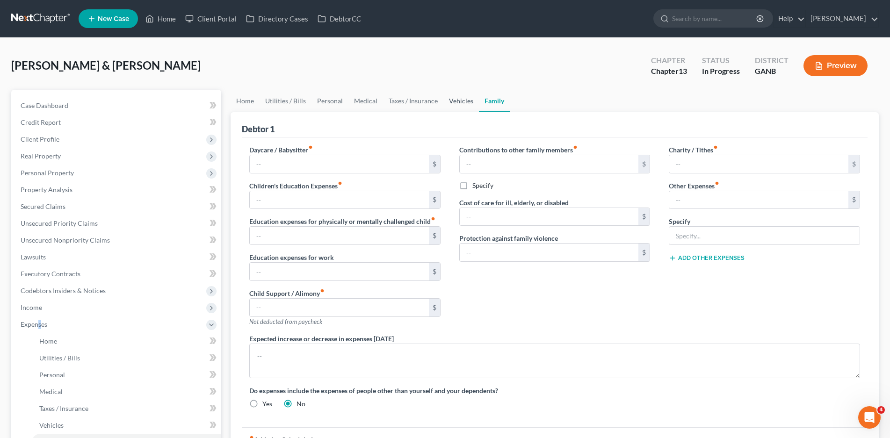
click at [454, 99] on link "Vehicles" at bounding box center [462, 101] width 36 height 22
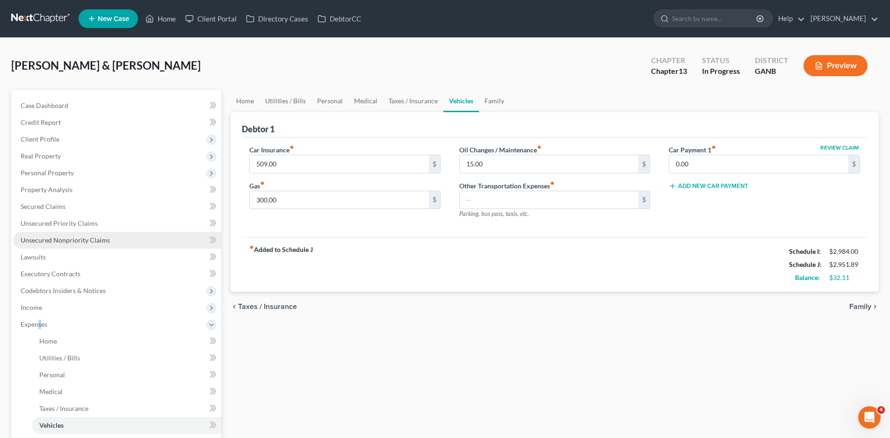
click at [49, 240] on span "Unsecured Nonpriority Claims" at bounding box center [65, 240] width 89 height 8
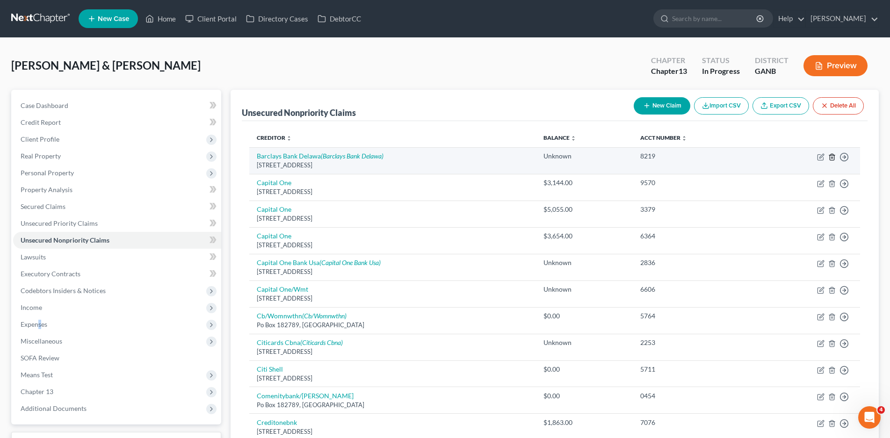
drag, startPoint x: 833, startPoint y: 157, endPoint x: 759, endPoint y: 168, distance: 74.7
click at [833, 157] on line "button" at bounding box center [833, 158] width 0 height 2
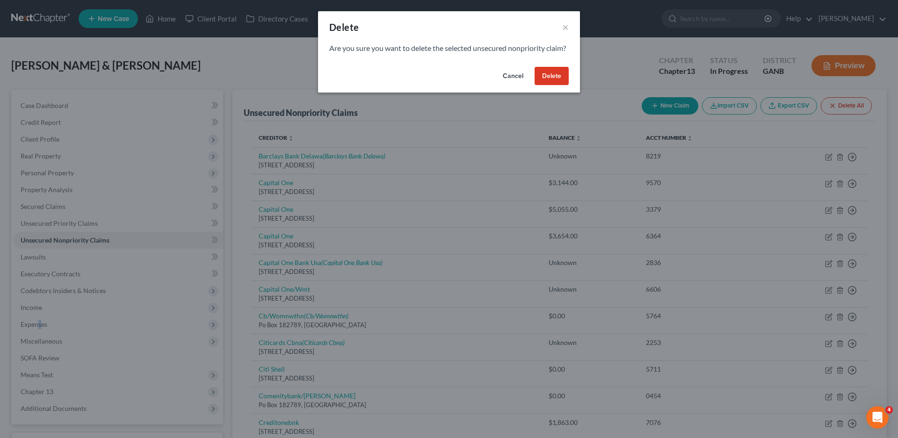
click at [547, 86] on button "Delete" at bounding box center [552, 76] width 34 height 19
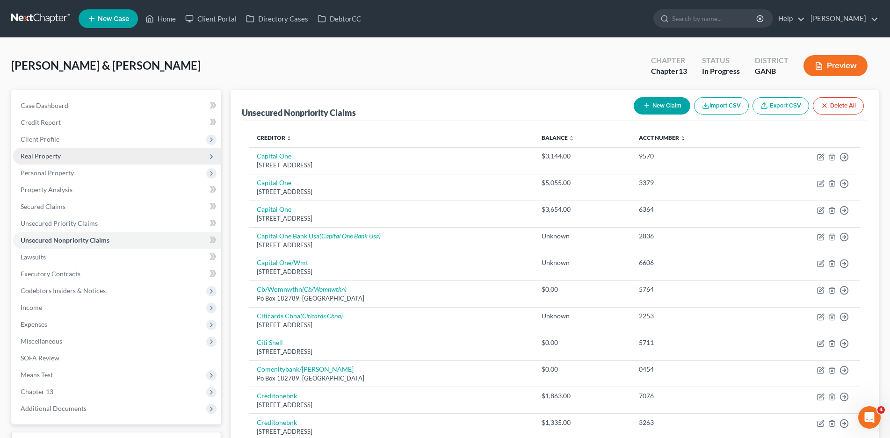
click at [53, 152] on span "Real Property" at bounding box center [41, 156] width 40 height 8
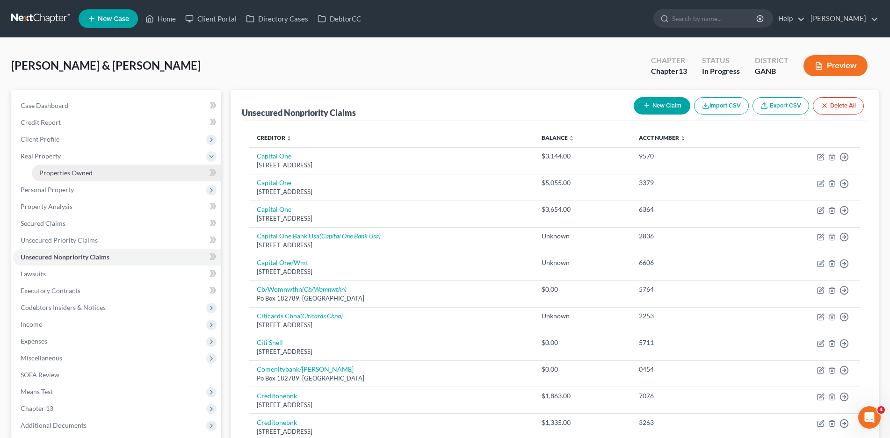
click at [90, 173] on span "Properties Owned" at bounding box center [65, 173] width 53 height 8
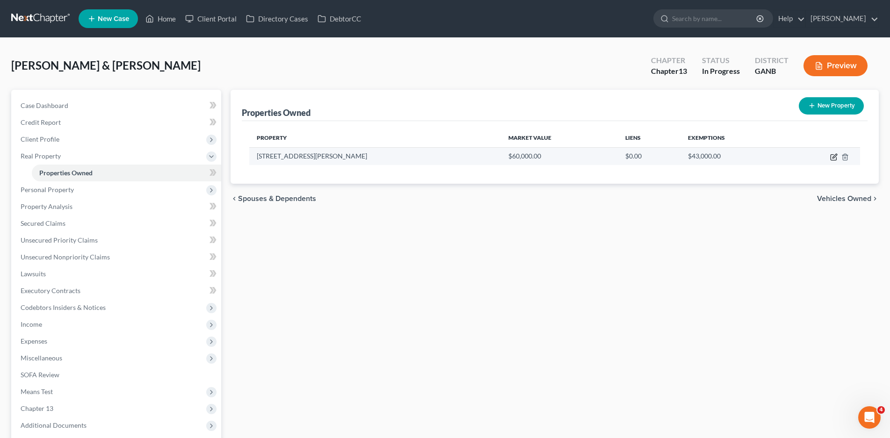
click at [832, 157] on icon "button" at bounding box center [833, 156] width 7 height 7
select select "10"
select select "2"
select select "1"
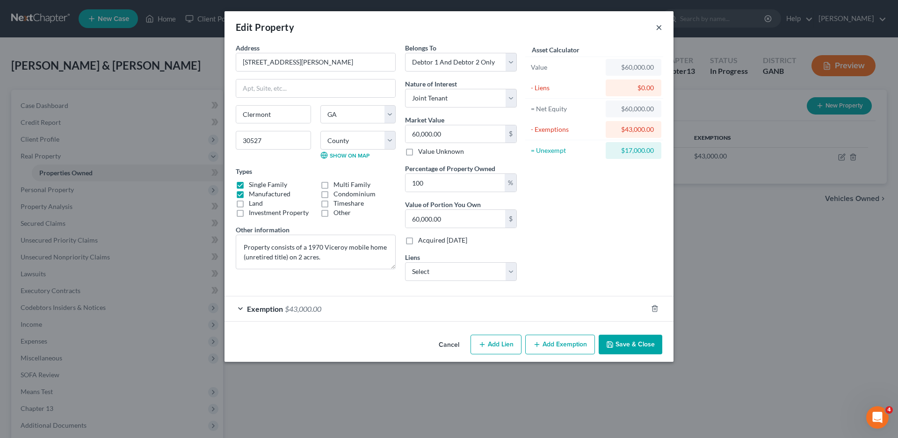
click at [658, 27] on button "×" at bounding box center [659, 27] width 7 height 11
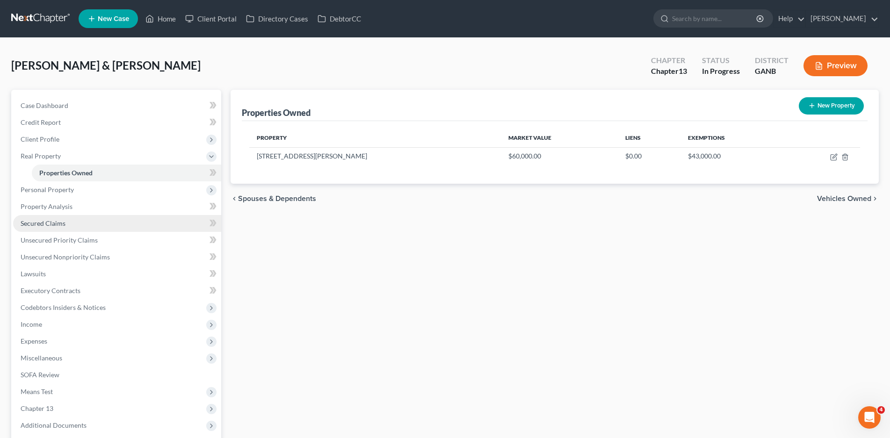
click at [51, 224] on span "Secured Claims" at bounding box center [43, 223] width 45 height 8
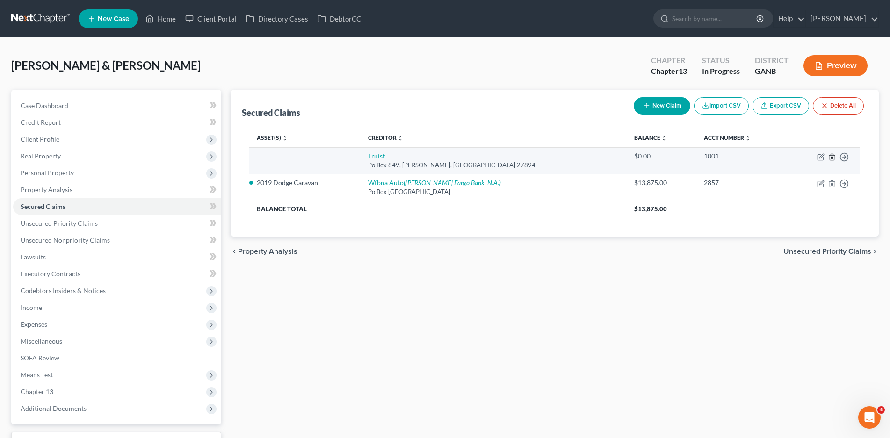
click at [833, 159] on line "button" at bounding box center [833, 158] width 0 height 2
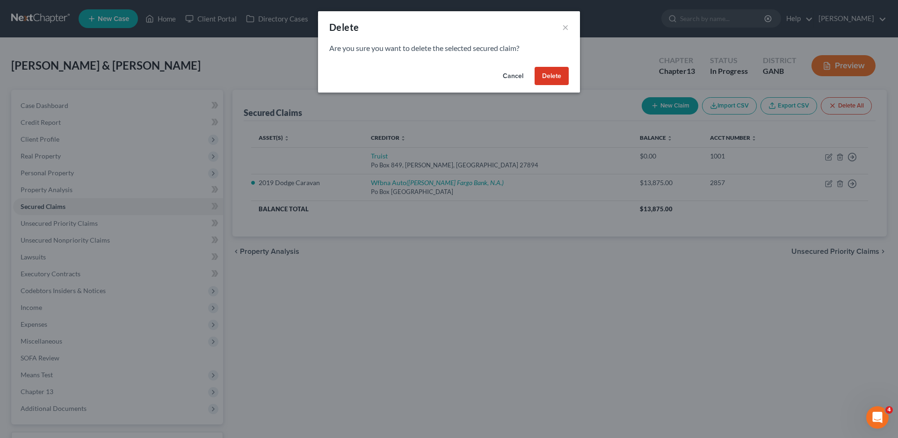
click at [543, 79] on button "Delete" at bounding box center [552, 76] width 34 height 19
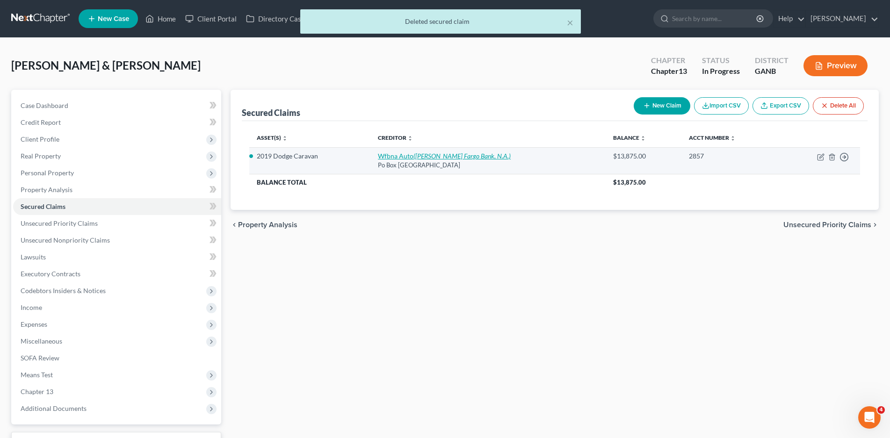
click at [418, 157] on link "Wfbna Auto (Wells Fargo Bank, N.A.)" at bounding box center [444, 156] width 133 height 8
select select "28"
select select "2"
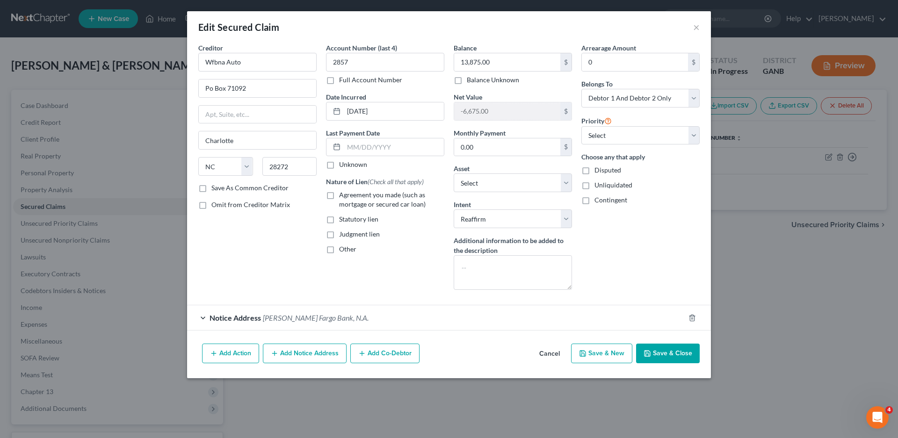
click at [339, 193] on label "Agreement you made (such as mortgage or secured car loan)" at bounding box center [391, 199] width 105 height 19
click at [343, 193] on input "Agreement you made (such as mortgage or secured car loan)" at bounding box center [346, 193] width 6 height 6
checkbox input "true"
click at [248, 63] on input "Wfbna Auto" at bounding box center [257, 62] width 118 height 19
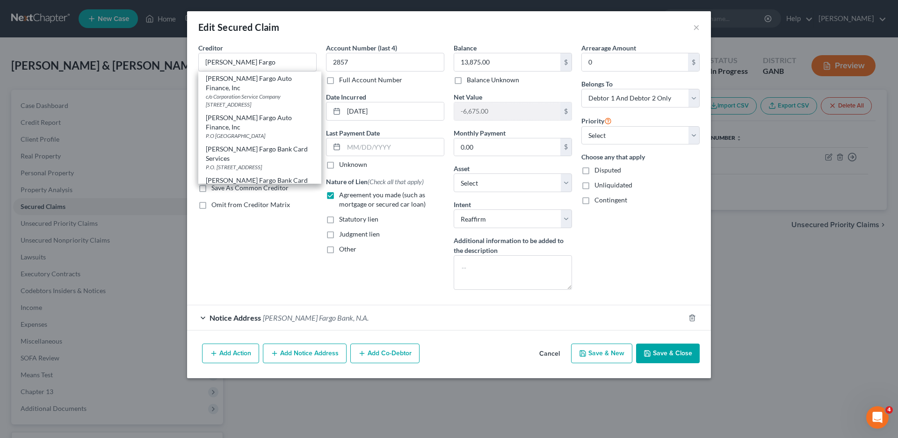
click at [279, 251] on div "Creditor * Wells Fargo Wells Fargo Auto Finance, Inc c/o Corporation Service Co…" at bounding box center [258, 170] width 128 height 255
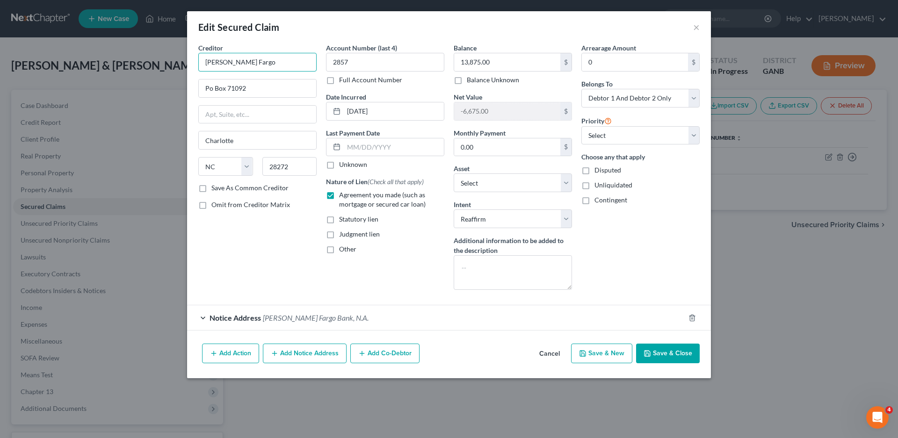
click at [244, 56] on input "Wells Fargo" at bounding box center [257, 62] width 118 height 19
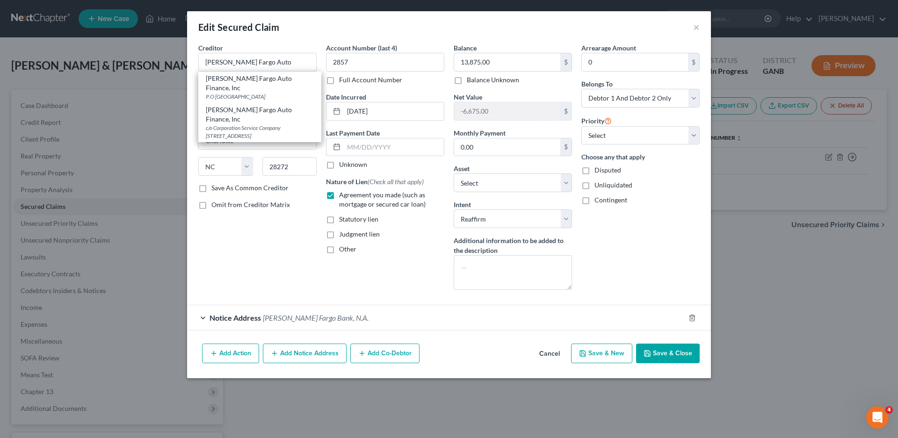
click at [284, 82] on div "Wells Fargo Auto Finance, Inc" at bounding box center [260, 83] width 108 height 19
type input "Wells Fargo Auto Finance, Inc"
type input "P.O Box 71092"
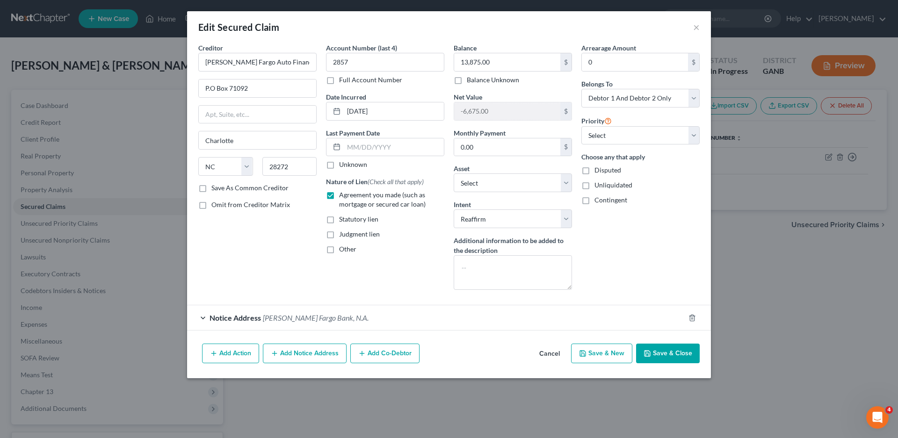
click at [211, 189] on label "Save As Common Creditor" at bounding box center [249, 187] width 77 height 9
click at [215, 189] on input "Save As Common Creditor" at bounding box center [218, 186] width 6 height 6
click at [211, 187] on label "Save As Common Creditor" at bounding box center [249, 187] width 77 height 9
click at [215, 187] on input "Save As Common Creditor" at bounding box center [218, 186] width 6 height 6
checkbox input "false"
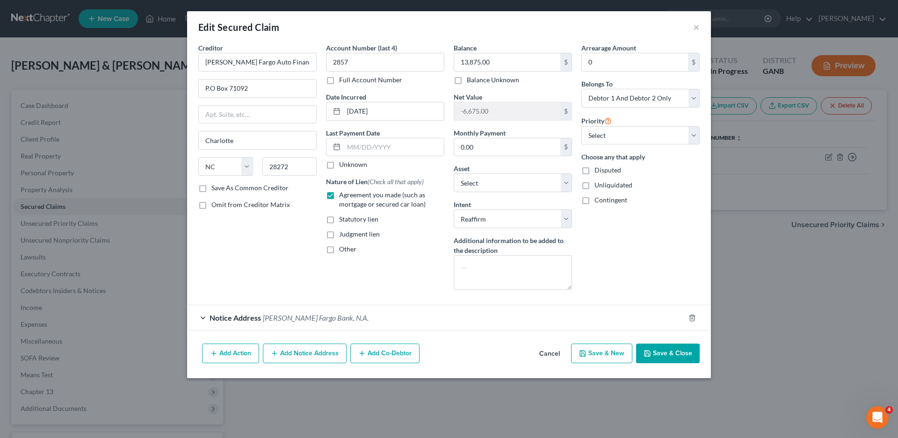
click at [339, 165] on label "Unknown" at bounding box center [353, 164] width 28 height 9
click at [343, 165] on input "Unknown" at bounding box center [346, 163] width 6 height 6
checkbox input "true"
click at [620, 138] on select "Select 1st 2nd 3rd 4th 5th 6th 7th 8th 9th 10th 11th 12th 13th 14th 15th 16th 1…" at bounding box center [641, 135] width 118 height 19
select select "0"
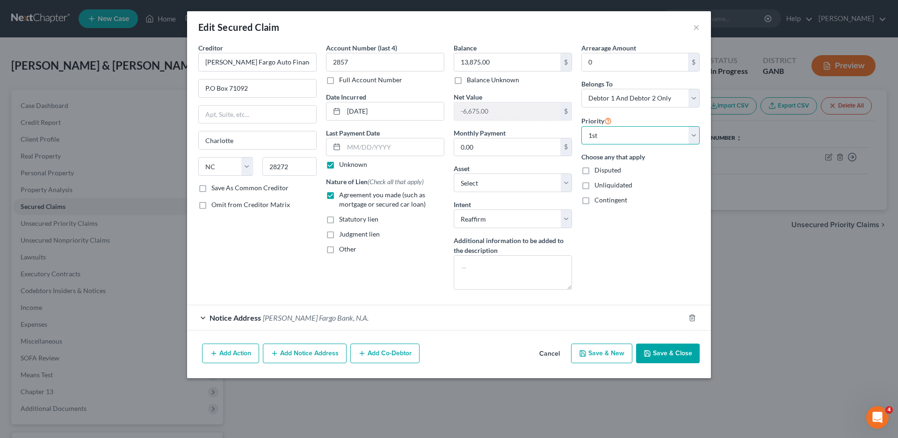
click at [582, 126] on select "Select 1st 2nd 3rd 4th 5th 6th 7th 8th 9th 10th 11th 12th 13th 14th 15th 16th 1…" at bounding box center [641, 135] width 118 height 19
click at [201, 319] on div "Notice Address Wells Fargo Bank, N.A." at bounding box center [436, 318] width 498 height 25
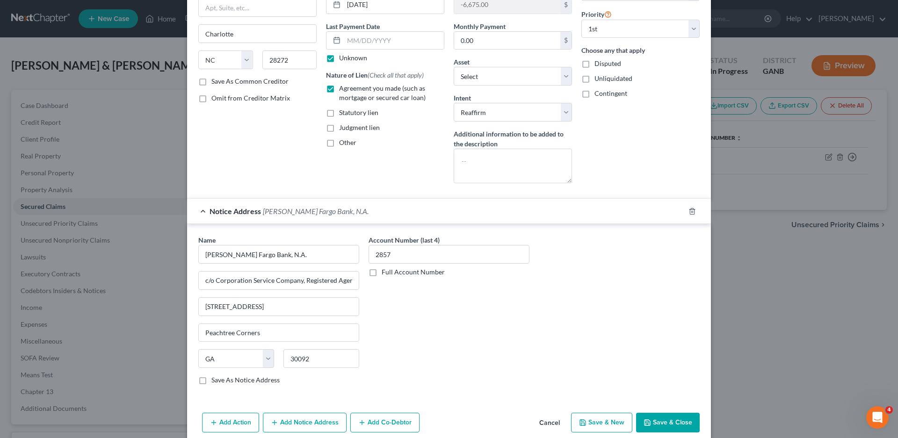
scroll to position [127, 0]
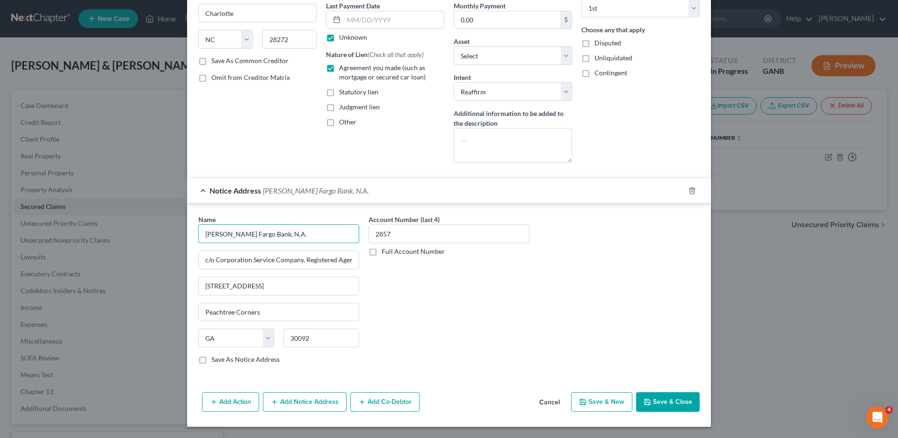
click at [291, 235] on input "Wells Fargo Bank, N.A." at bounding box center [278, 234] width 161 height 19
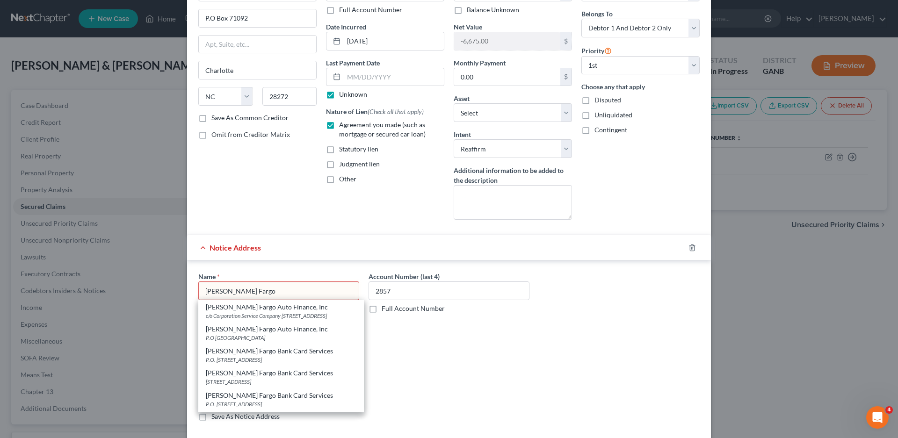
scroll to position [0, 0]
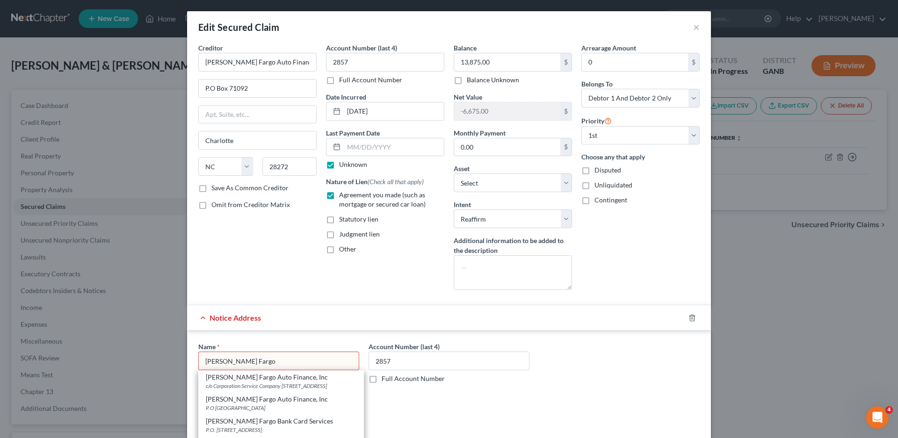
click at [448, 416] on div "Account Number (last 4) 2857 Full Account Number" at bounding box center [449, 420] width 170 height 157
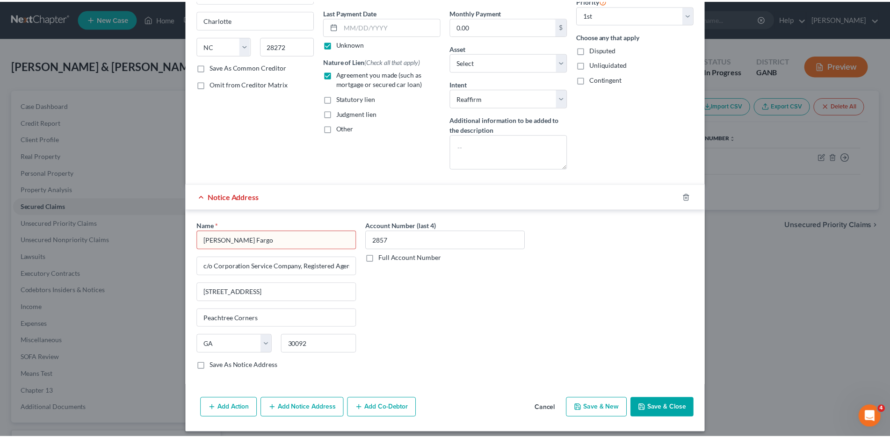
scroll to position [127, 0]
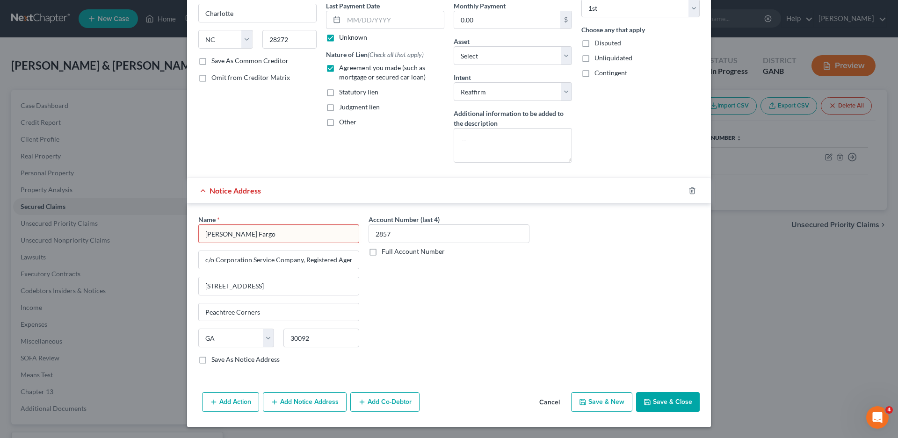
click at [247, 234] on input "Wells Fargo" at bounding box center [278, 234] width 161 height 19
type input "Wells Fargo Auto Finance, Inc"
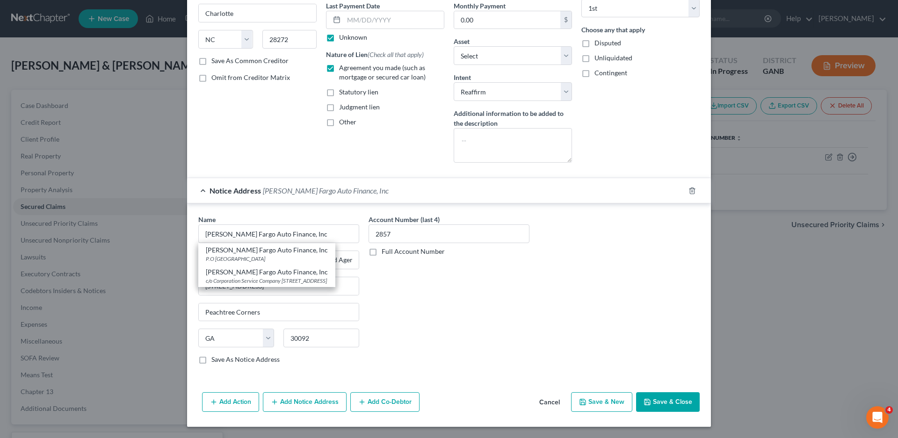
click at [400, 286] on div "Account Number (last 4) 2857 Full Account Number" at bounding box center [449, 293] width 170 height 157
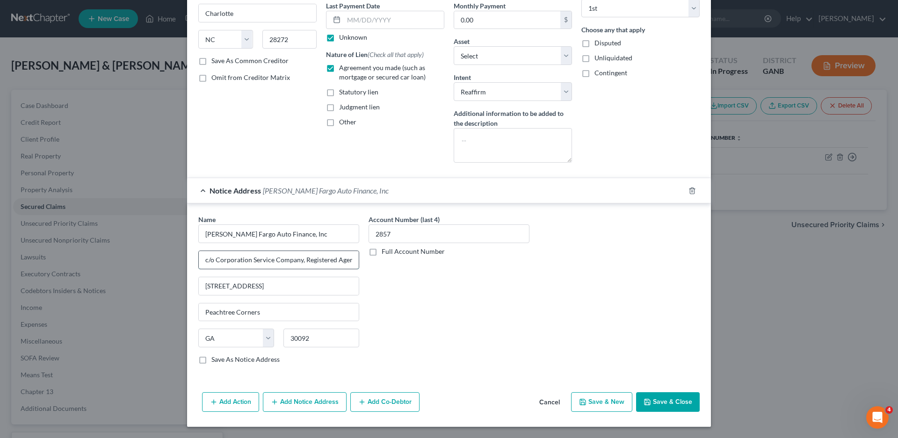
drag, startPoint x: 299, startPoint y: 261, endPoint x: 213, endPoint y: 264, distance: 85.7
click at [213, 264] on input "c/o Corporation Service Company, Registered Agent" at bounding box center [279, 260] width 160 height 18
type input "c/o Secretary of State, Registered Agent"
drag, startPoint x: 270, startPoint y: 290, endPoint x: 188, endPoint y: 294, distance: 82.5
click at [188, 294] on div "Name * Wells Fargo Auto Finance, Inc c/o Secretary of State, Registered Agent 2…" at bounding box center [449, 292] width 524 height 176
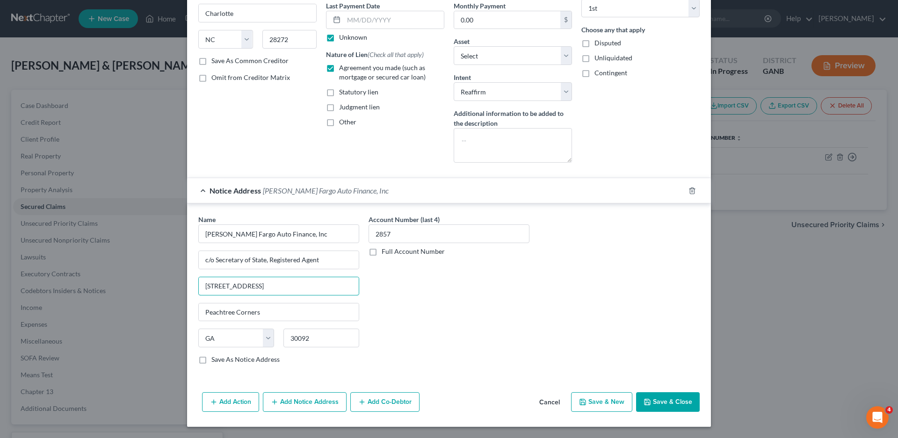
type input "2 South Salisbury Street"
type input "Raleigh"
select select "28"
type input "27601"
click at [306, 238] on input "Wells Fargo Auto Finance, Inc" at bounding box center [278, 234] width 161 height 19
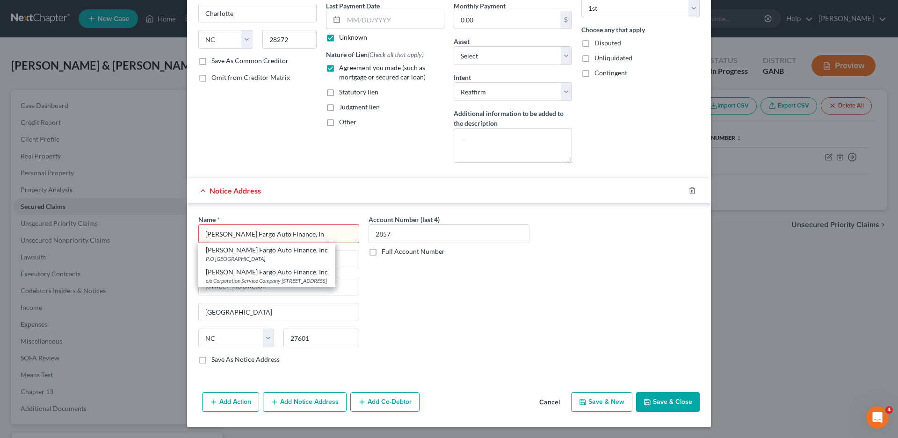
type input "Wells Fargo Auto Finance, Inc"
click at [211, 360] on label "Save As Notice Address" at bounding box center [245, 359] width 68 height 9
click at [215, 360] on input "Save As Notice Address" at bounding box center [218, 358] width 6 height 6
checkbox input "true"
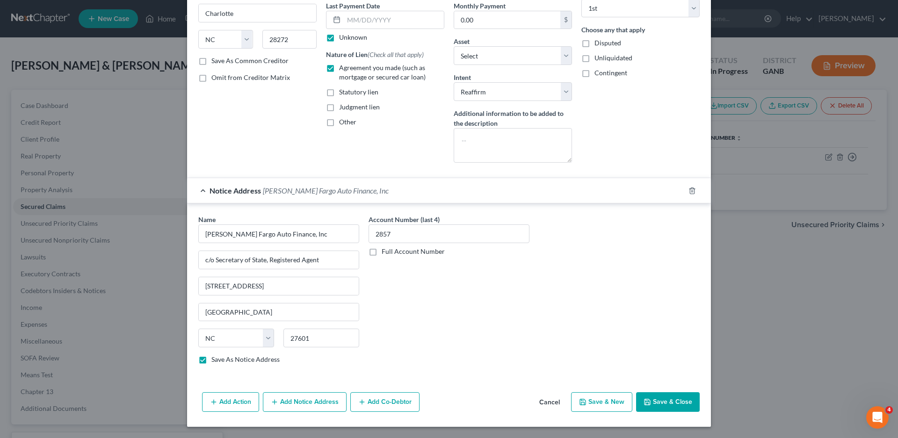
click at [664, 401] on button "Save & Close" at bounding box center [668, 403] width 64 height 20
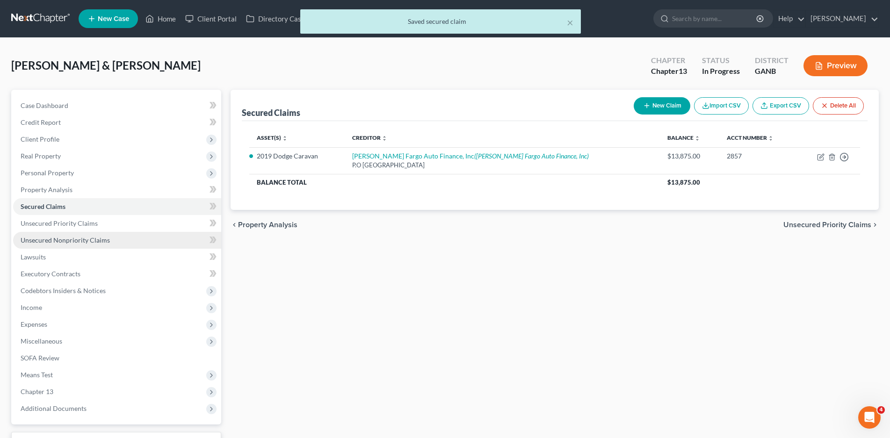
click at [85, 240] on span "Unsecured Nonpriority Claims" at bounding box center [65, 240] width 89 height 8
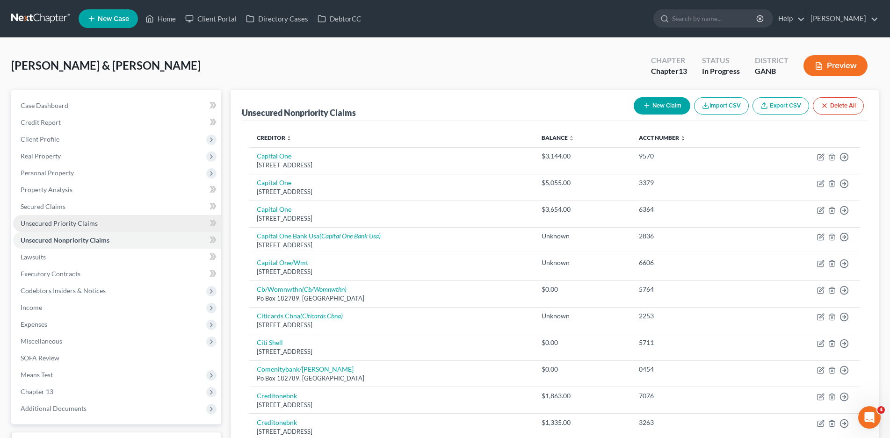
click at [87, 225] on span "Unsecured Priority Claims" at bounding box center [59, 223] width 77 height 8
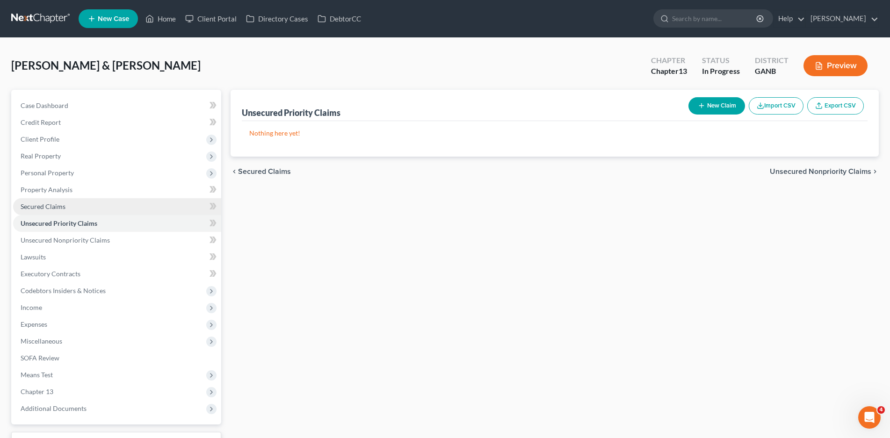
click at [68, 208] on link "Secured Claims" at bounding box center [117, 206] width 208 height 17
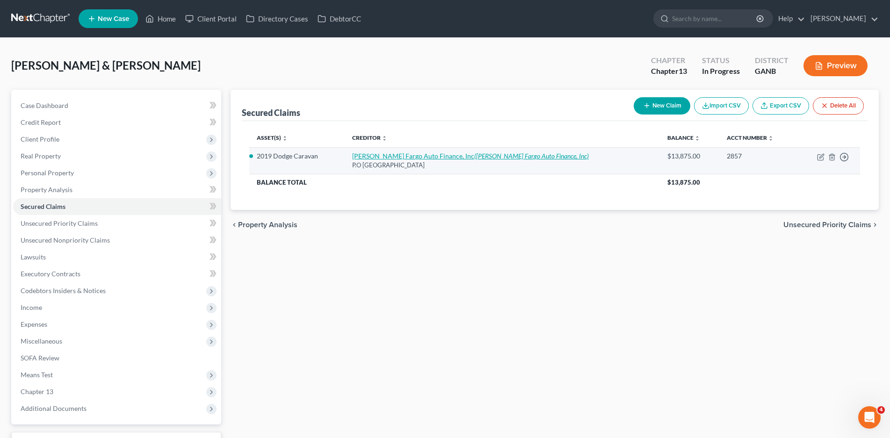
click at [427, 154] on link "Wells Fargo Auto Finance, Inc (Wells Fargo Auto Finance, Inc)" at bounding box center [470, 156] width 237 height 8
select select "28"
select select "2"
select select "0"
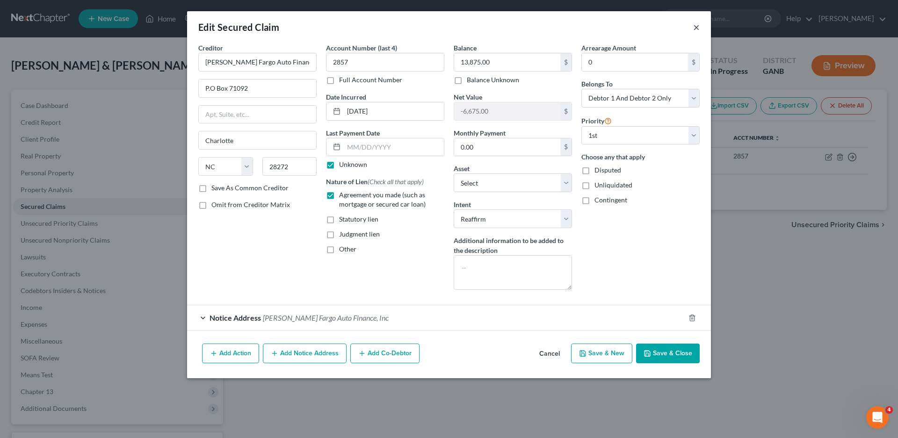
click at [698, 28] on button "×" at bounding box center [696, 27] width 7 height 11
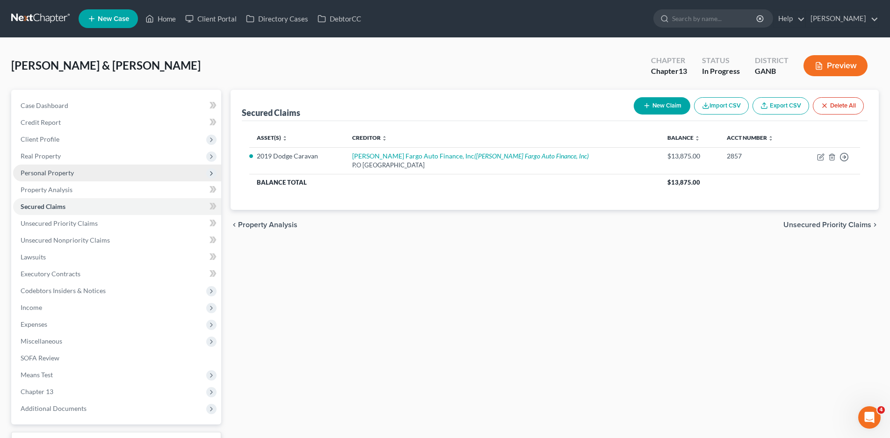
click at [56, 172] on span "Personal Property" at bounding box center [47, 173] width 53 height 8
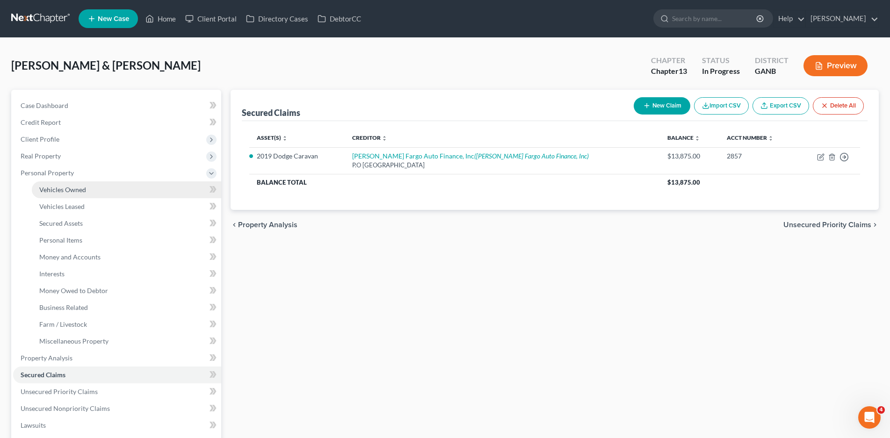
click at [62, 192] on span "Vehicles Owned" at bounding box center [62, 190] width 47 height 8
